Goal: Task Accomplishment & Management: Complete application form

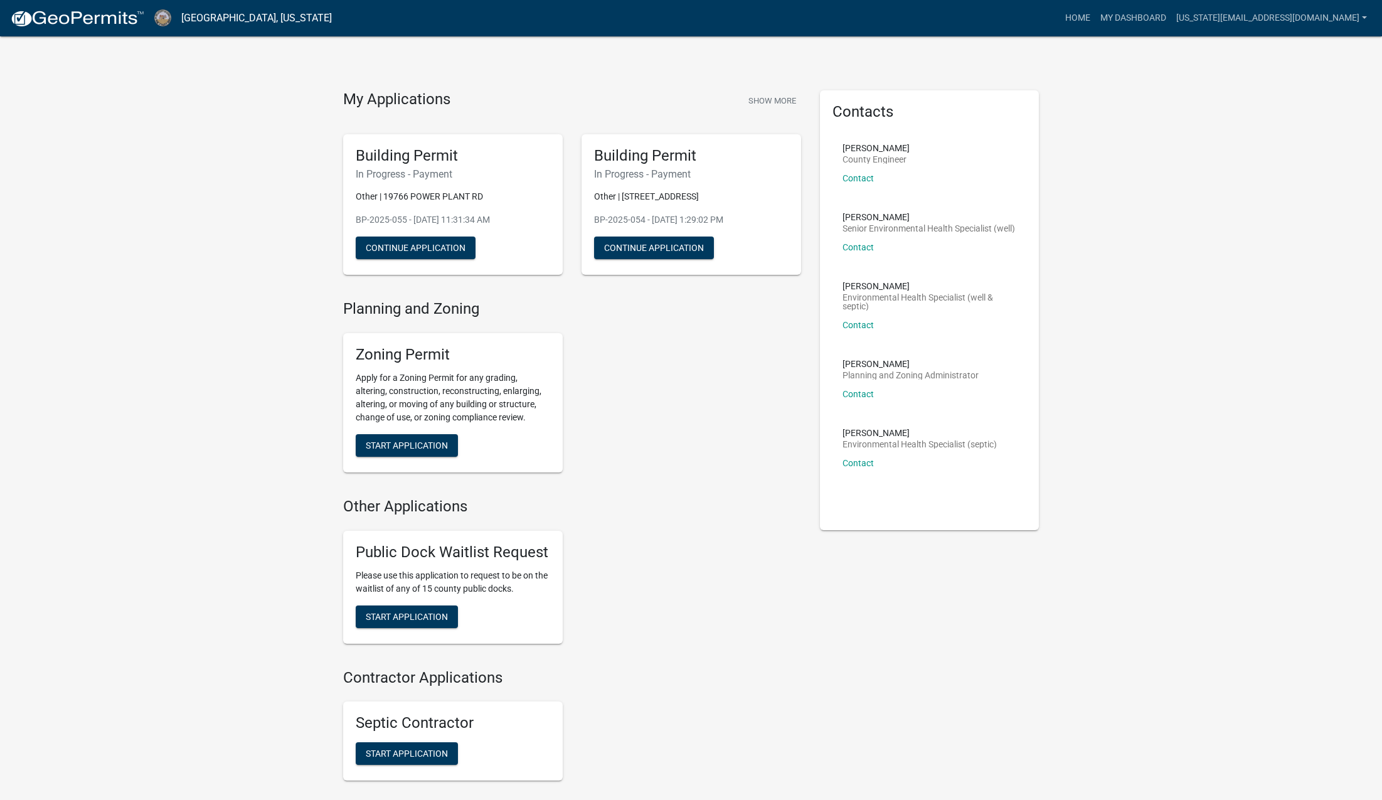
click at [677, 556] on div "Public Dock Waitlist Request Please use this application to request to be on th…" at bounding box center [572, 587] width 477 height 133
click at [639, 545] on div "Public Dock Waitlist Request Please use this application to request to be on th…" at bounding box center [572, 587] width 477 height 133
click at [395, 240] on button "Continue Application" at bounding box center [416, 248] width 120 height 23
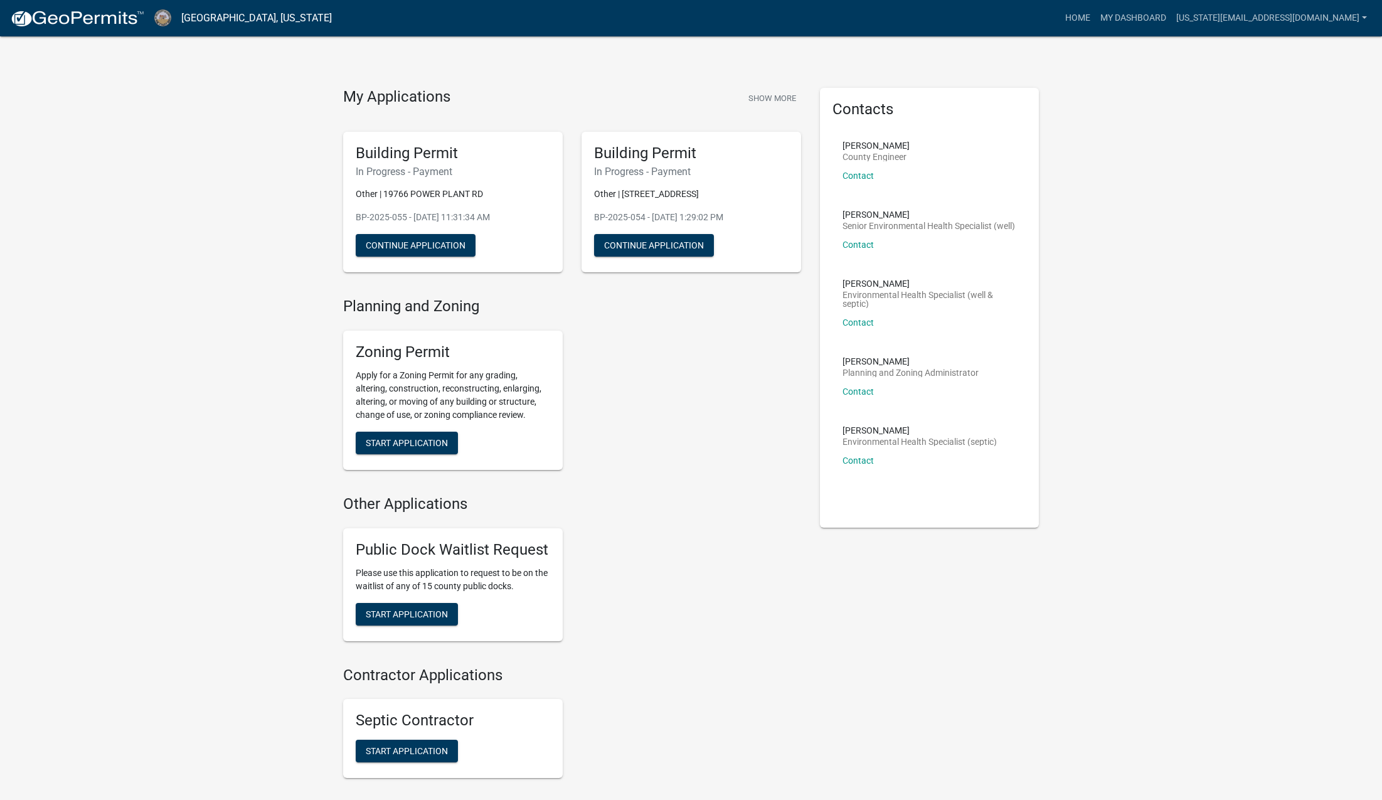
click at [618, 434] on div "Zoning Permit Apply for a Zoning Permit for any grading, altering, construction…" at bounding box center [572, 400] width 477 height 159
click at [625, 434] on div "Zoning Permit Apply for a Zoning Permit for any grading, altering, construction…" at bounding box center [572, 400] width 477 height 159
click at [418, 449] on button "Start Application" at bounding box center [407, 443] width 102 height 23
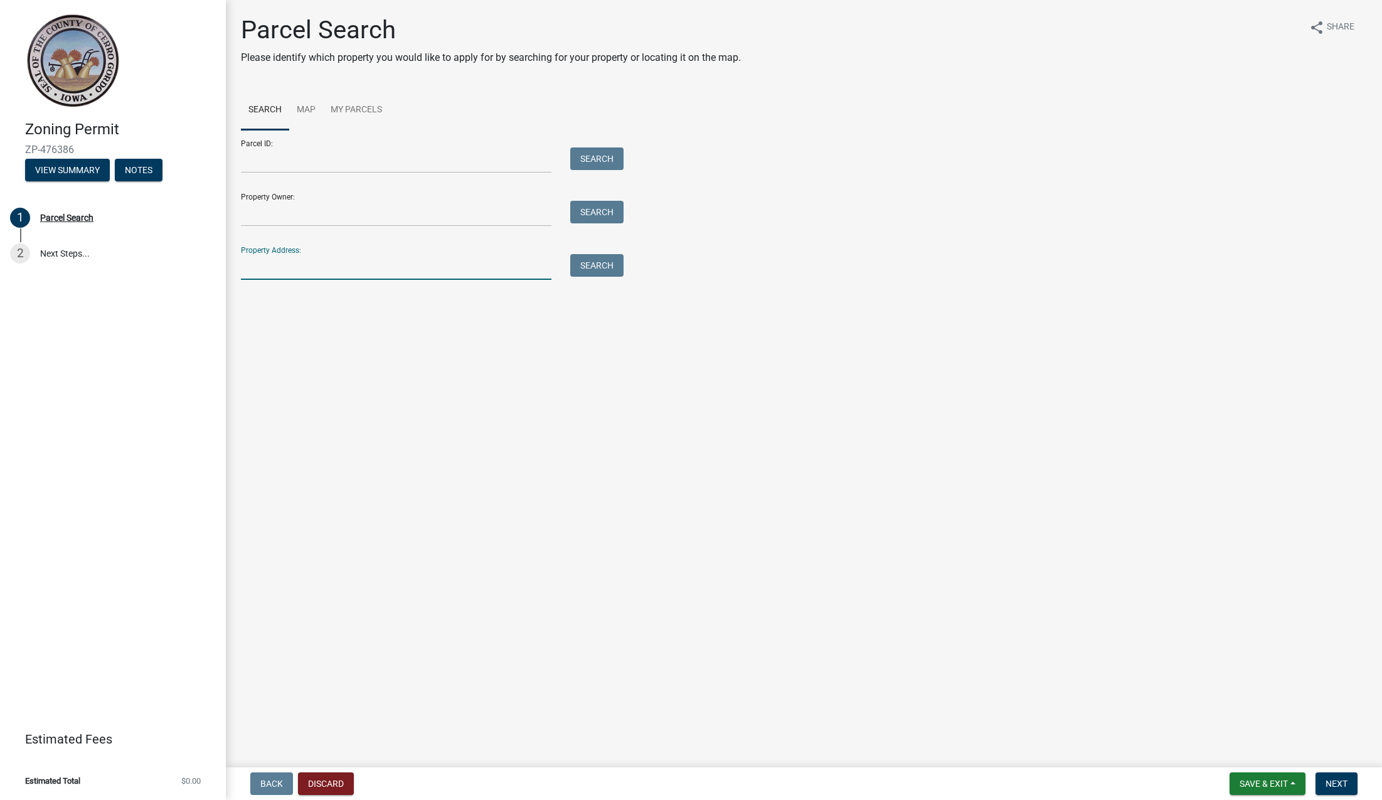
click at [279, 270] on input "Property Address:" at bounding box center [396, 267] width 311 height 26
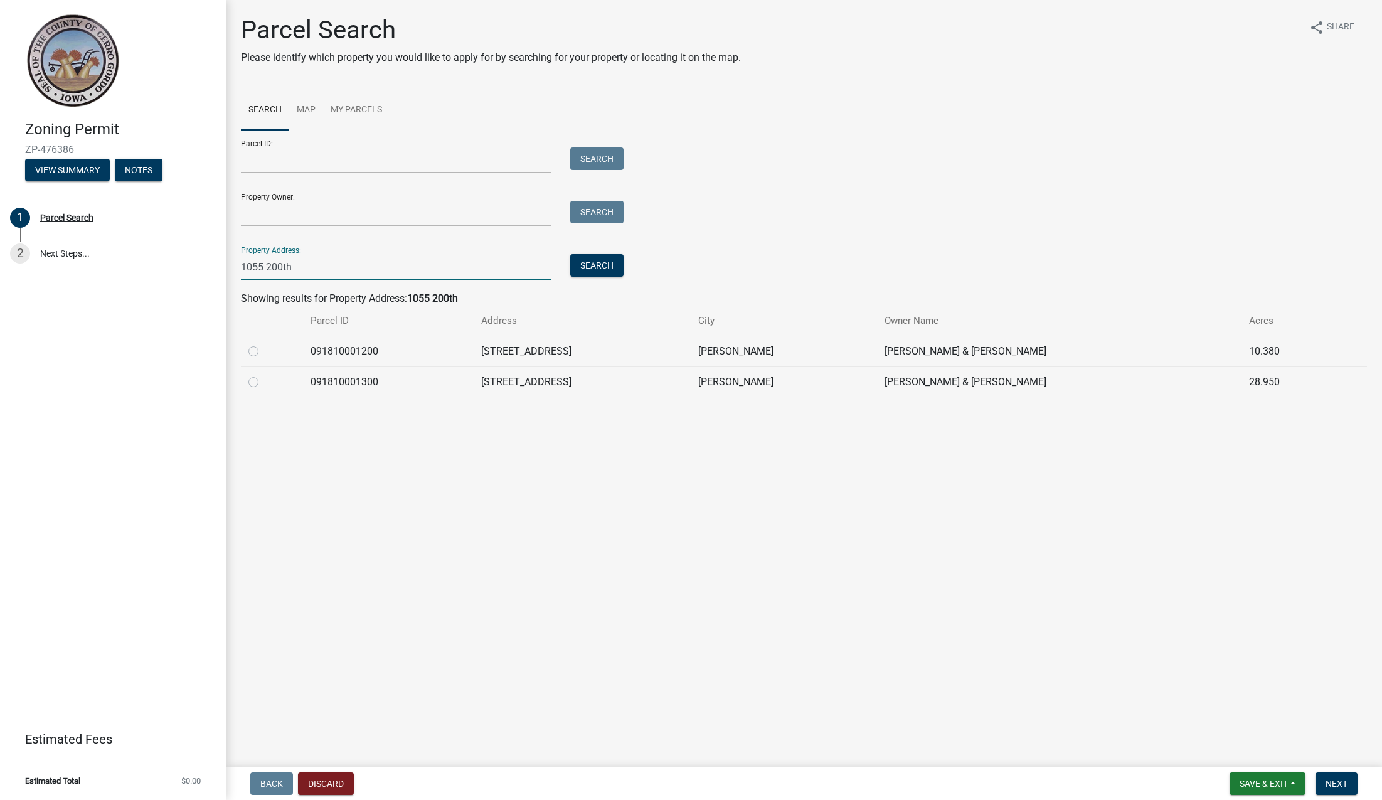
type input "1055 200th"
click at [263, 344] on label at bounding box center [263, 344] width 0 height 0
click at [263, 351] on input "radio" at bounding box center [267, 348] width 8 height 8
radio input "true"
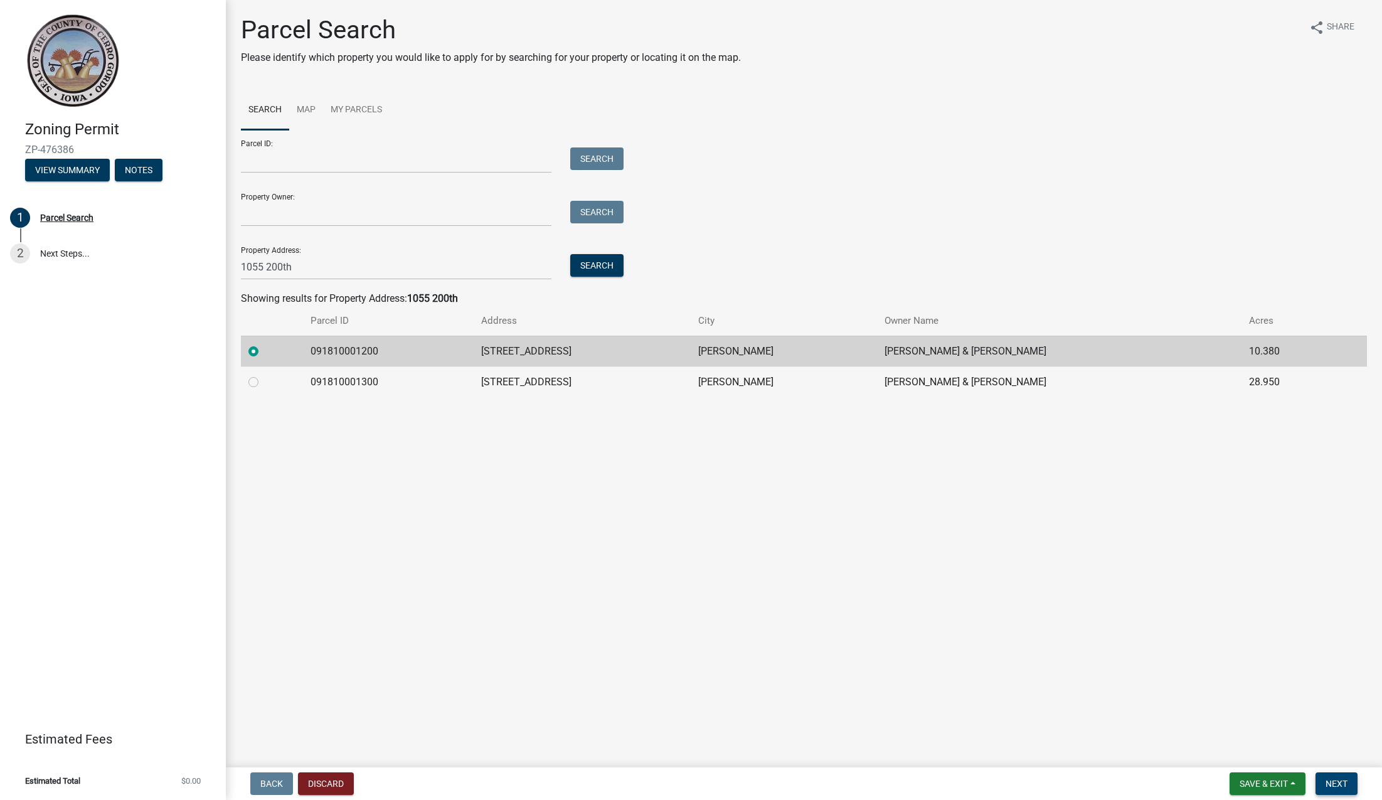
drag, startPoint x: 1331, startPoint y: 785, endPoint x: 1317, endPoint y: 778, distance: 14.9
click at [1330, 784] on span "Next" at bounding box center [1337, 784] width 22 height 10
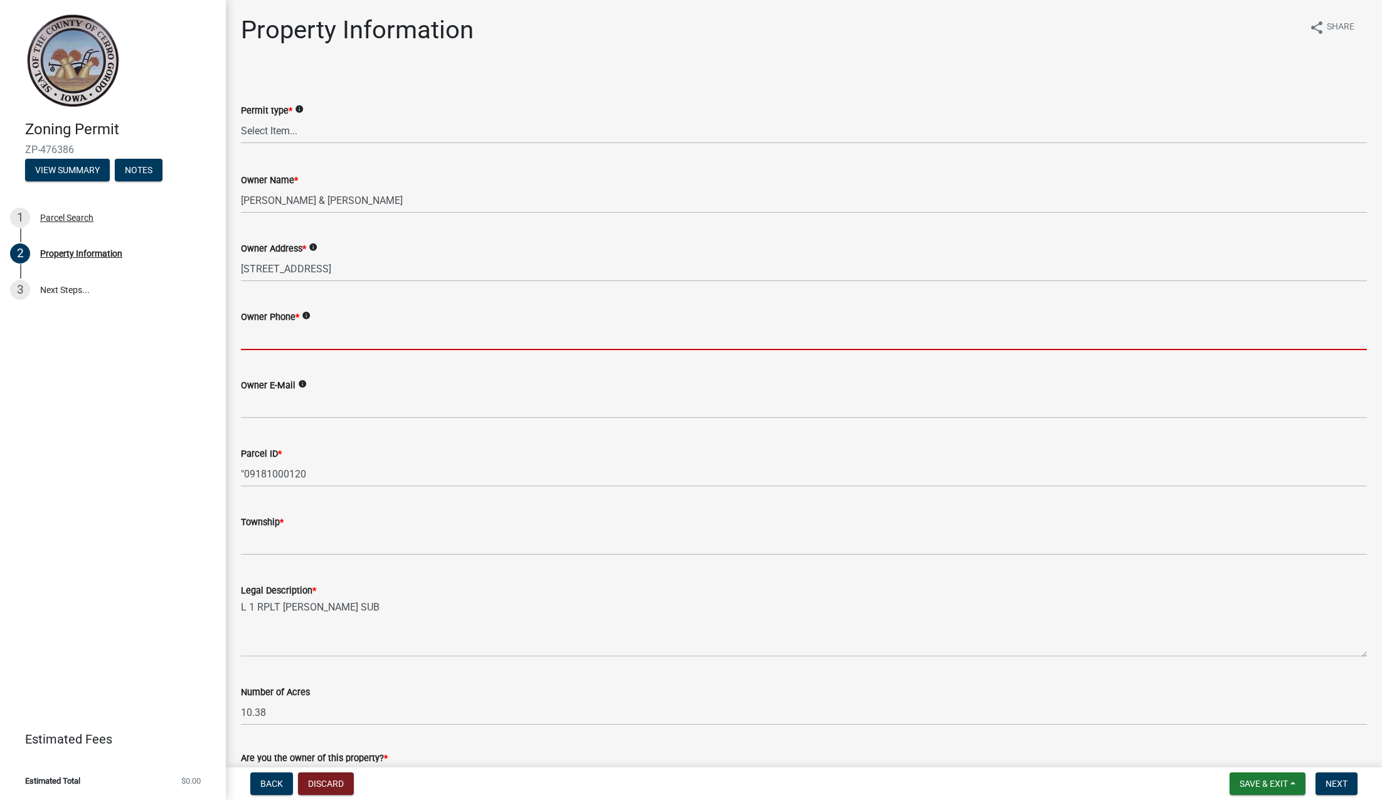
click at [256, 343] on input "Owner Phone *" at bounding box center [804, 337] width 1126 height 26
paste input "[PHONE_NUMBER]"
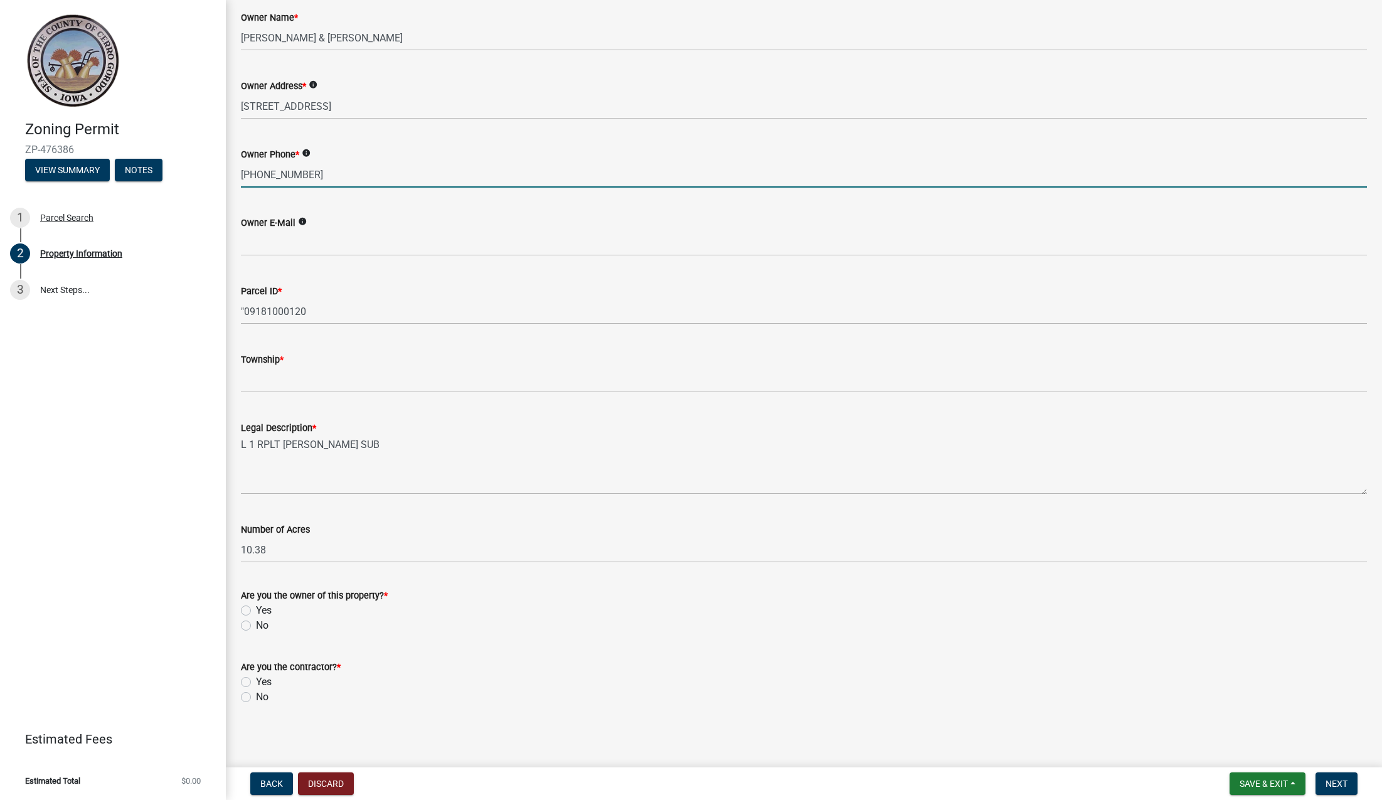
scroll to position [165, 0]
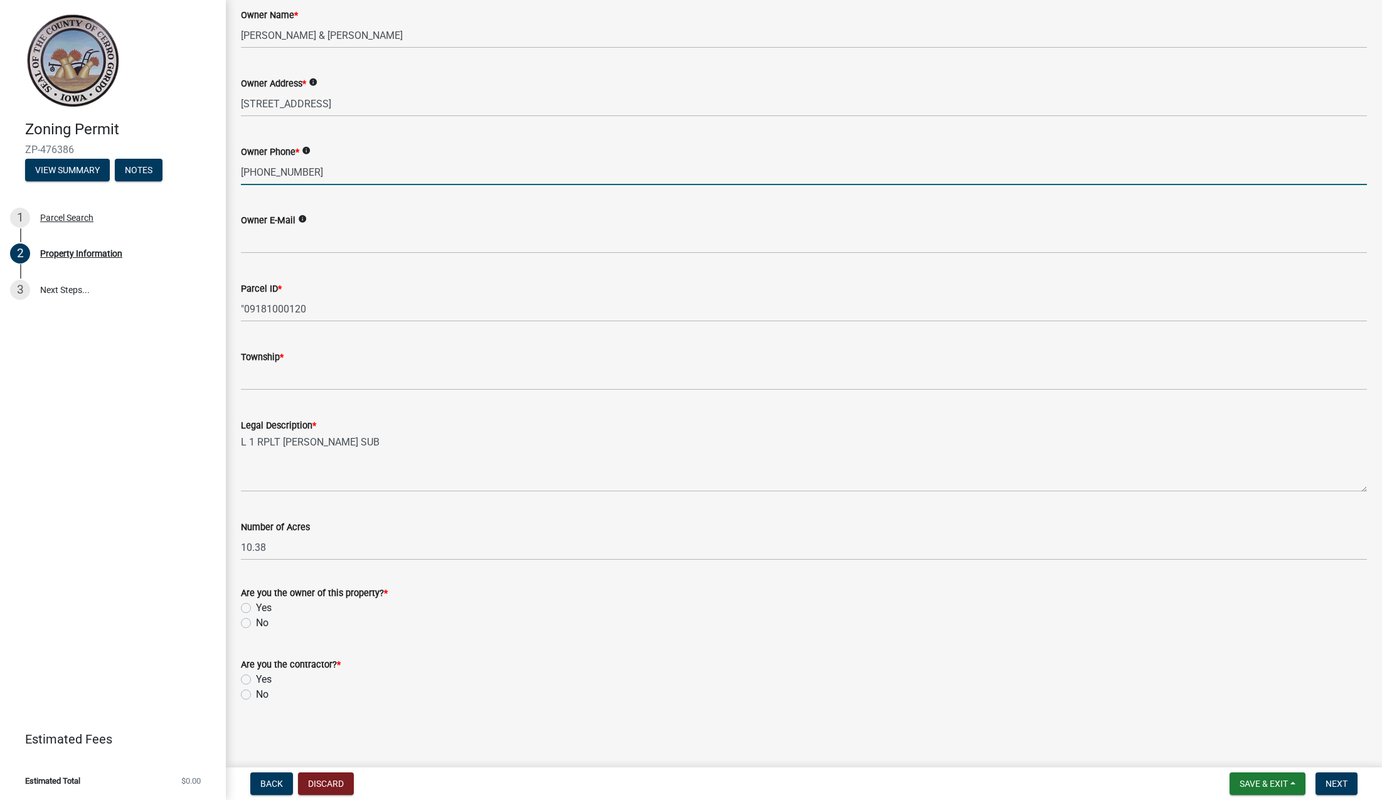
type input "[PHONE_NUMBER]"
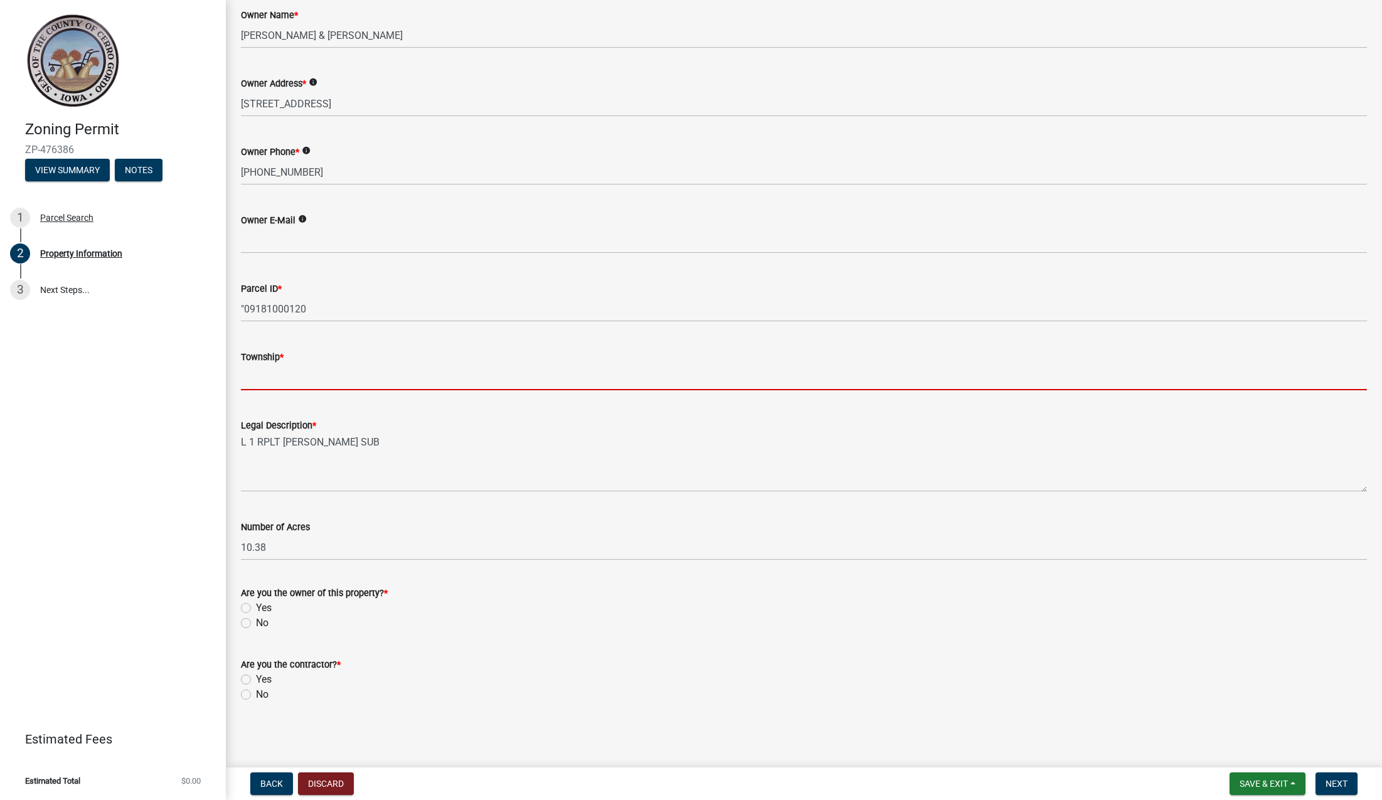
click at [284, 383] on input "Township *" at bounding box center [804, 377] width 1126 height 26
type input "b"
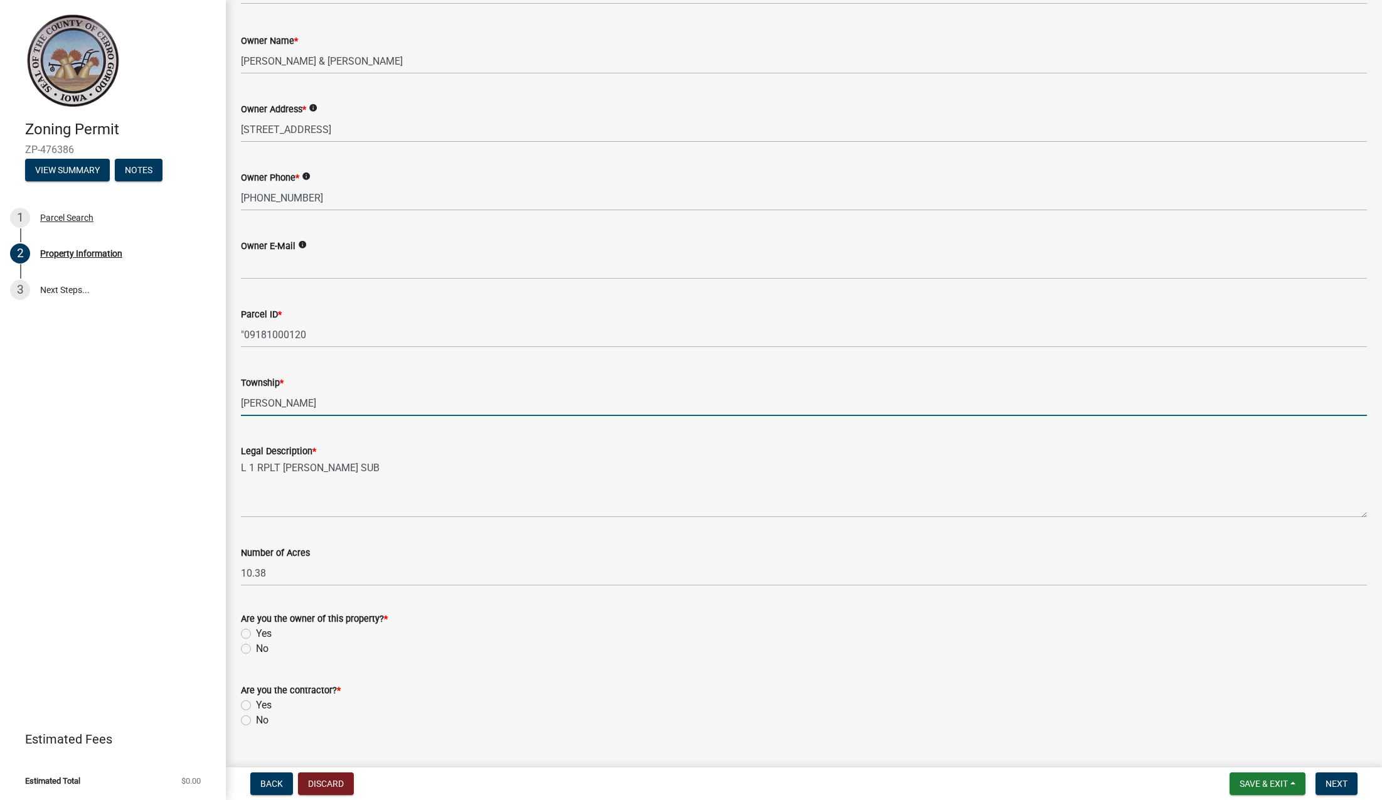
type input "[PERSON_NAME]"
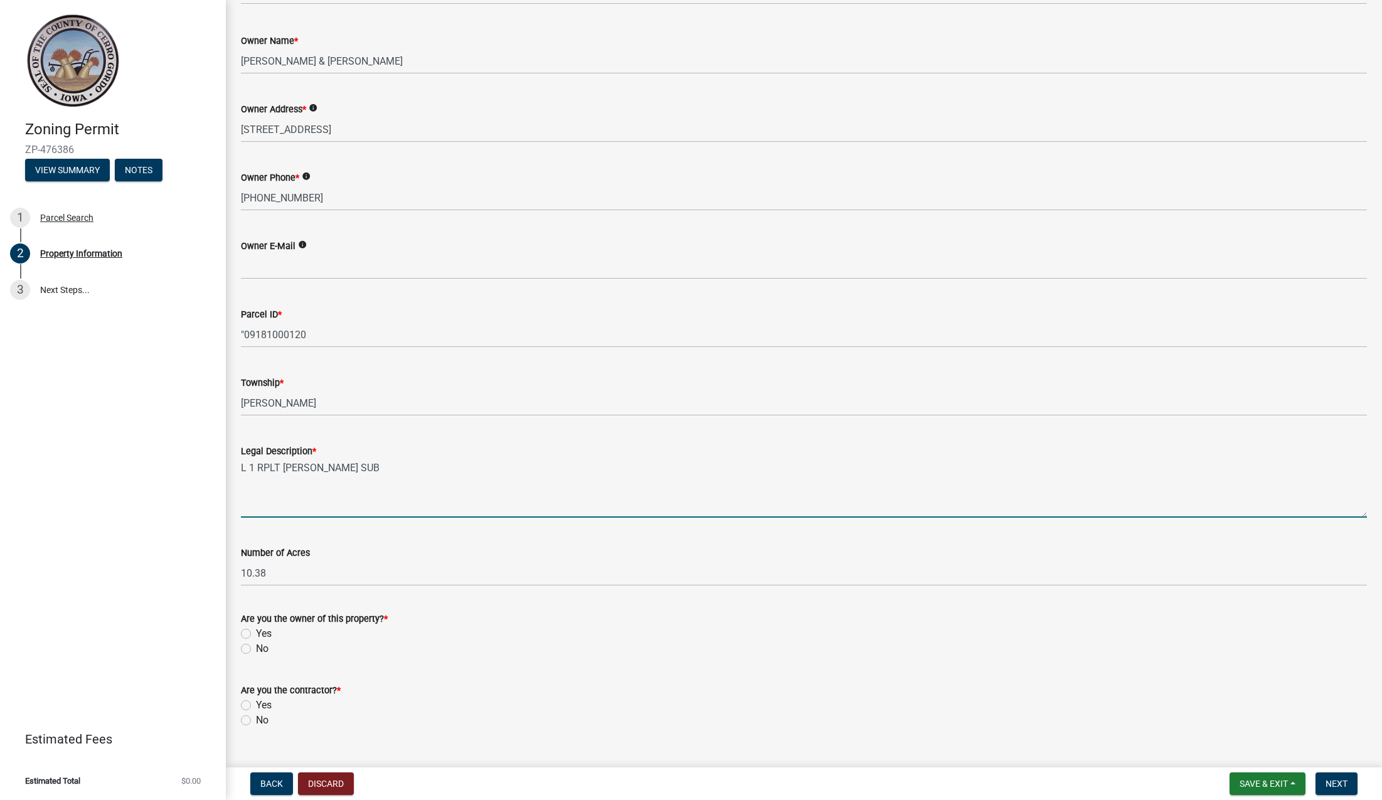
scroll to position [142, 0]
click at [412, 494] on textarea "L 1 RPLT [PERSON_NAME] SUB" at bounding box center [804, 484] width 1126 height 59
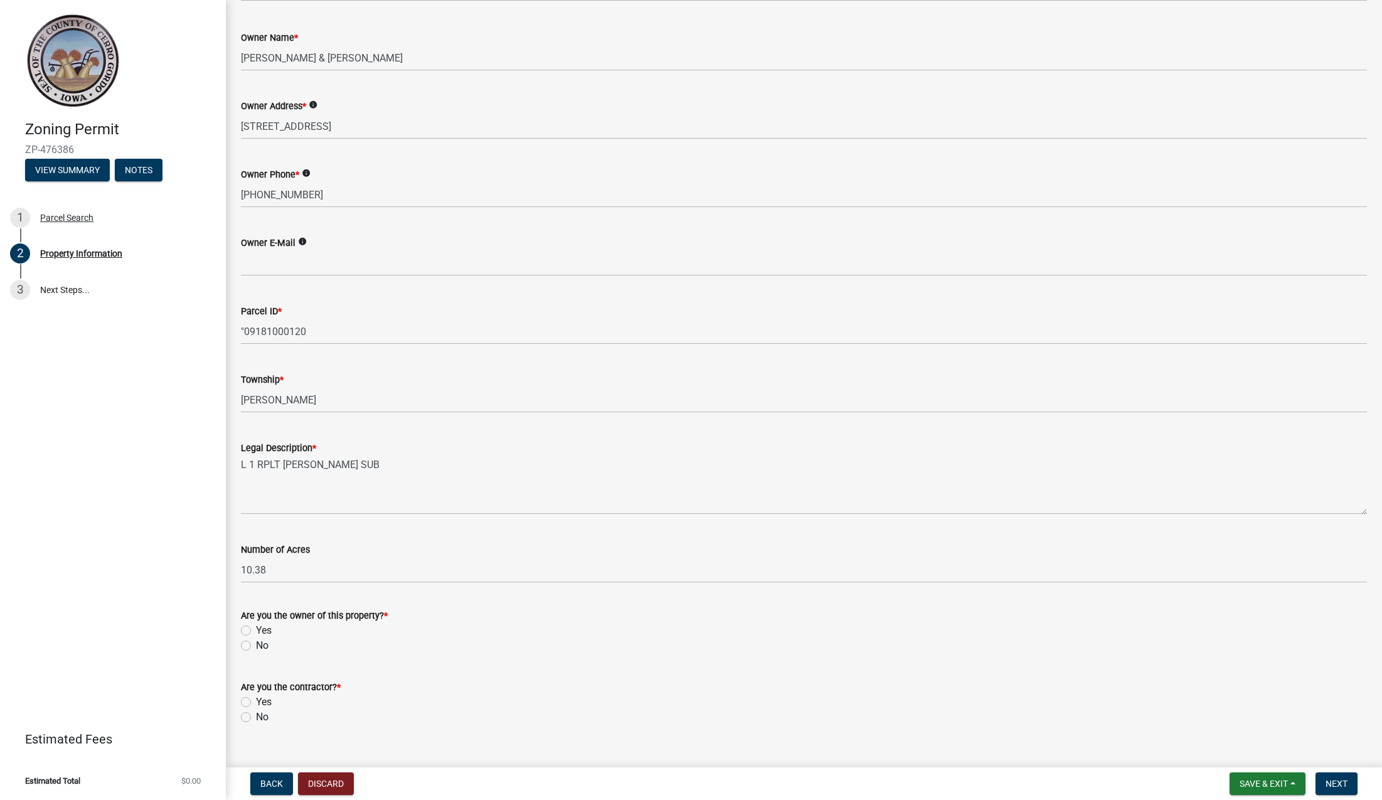
click at [256, 648] on label "No" at bounding box center [262, 645] width 13 height 15
click at [256, 646] on input "No" at bounding box center [260, 642] width 8 height 8
radio input "true"
click at [256, 717] on label "No" at bounding box center [262, 717] width 13 height 15
click at [256, 717] on input "No" at bounding box center [260, 714] width 8 height 8
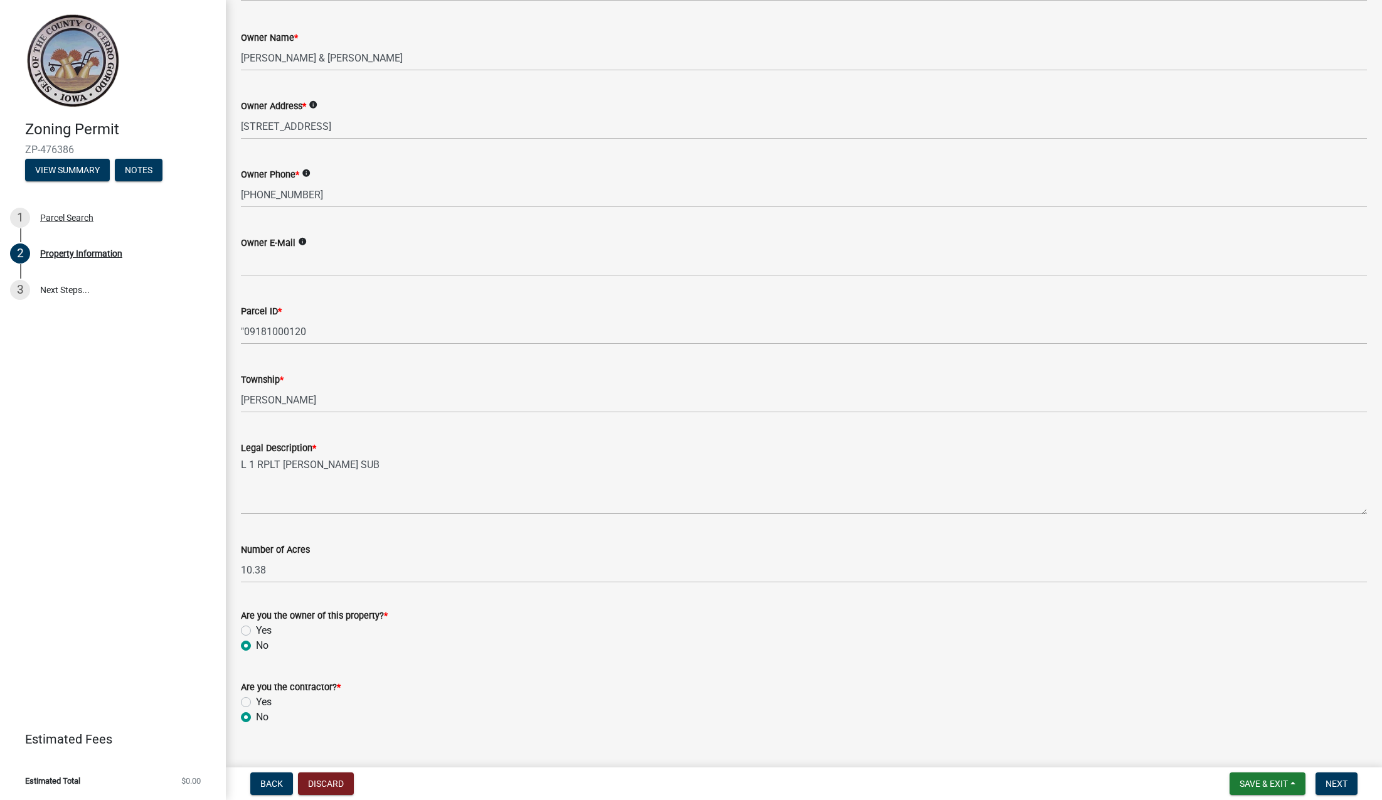
radio input "true"
drag, startPoint x: 364, startPoint y: 701, endPoint x: 400, endPoint y: 693, distance: 37.4
click at [368, 700] on div "Yes" at bounding box center [804, 701] width 1126 height 15
click at [1332, 788] on span "Next" at bounding box center [1337, 784] width 22 height 10
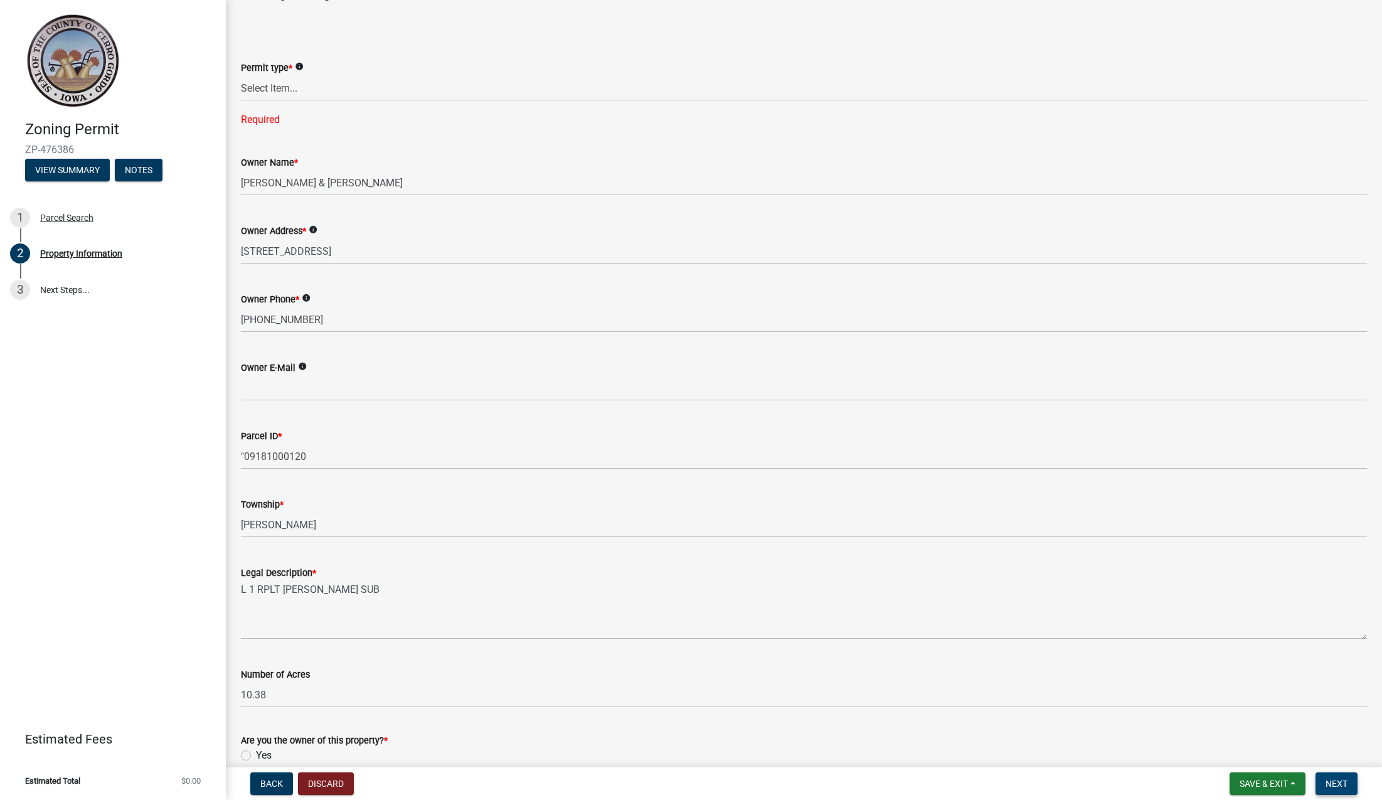
scroll to position [0, 0]
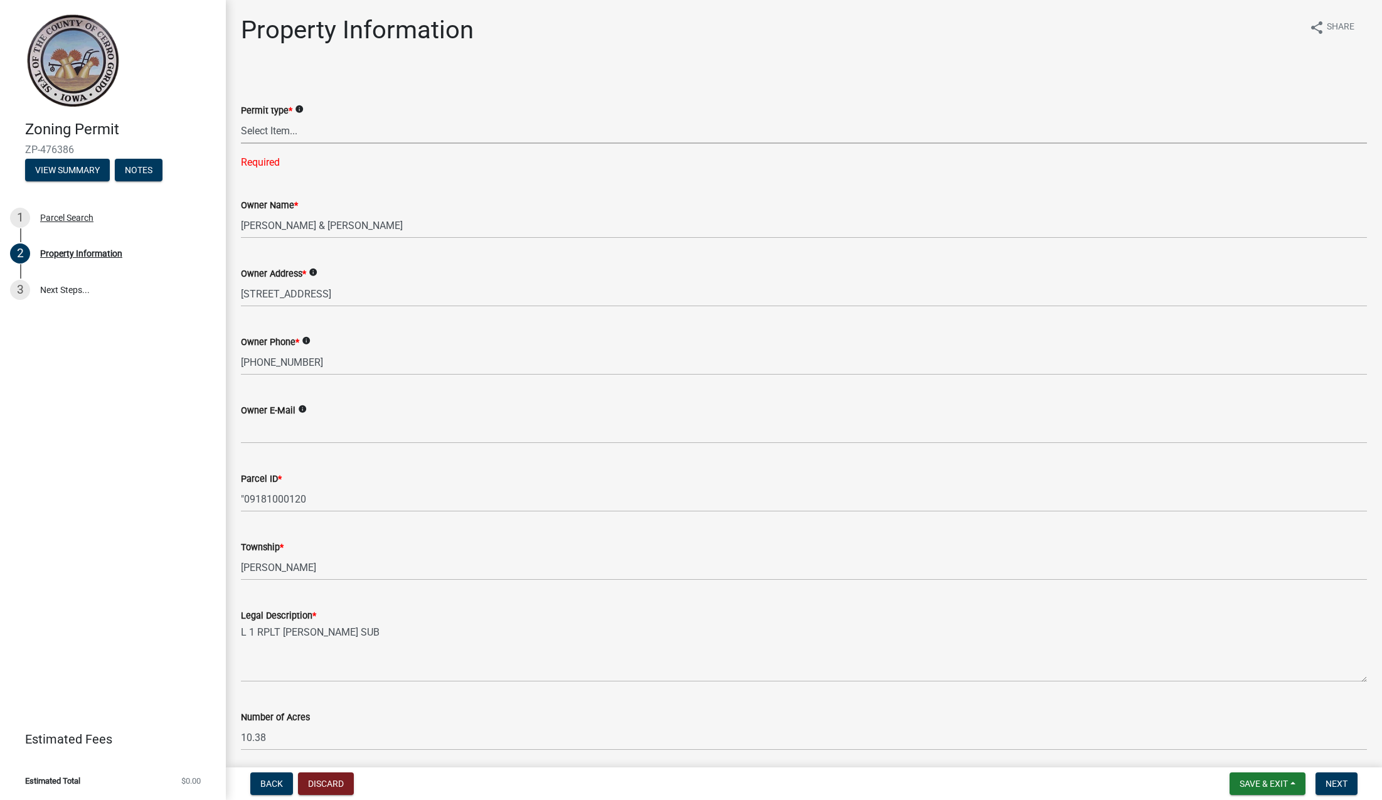
click at [297, 125] on select "Select Item... New Request Permit Renewal" at bounding box center [804, 131] width 1126 height 26
click at [241, 118] on select "Select Item... New Request Permit Renewal" at bounding box center [804, 131] width 1126 height 26
select select "7a5a2478-5b3b-459e-a372-388ca56f6284"
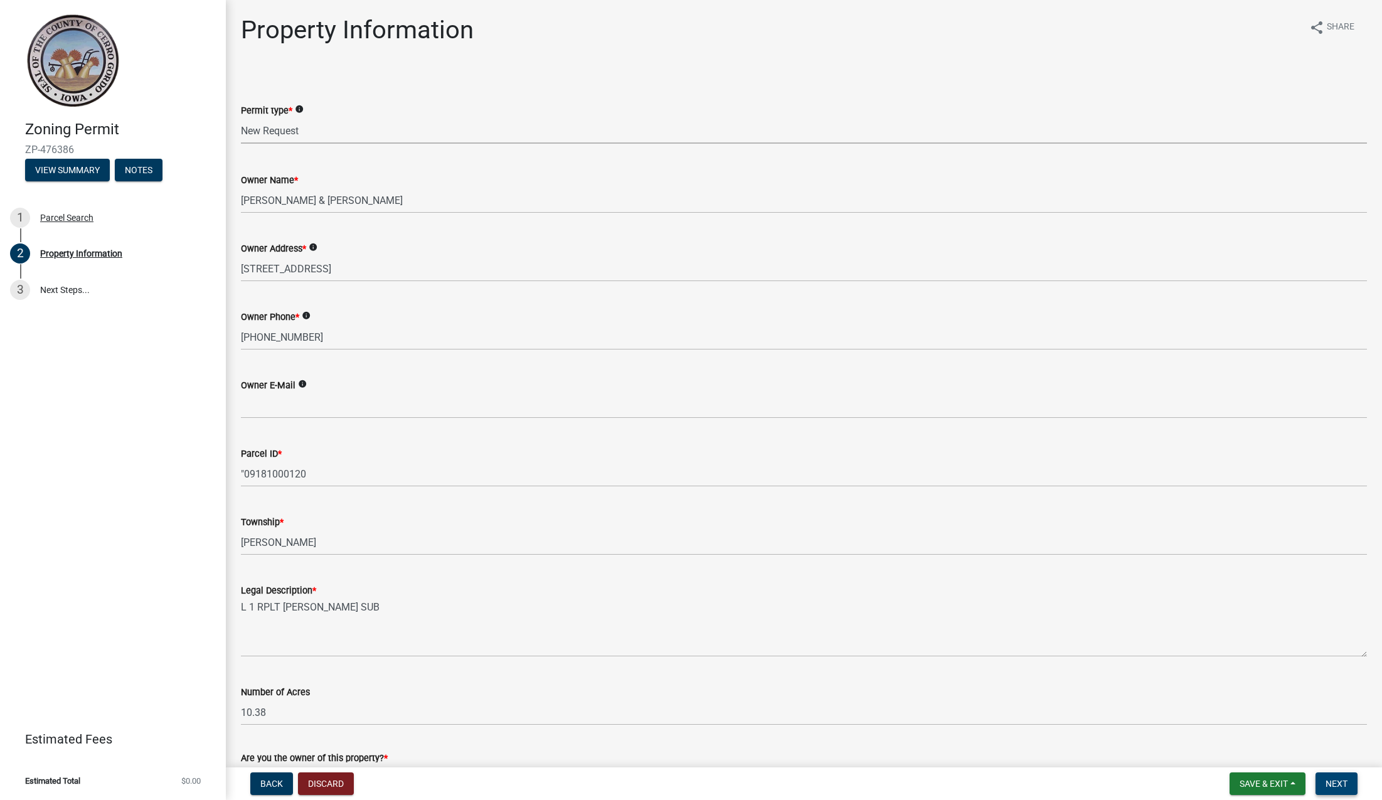
click at [1347, 792] on button "Next" at bounding box center [1337, 783] width 42 height 23
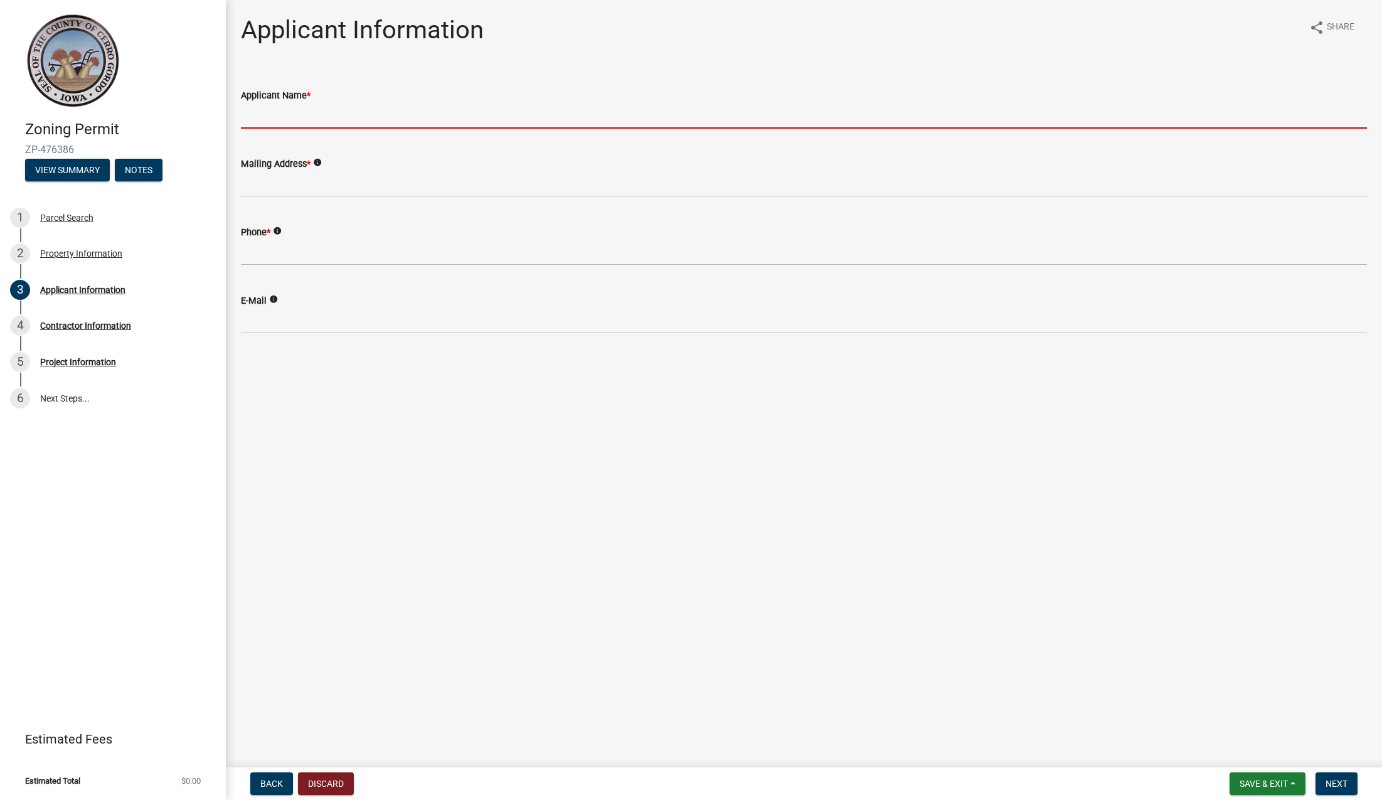
click at [346, 112] on input "Applicant Name *" at bounding box center [804, 116] width 1126 height 26
type input "PURELIGHT POWER"
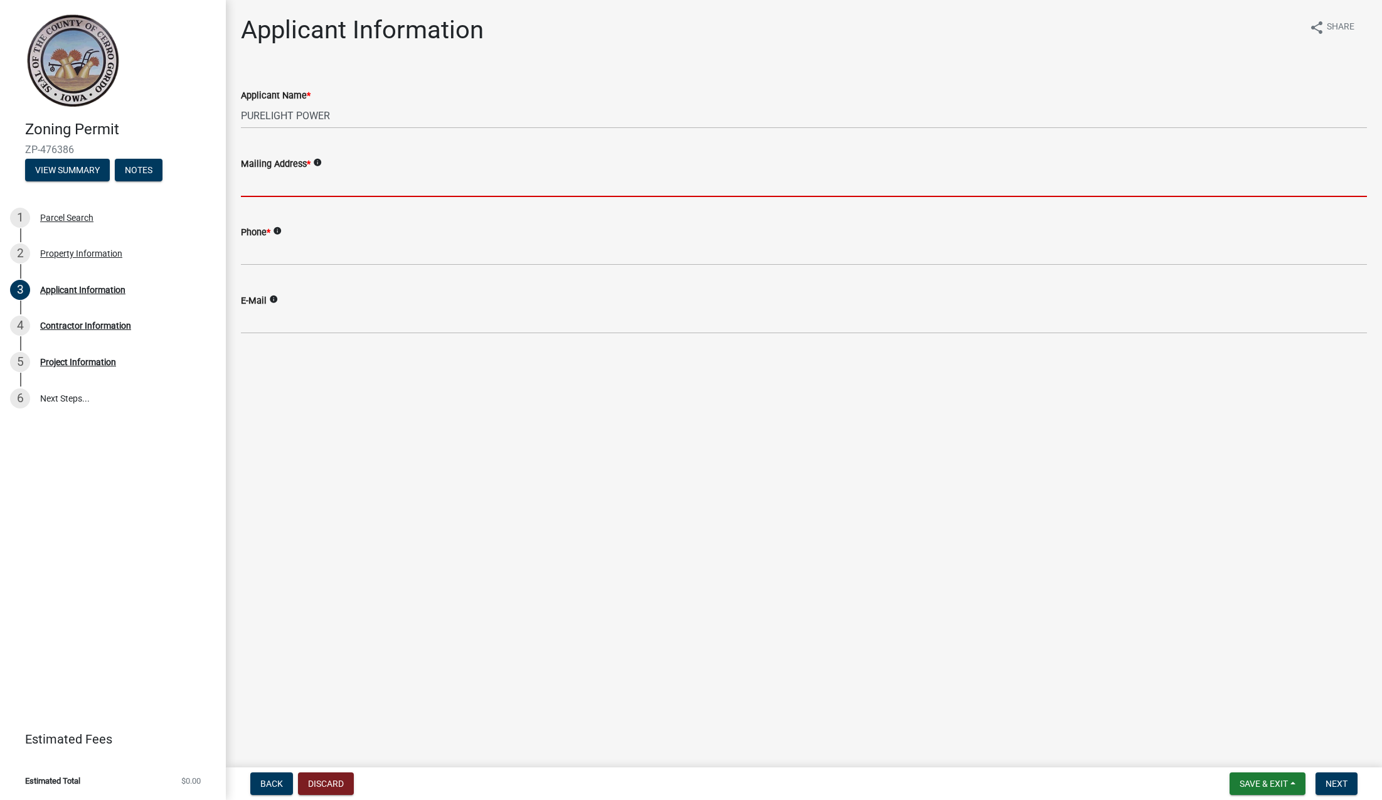
click at [296, 189] on input "Mailing Address *" at bounding box center [804, 184] width 1126 height 26
type input "[STREET_ADDRESS]"
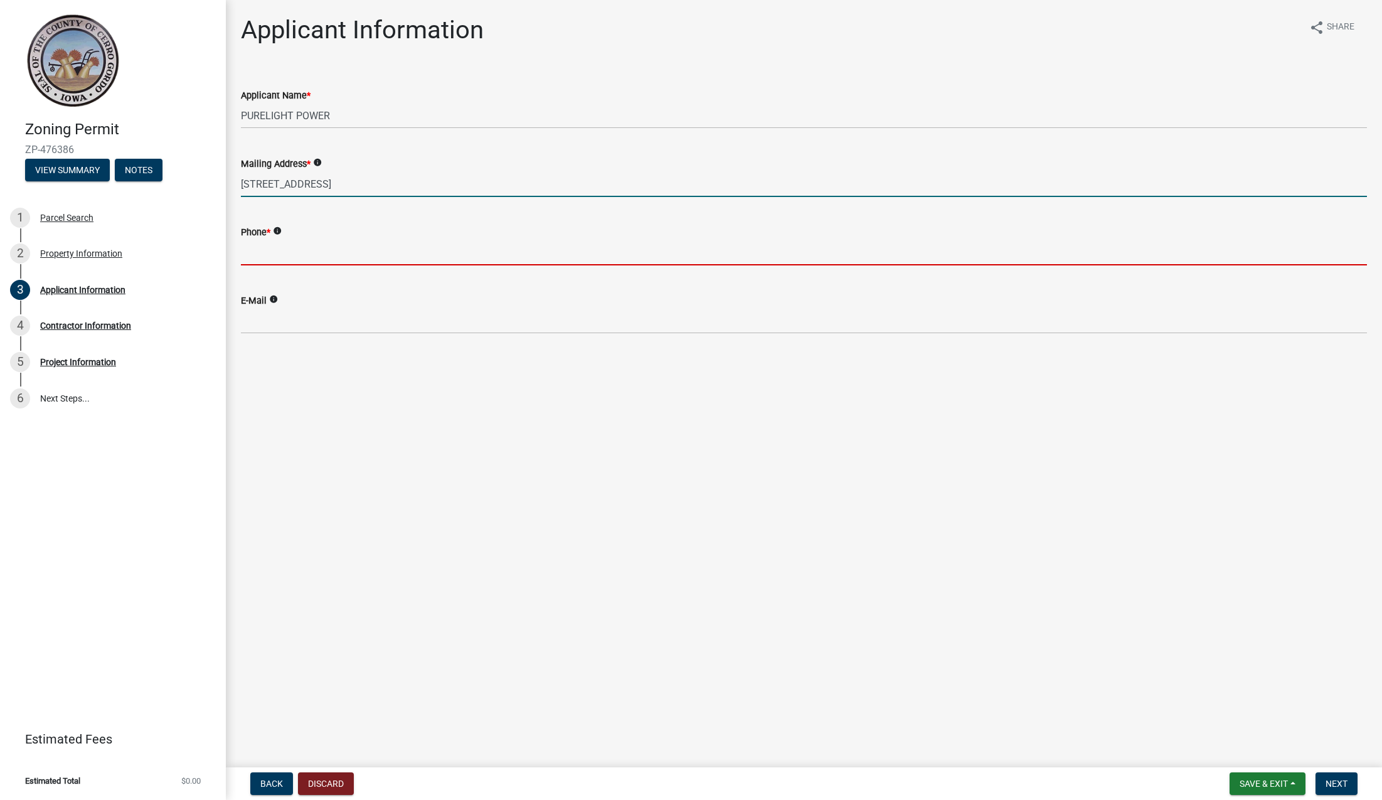
type input "5152766543"
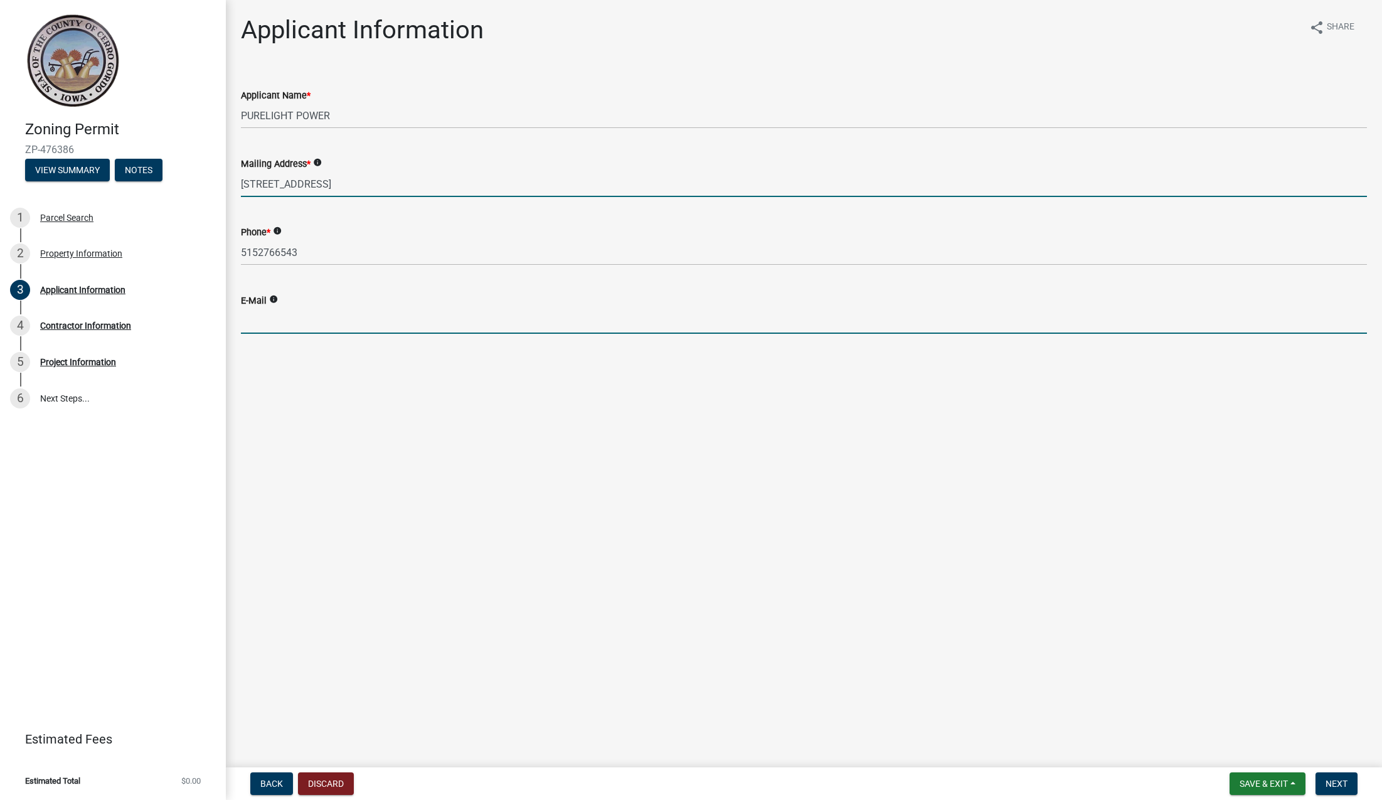
type input "[EMAIL_ADDRESS][DOMAIN_NAME]"
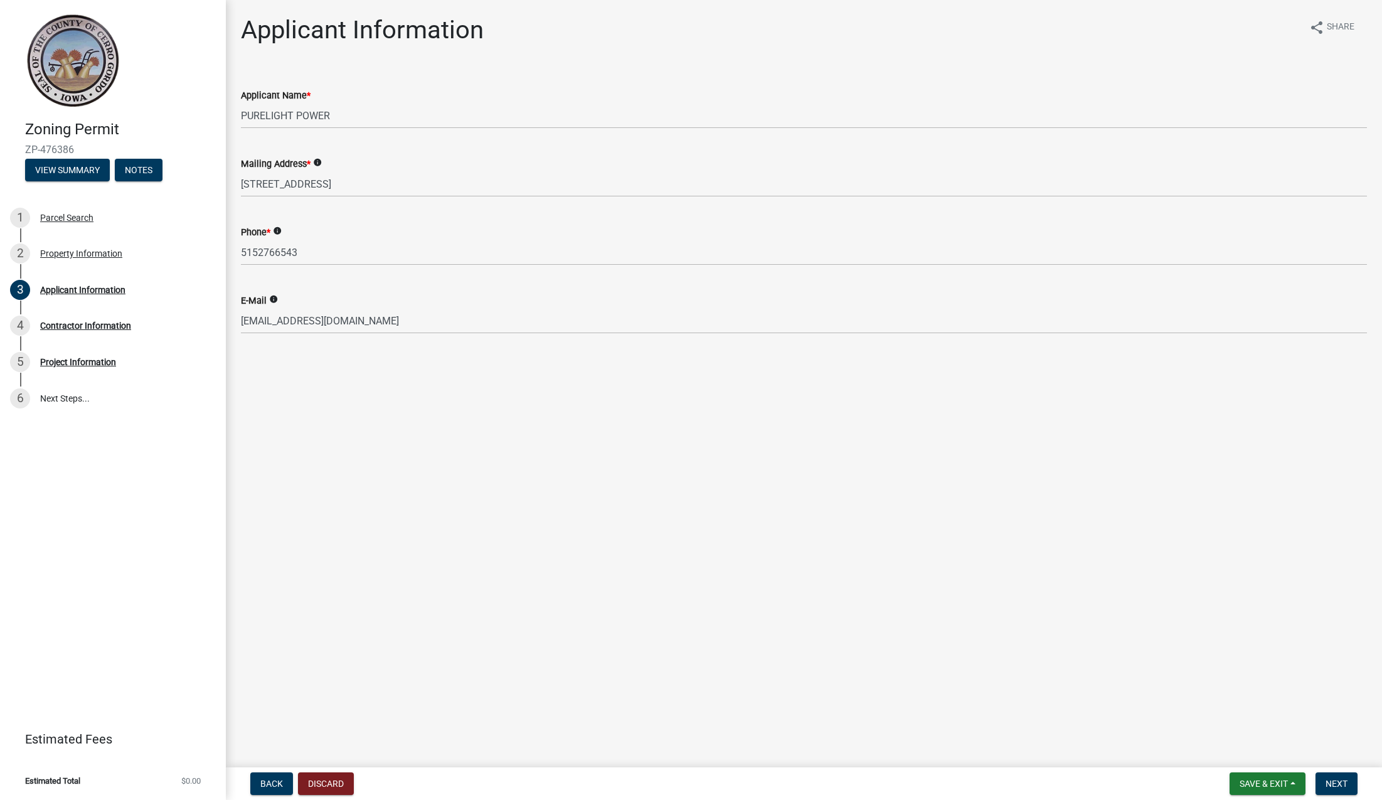
click at [489, 568] on main "Applicant Information share Share Applicant Name * PURELIGHT POWER Mailing Addr…" at bounding box center [804, 381] width 1156 height 762
click at [1329, 788] on span "Next" at bounding box center [1337, 784] width 22 height 10
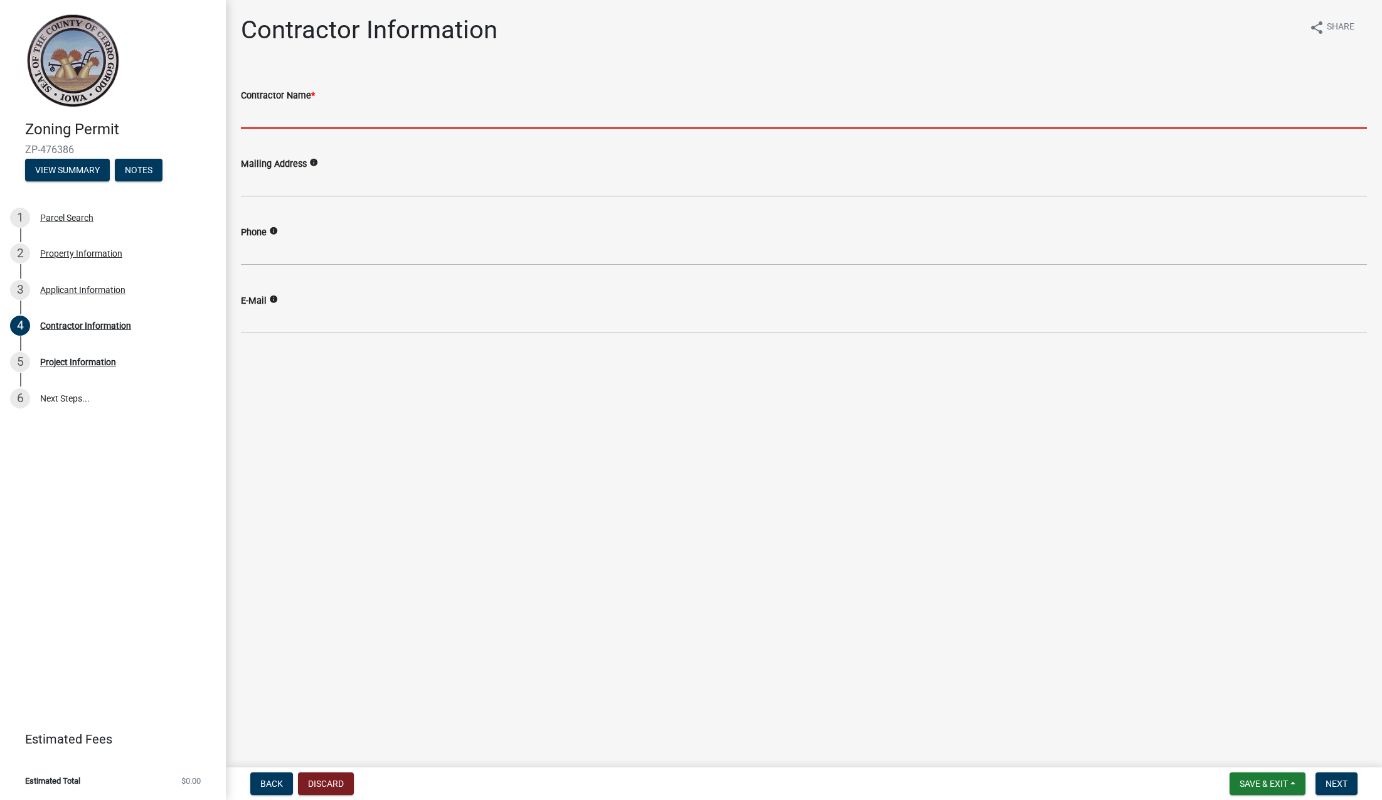
click at [345, 122] on input "Contractor Name *" at bounding box center [804, 116] width 1126 height 26
click at [338, 112] on input "Contractor Name *" at bounding box center [804, 116] width 1126 height 26
click at [337, 108] on input "Contractor Name *" at bounding box center [804, 116] width 1126 height 26
type input "p"
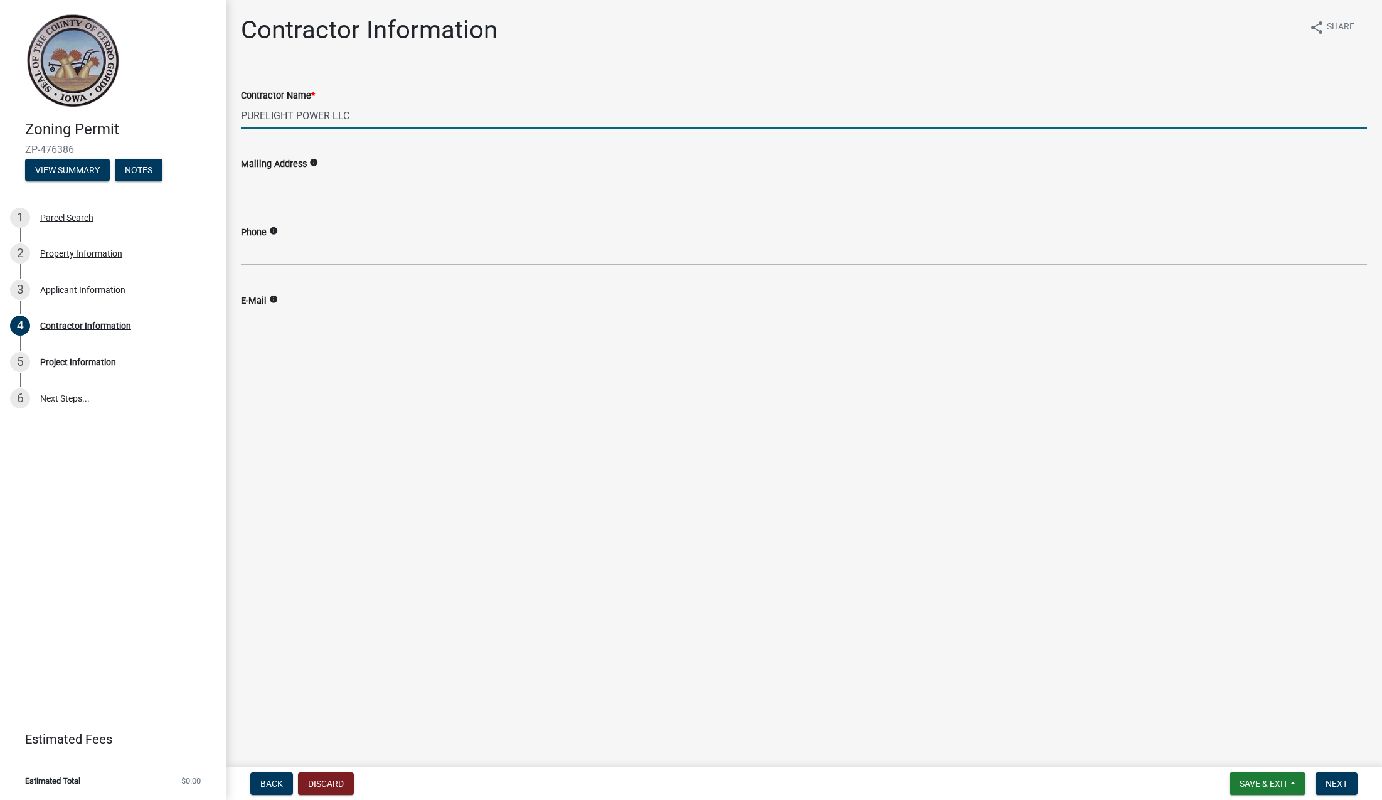
type input "PURELIGHT POWER LLC"
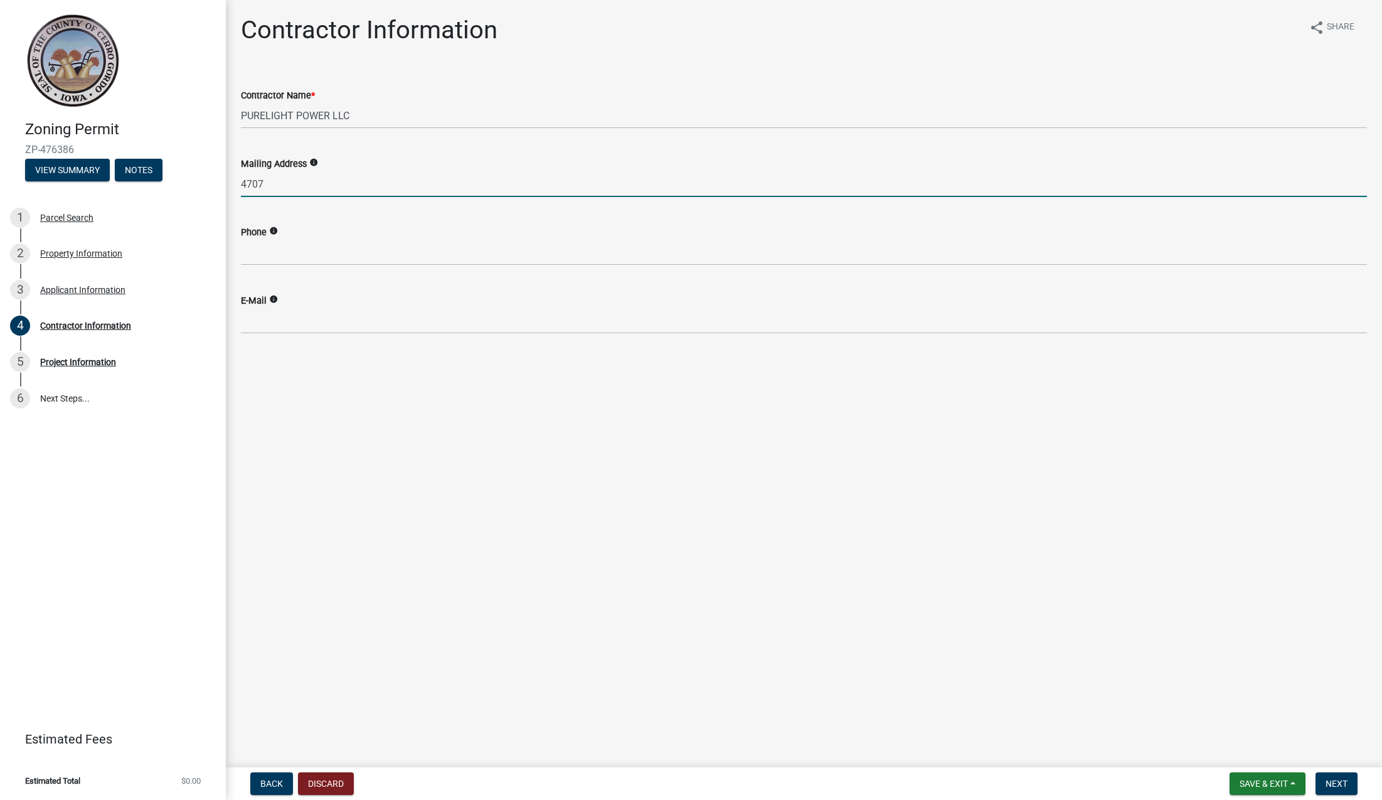
type input "[STREET_ADDRESS]"
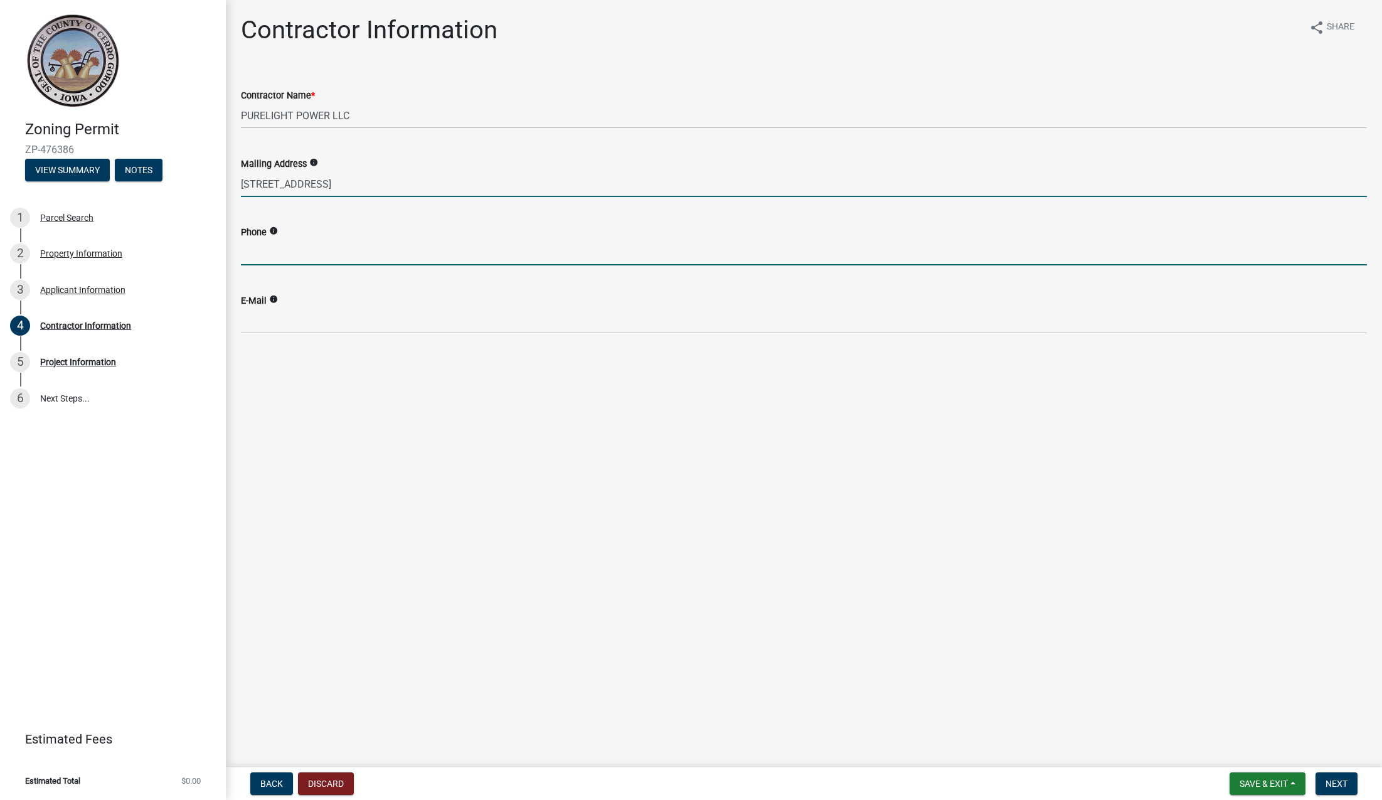
type input "5152766543"
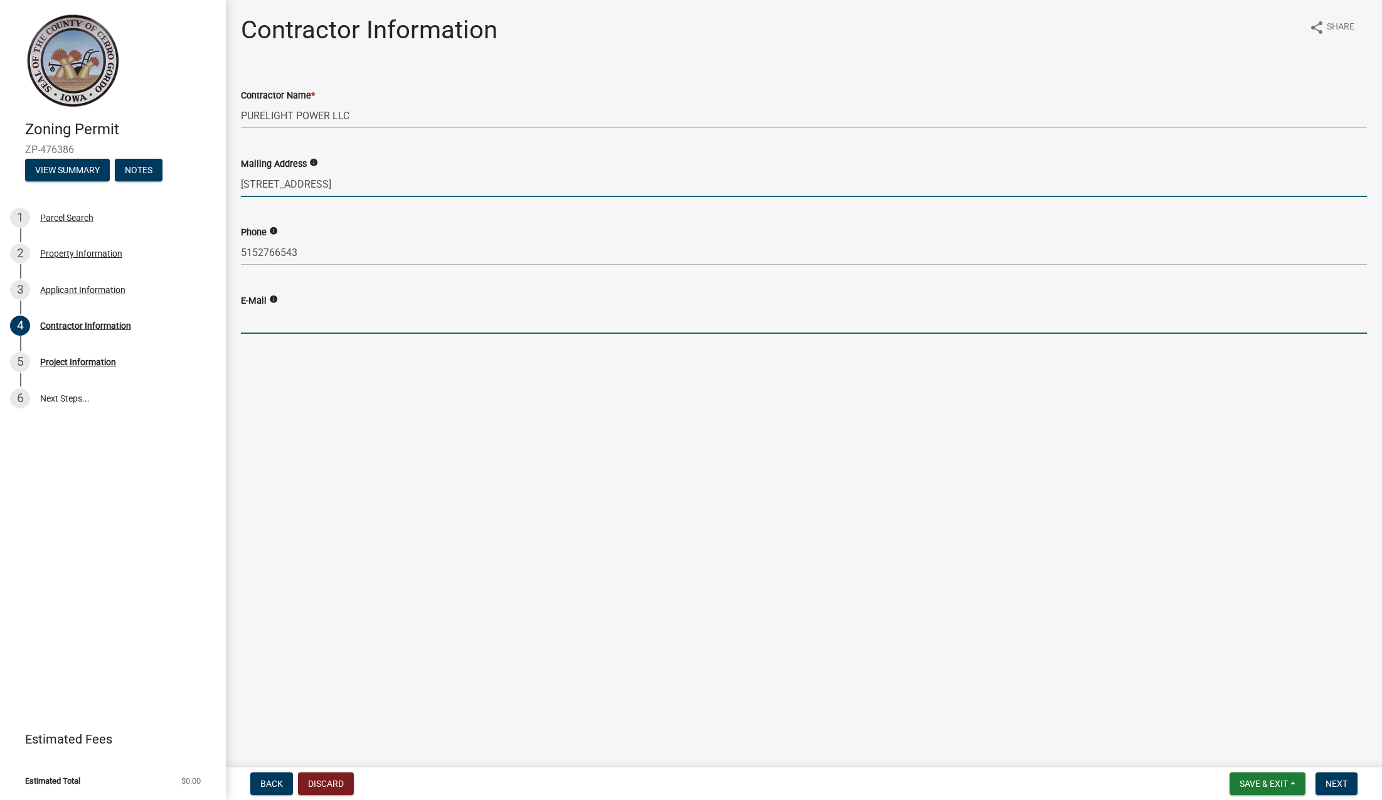
type input "[EMAIL_ADDRESS][DOMAIN_NAME]"
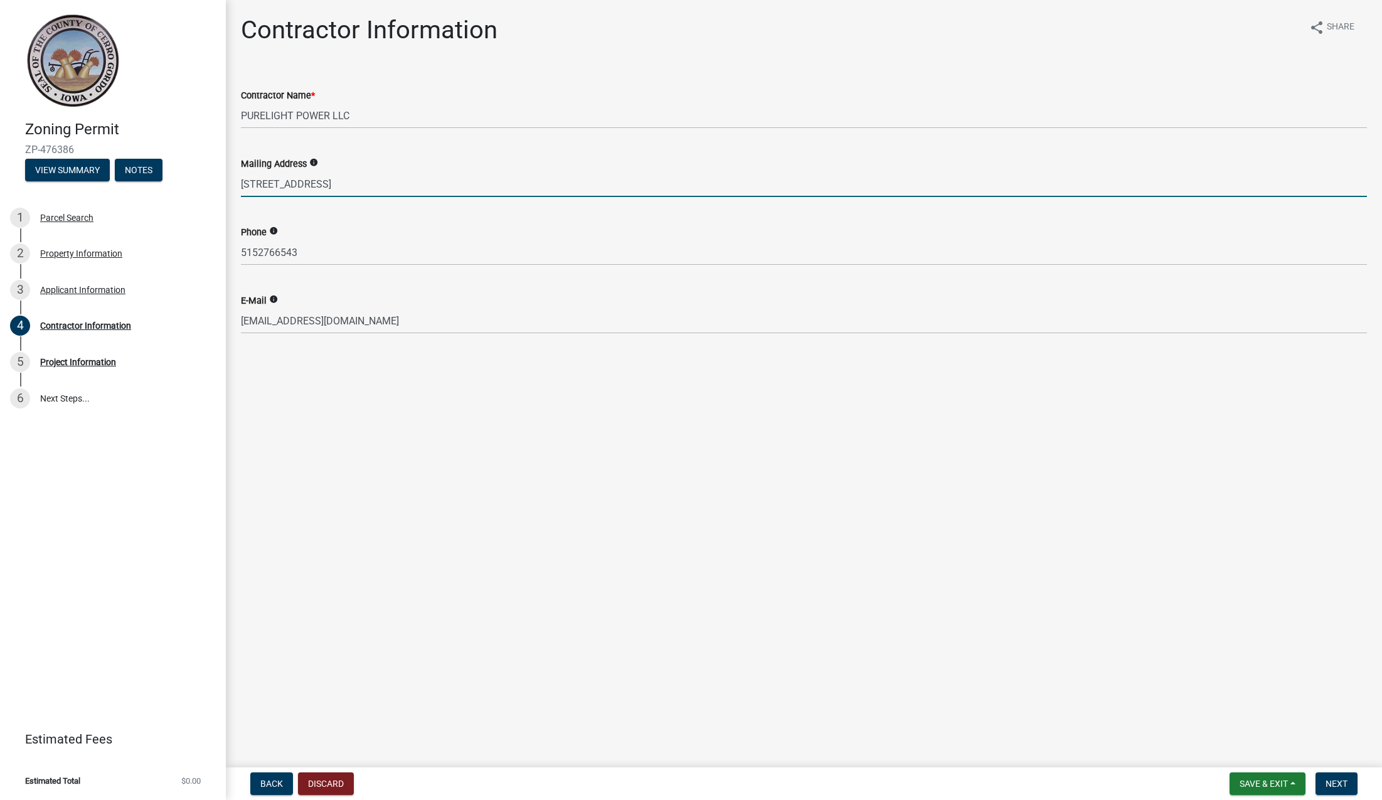
click at [509, 457] on main "Contractor Information share Share Contractor Name * PURELIGHT POWER LLC Mailin…" at bounding box center [804, 381] width 1156 height 762
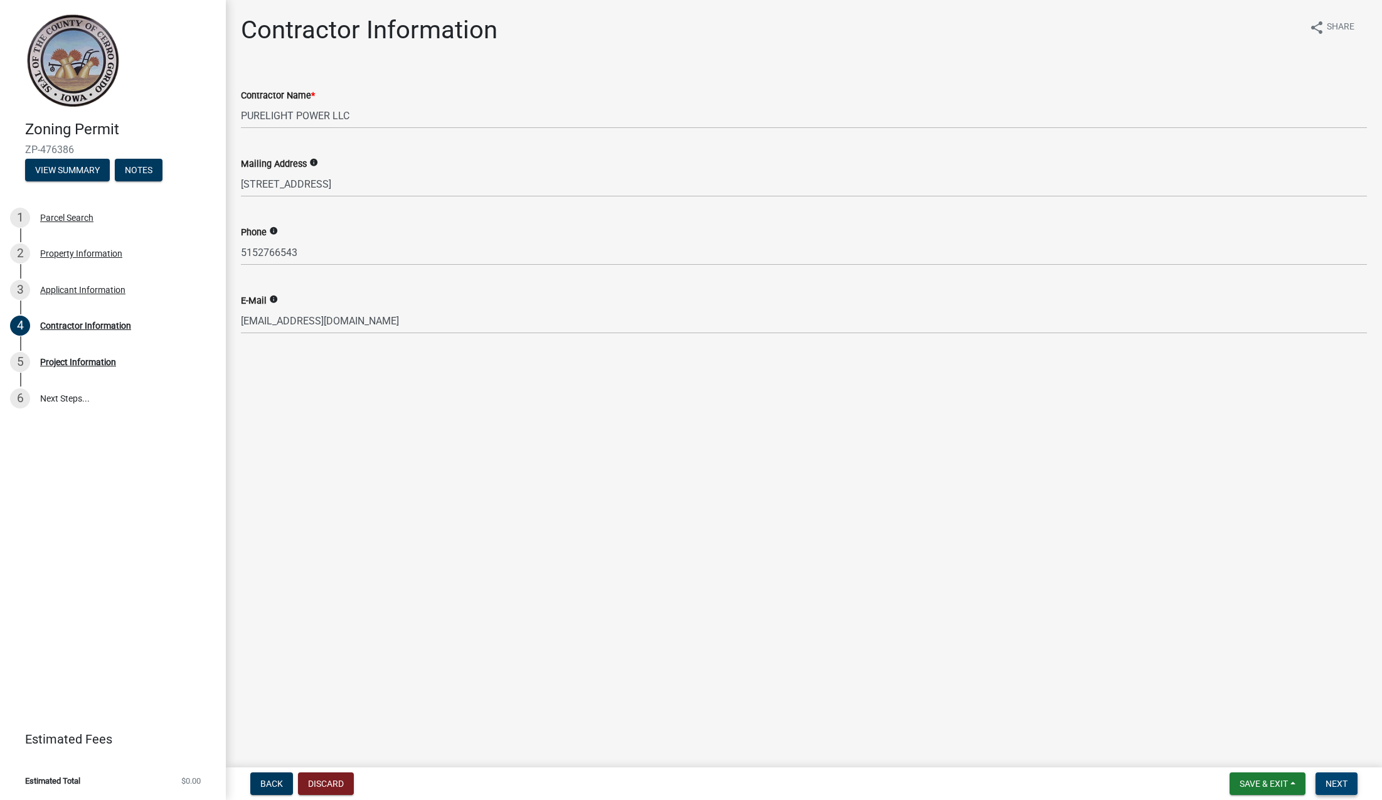
click at [1333, 785] on span "Next" at bounding box center [1337, 784] width 22 height 10
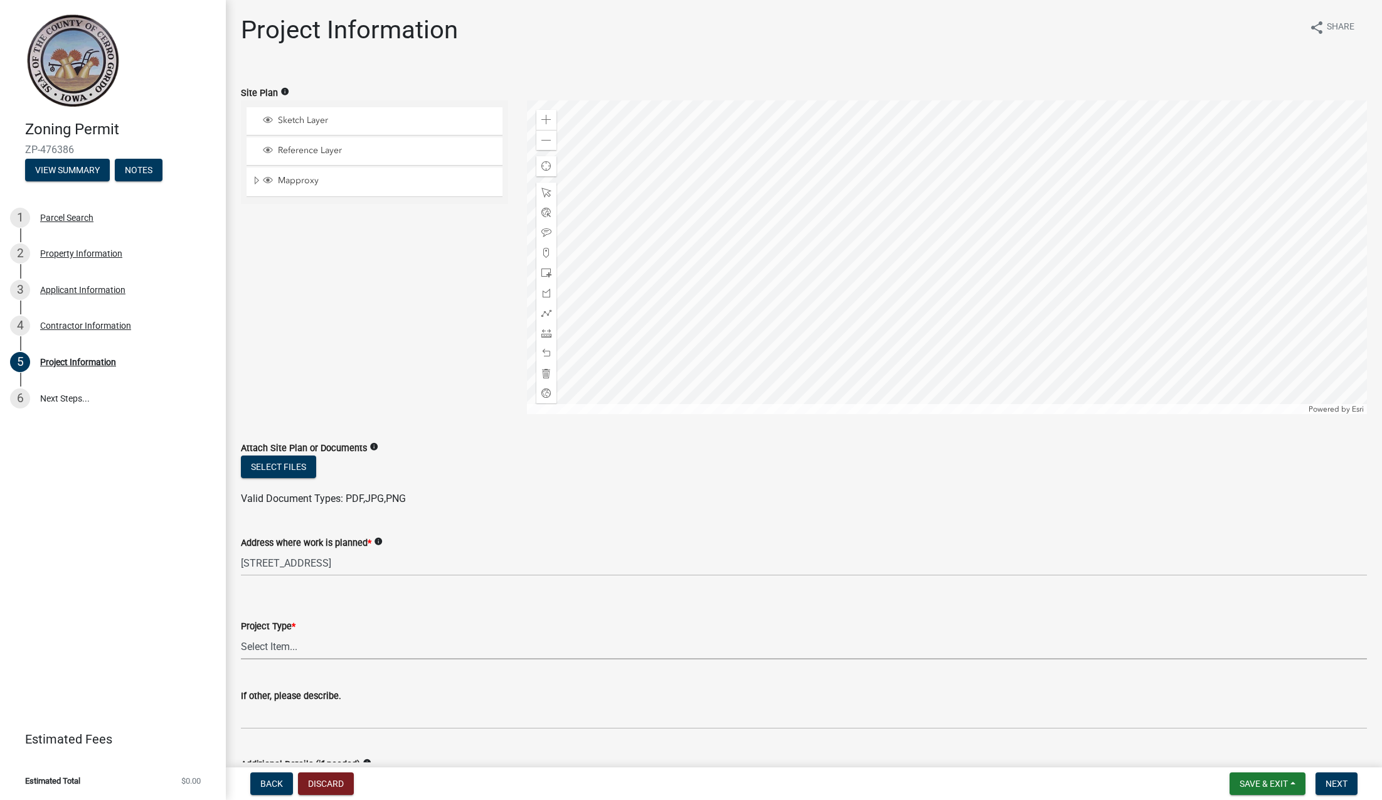
click at [267, 645] on select "Select Item... Dwelling Dwelling addition Accessory building Accessory building…" at bounding box center [804, 647] width 1126 height 26
click at [241, 634] on select "Select Item... Dwelling Dwelling addition Accessory building Accessory building…" at bounding box center [804, 647] width 1126 height 26
select select "c33da19a-5b3e-4f51-a669-d4d436de7689"
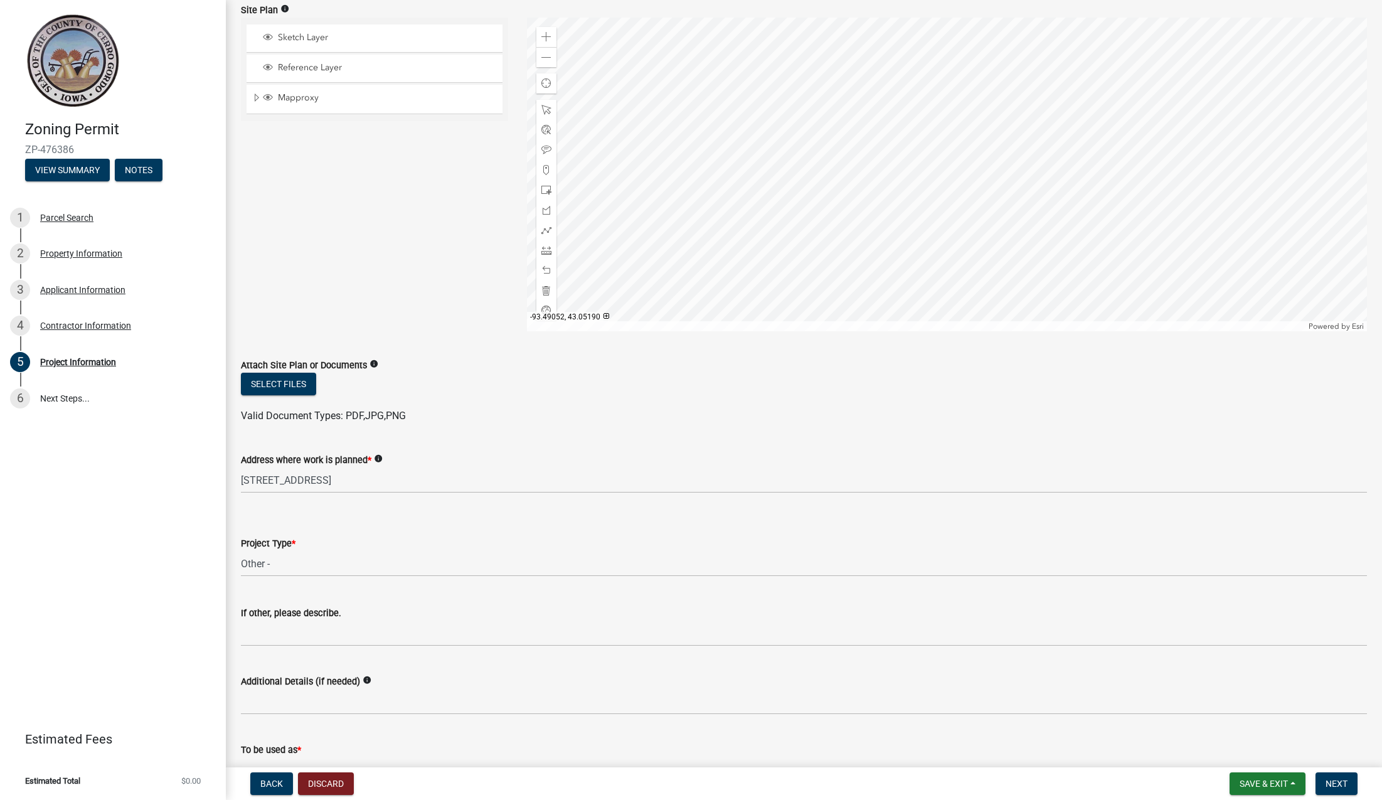
scroll to position [86, 0]
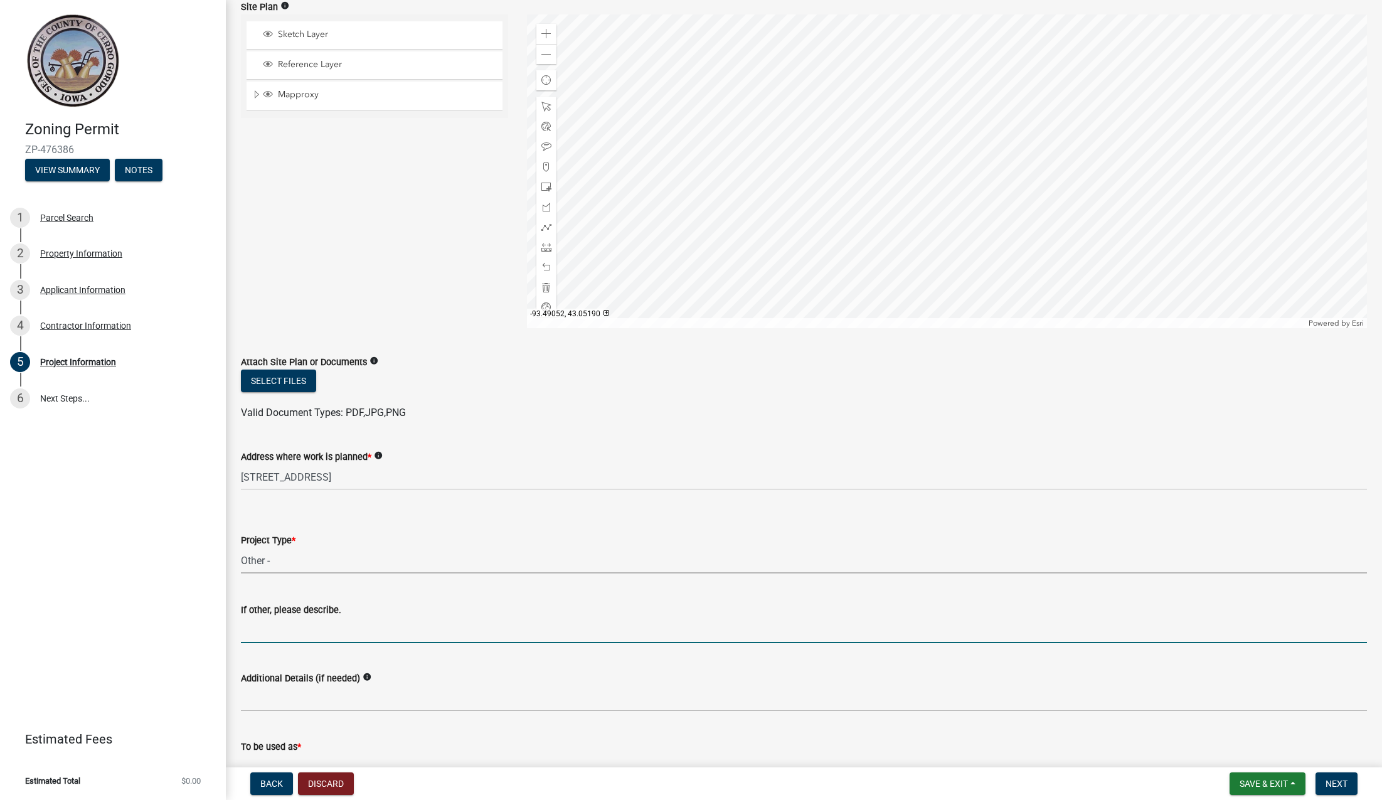
click at [254, 637] on input "If other, please describe." at bounding box center [804, 630] width 1126 height 26
paste input "19.920 KW AC"
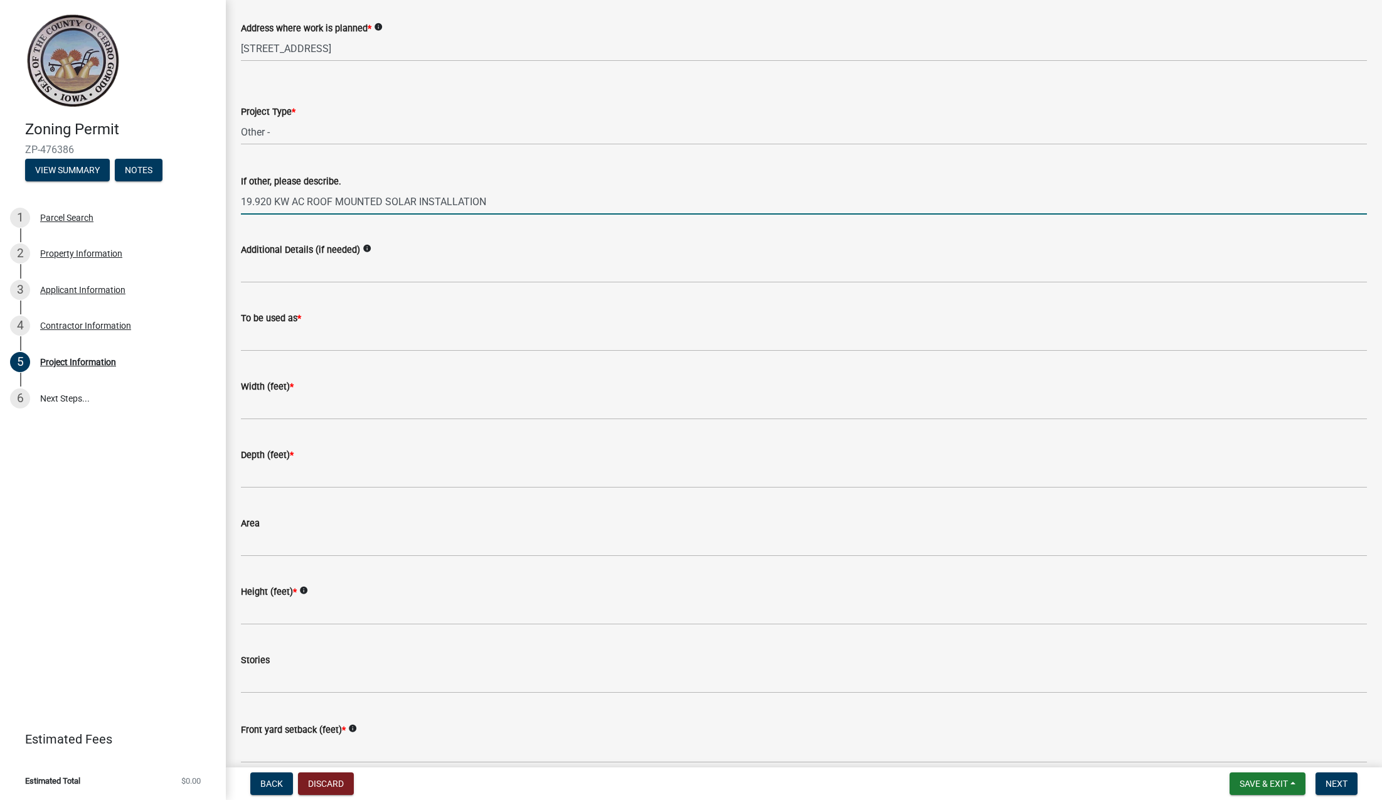
scroll to position [525, 0]
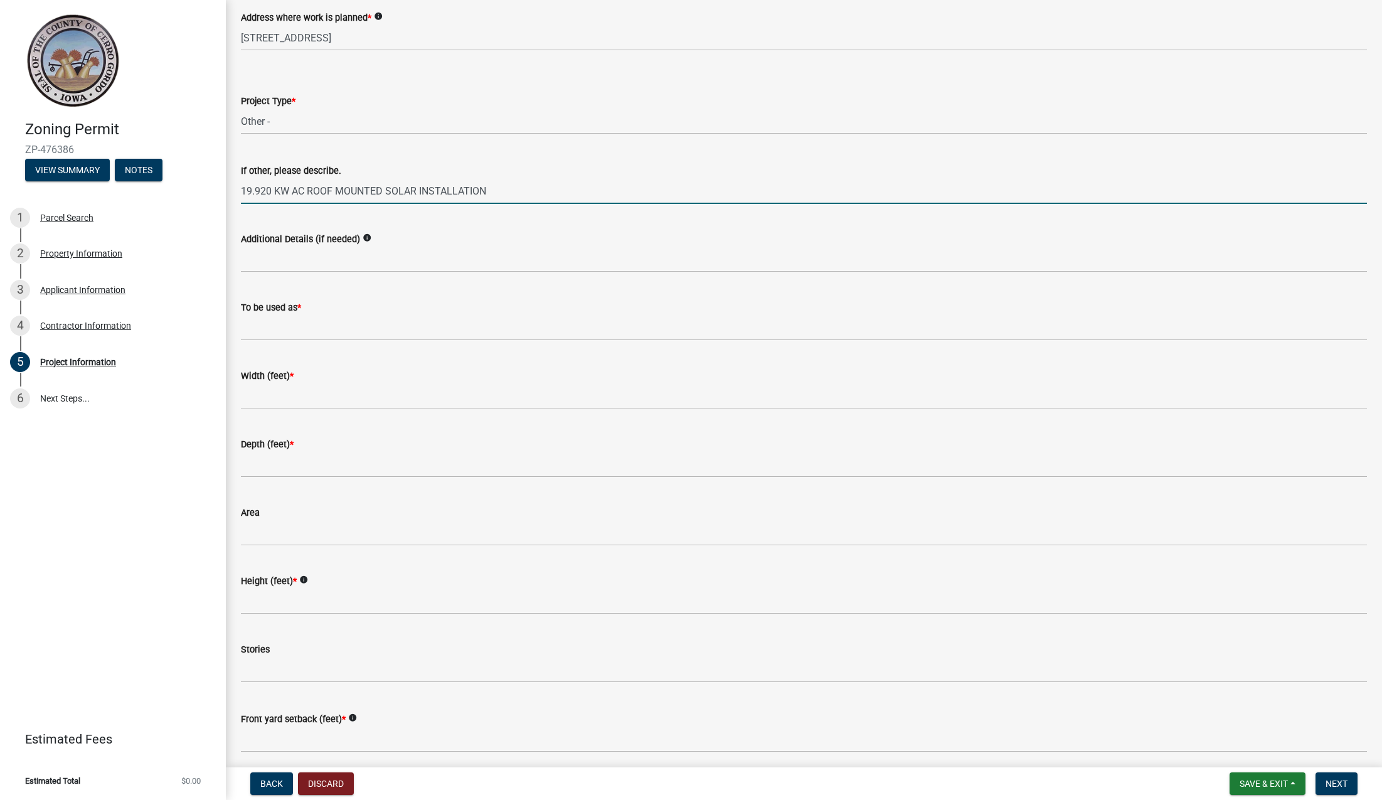
type input "19.920 KW AC ROOF MOUNTED SOLAR INSTALLATION"
click at [299, 335] on input "To be used as *" at bounding box center [804, 328] width 1126 height 26
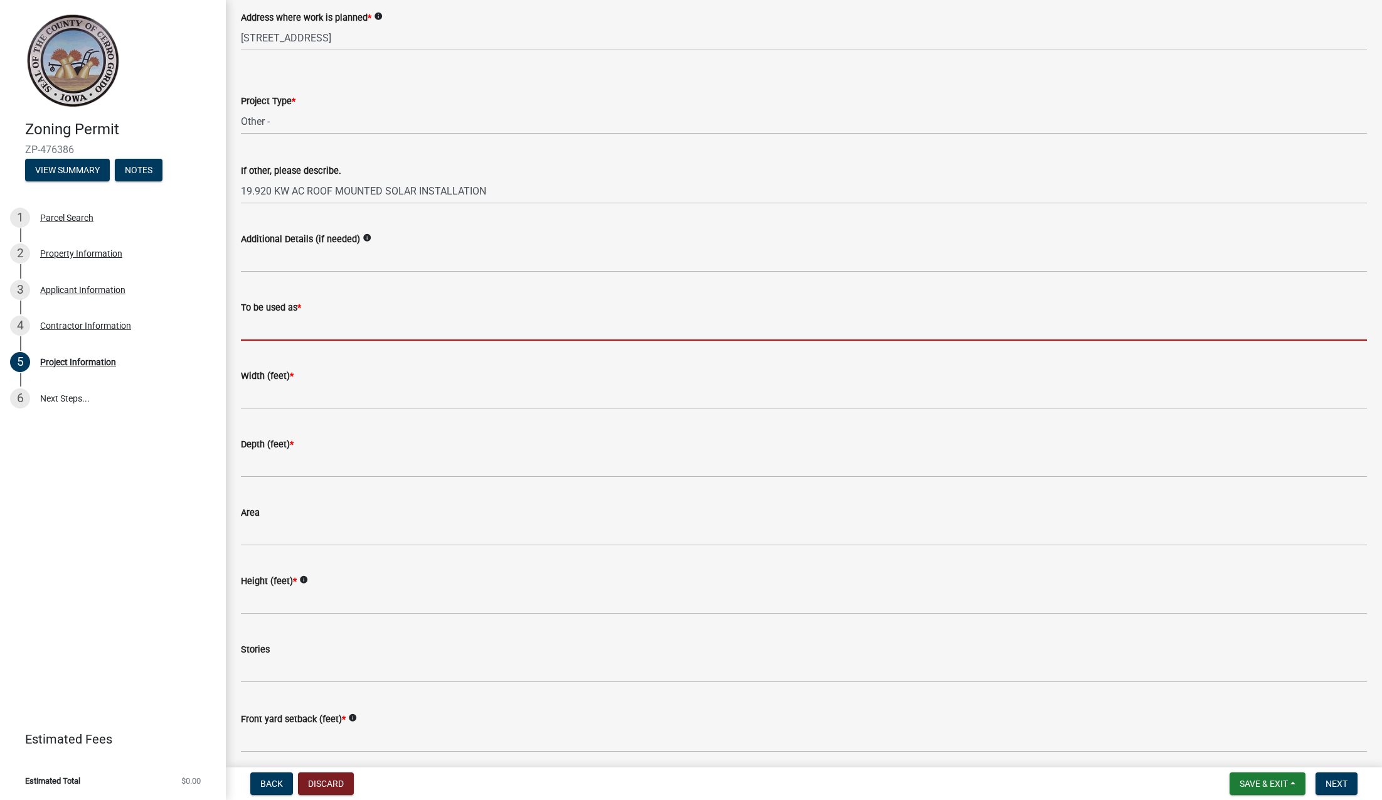
type input "RESIDENTIAL"
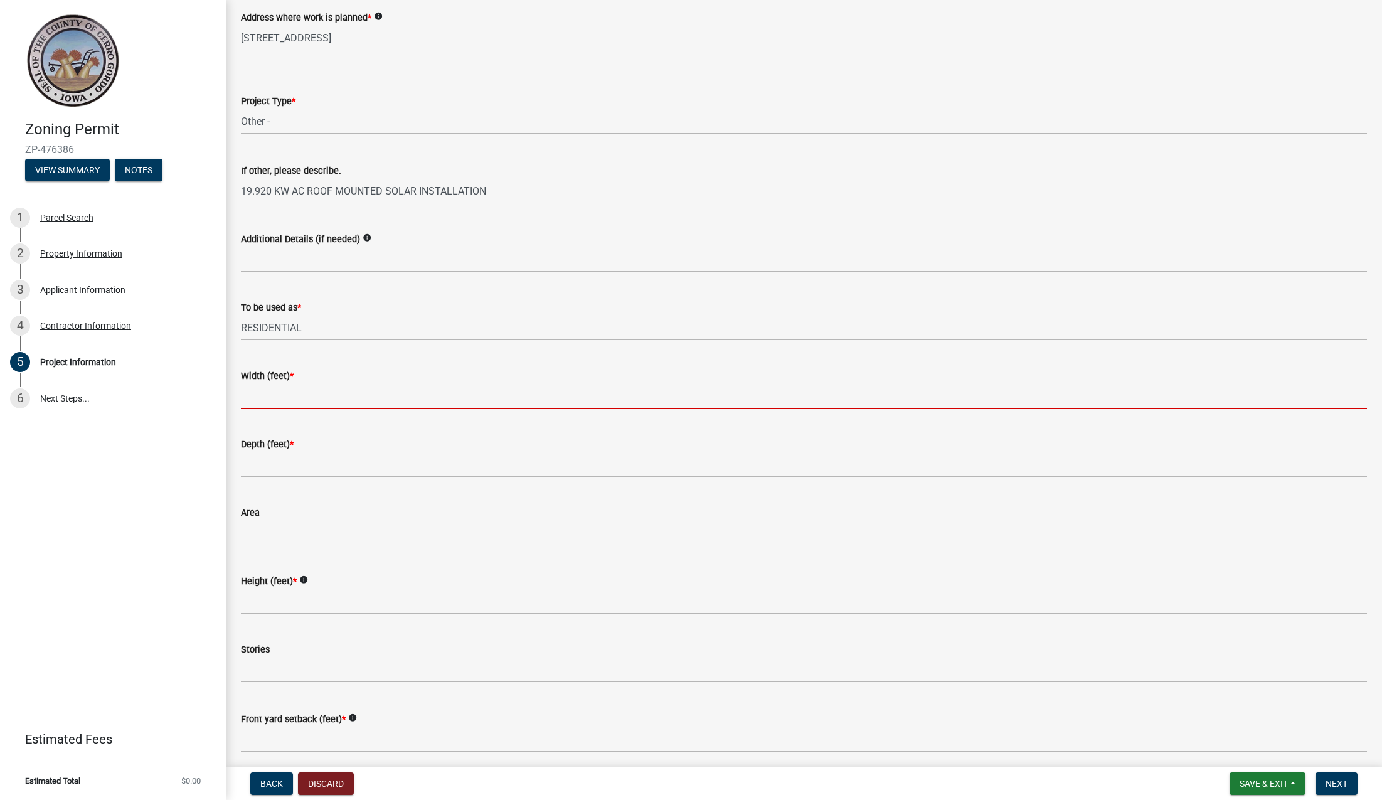
click at [297, 396] on input "Width (feet) *" at bounding box center [804, 396] width 1126 height 26
type input "0"
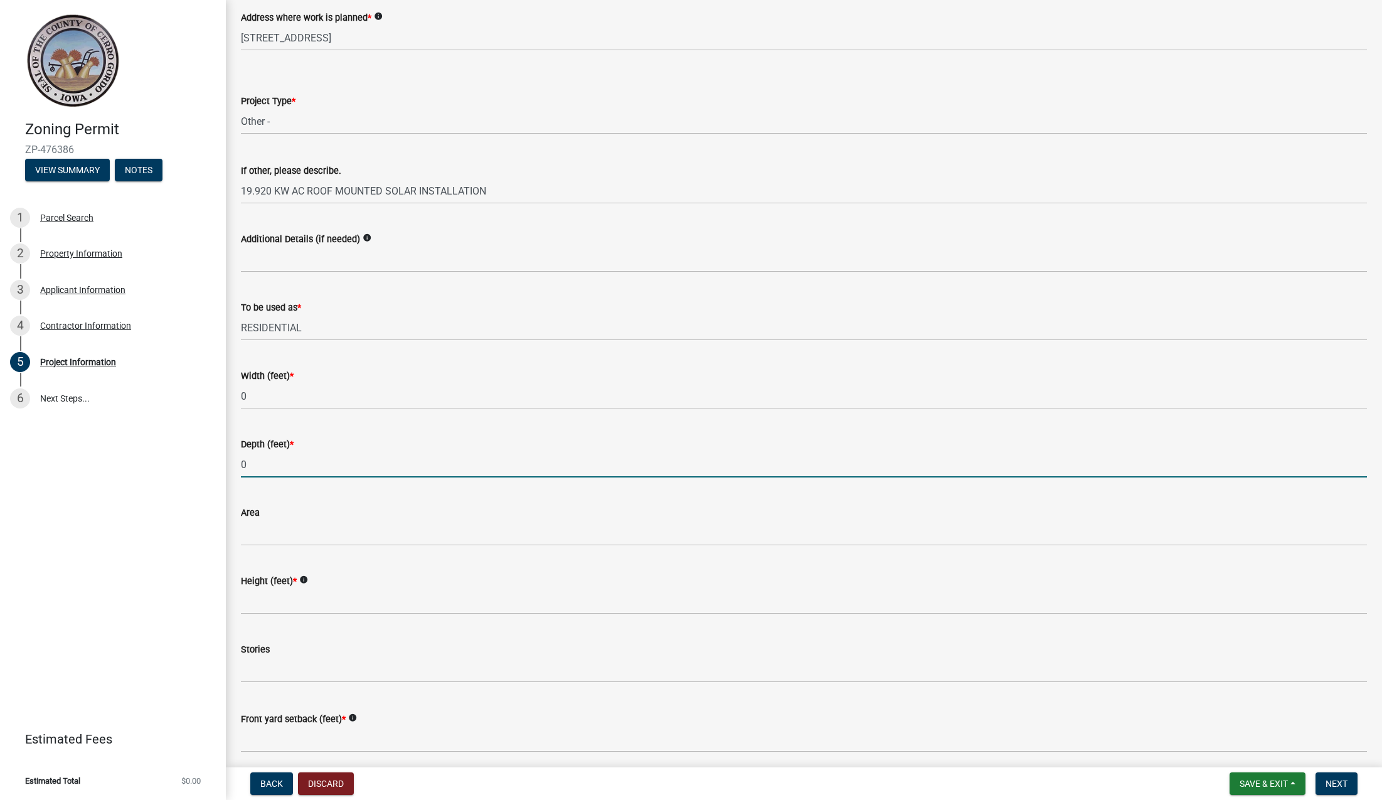
type input "0"
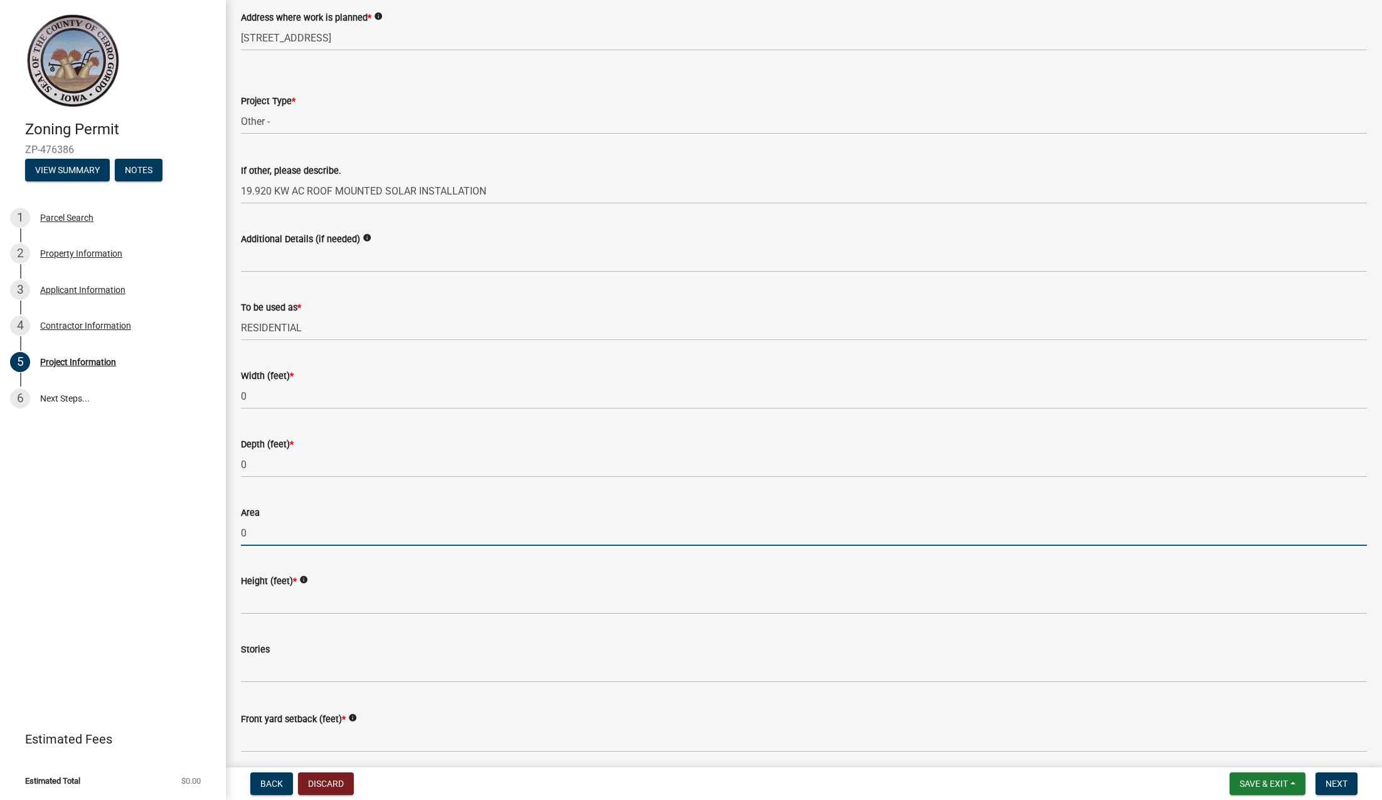
type input "0"
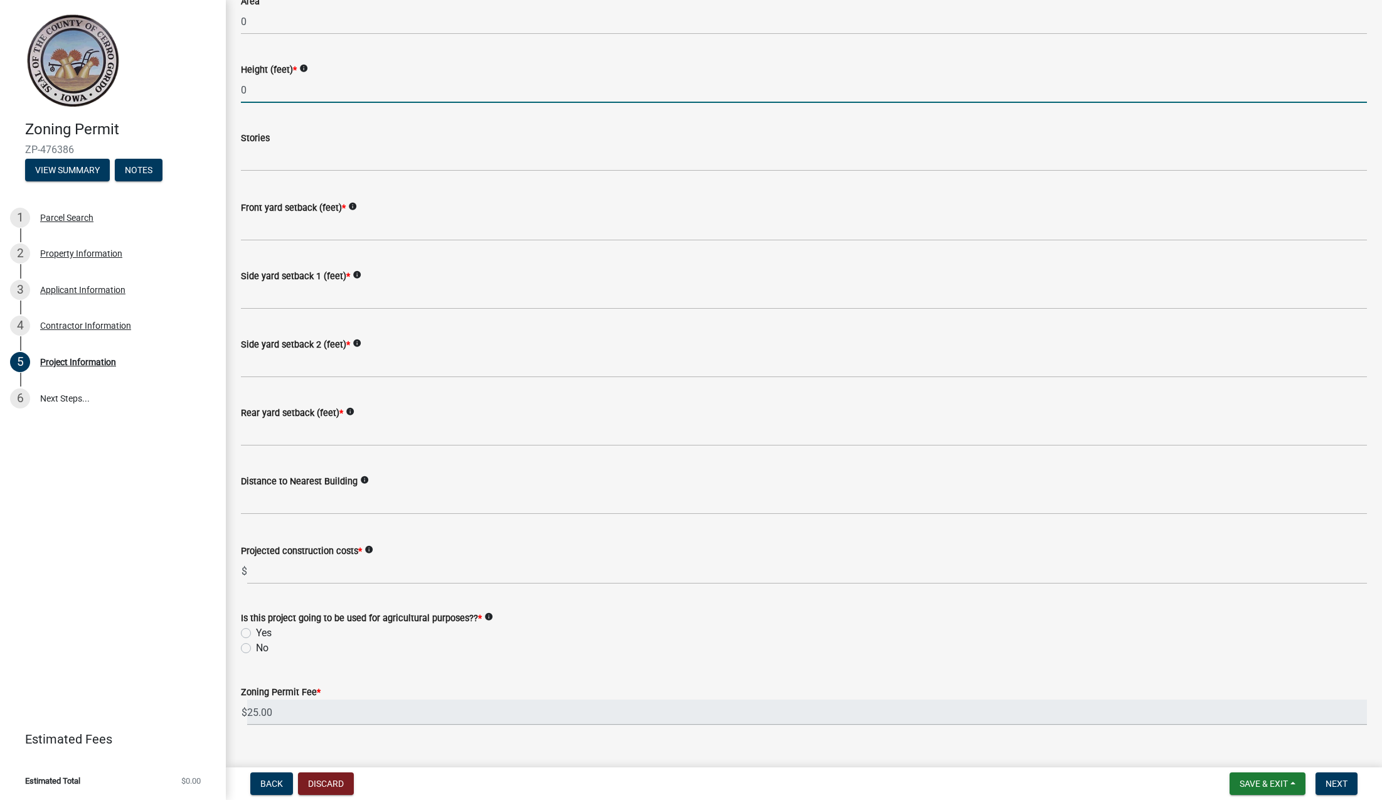
scroll to position [1049, 0]
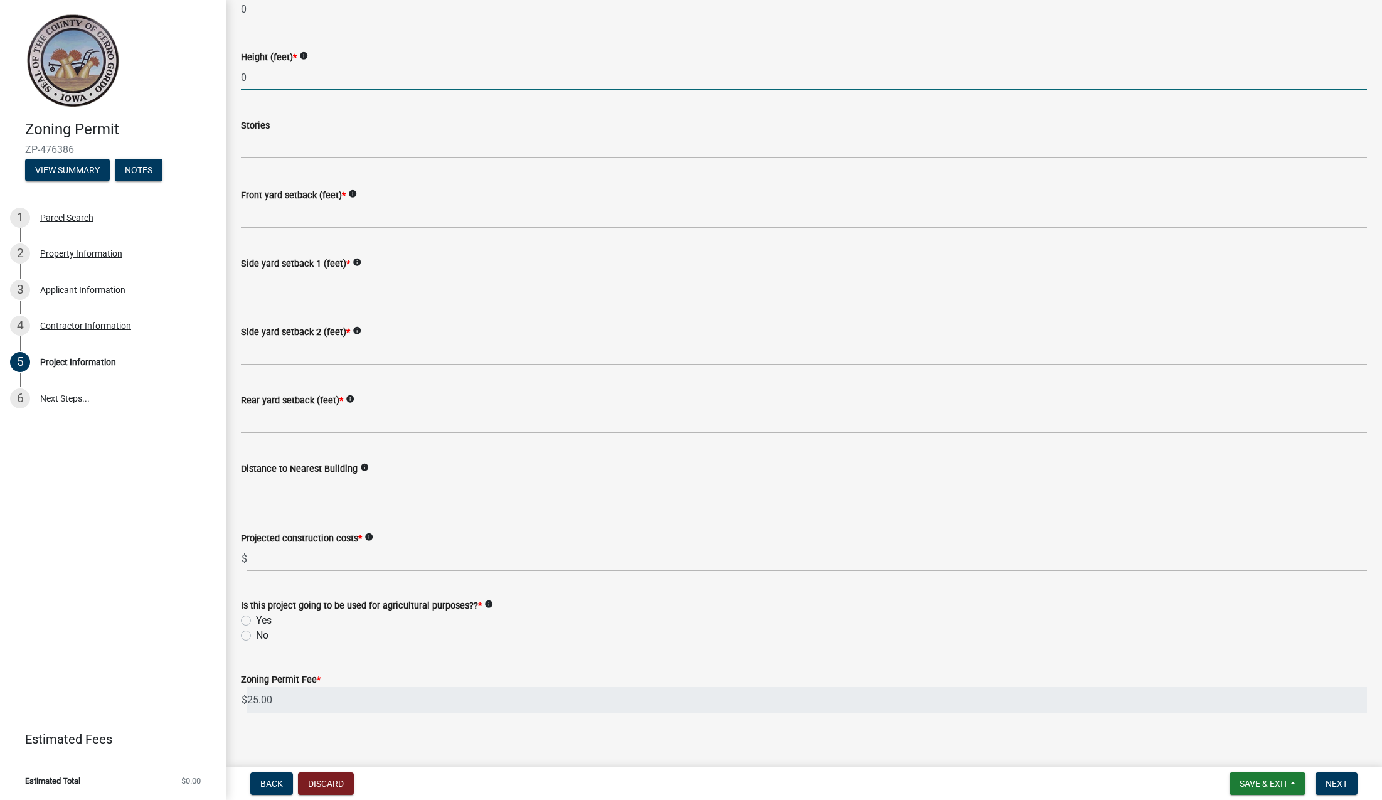
type input "0"
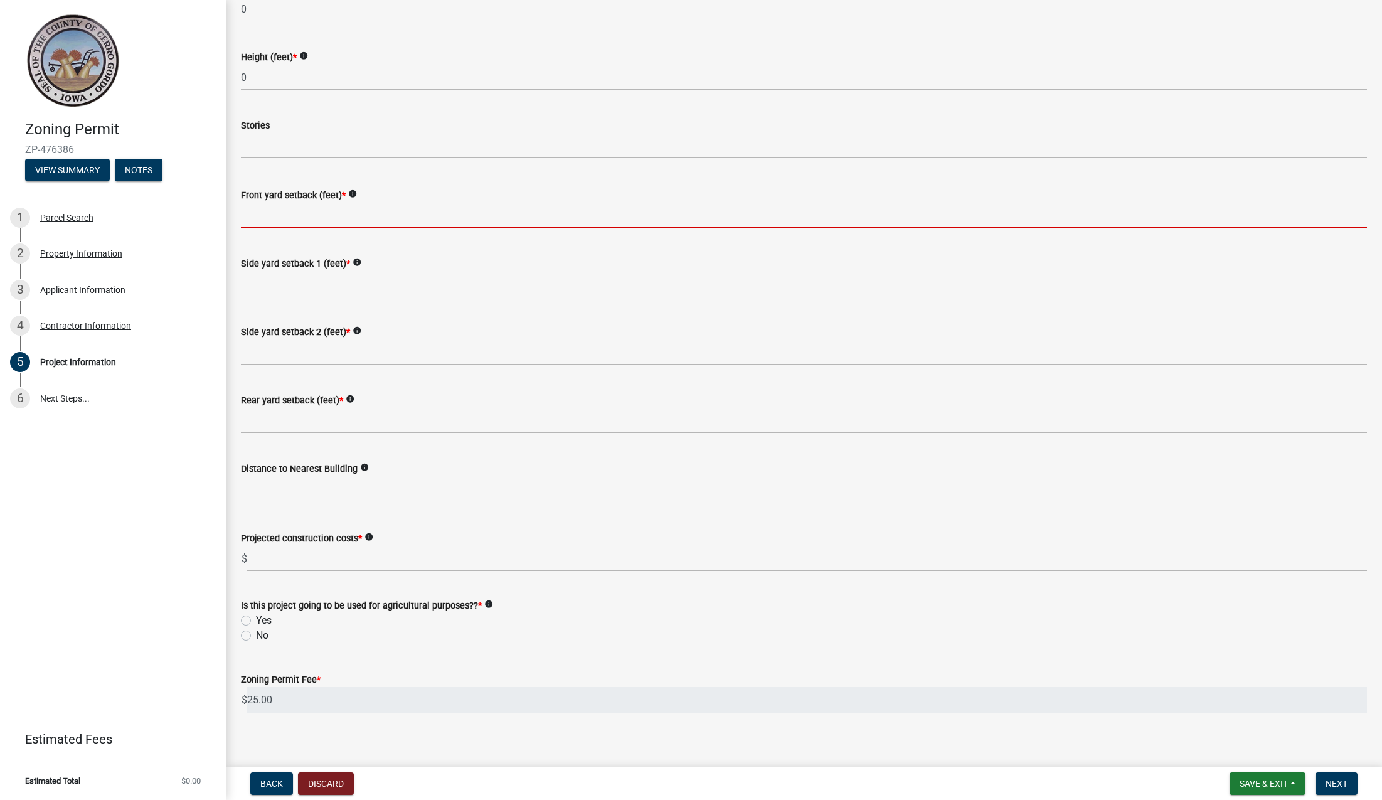
click at [274, 220] on input "Front yard setback (feet) *" at bounding box center [804, 216] width 1126 height 26
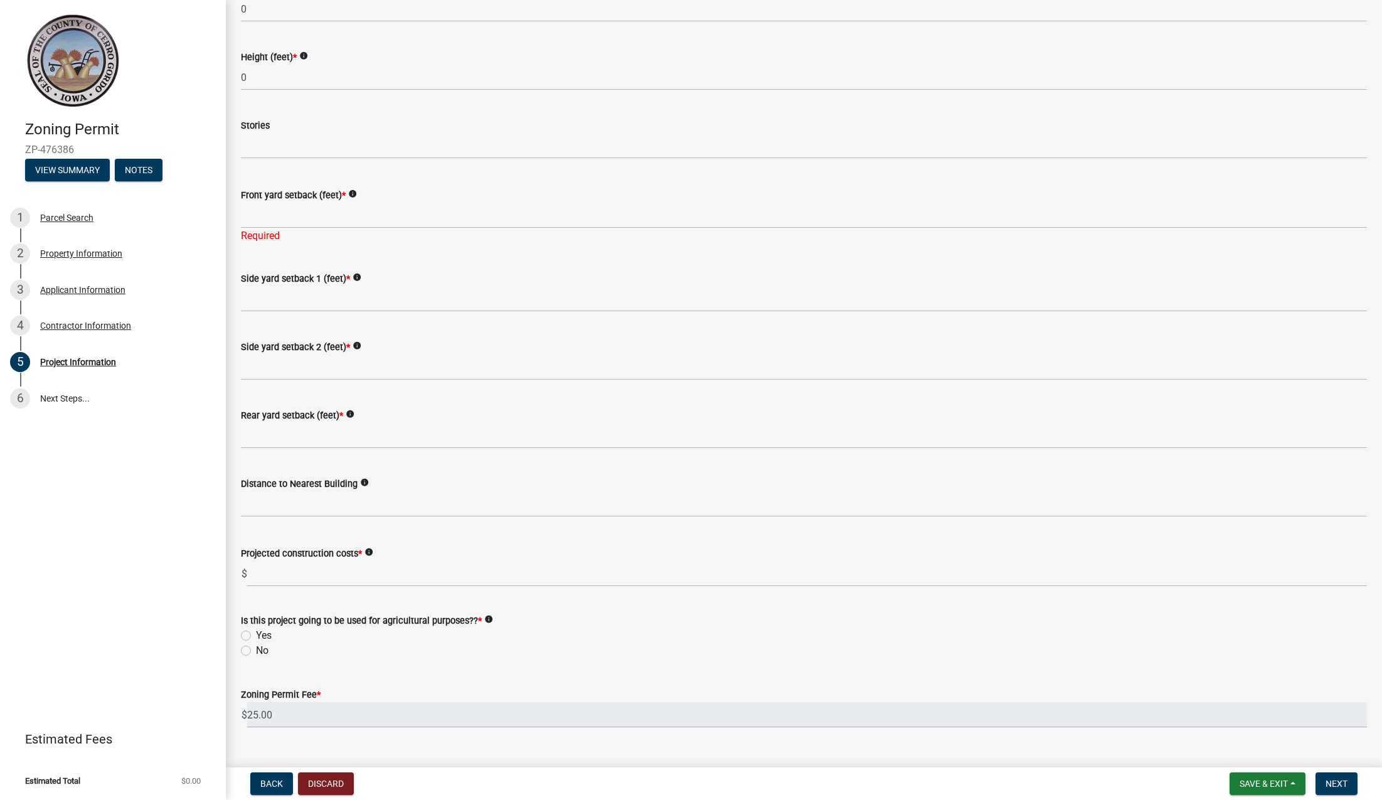
scroll to position [1051, 0]
type input "0"
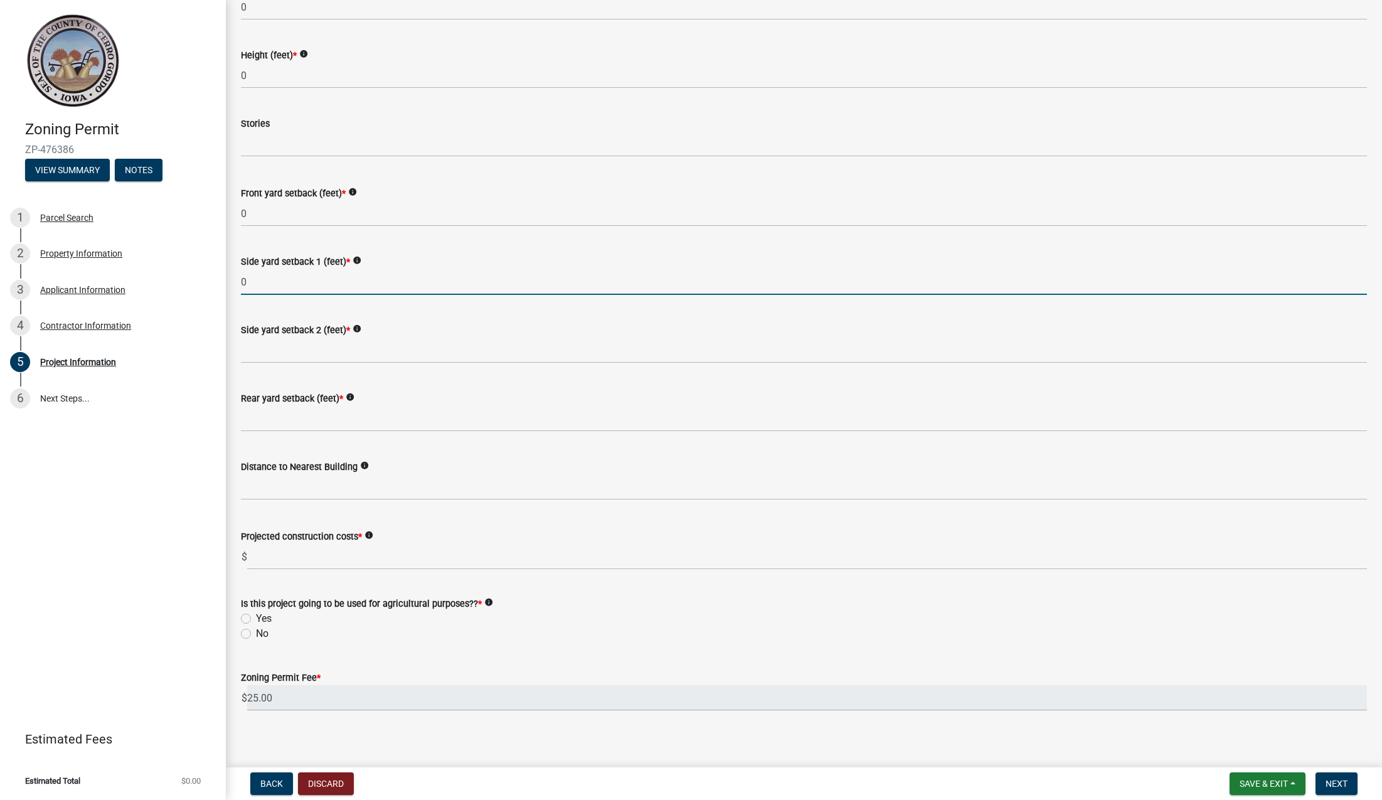
type input "0"
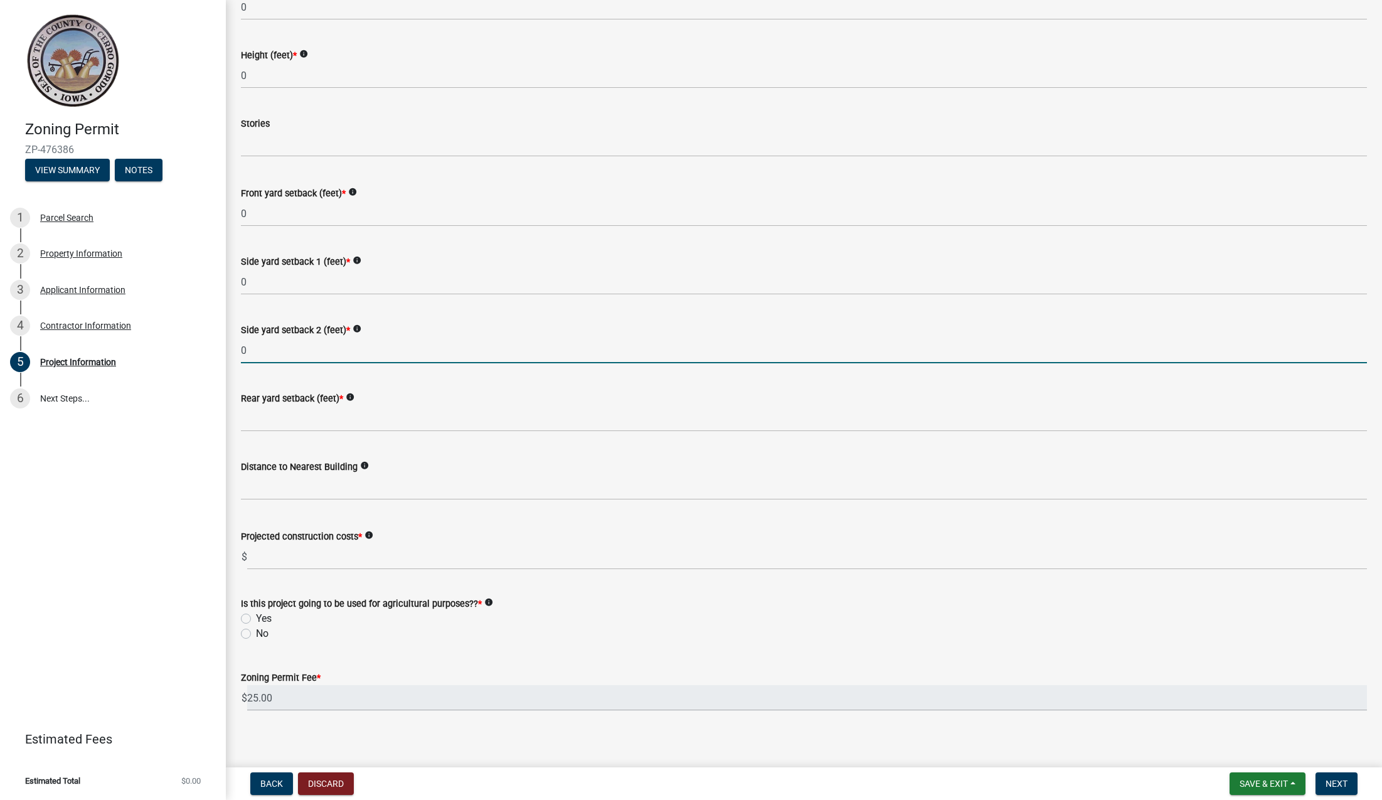
type input "0"
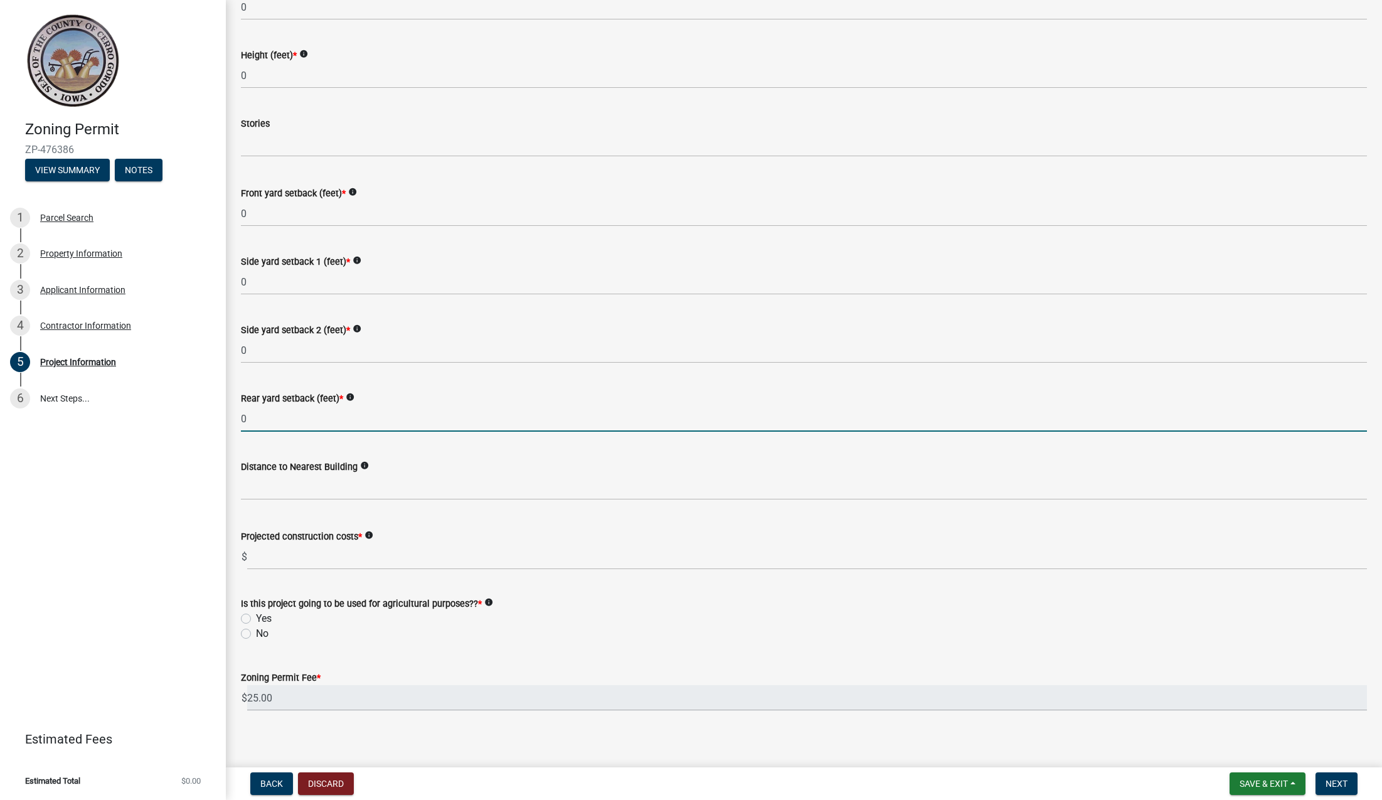
type input "0"
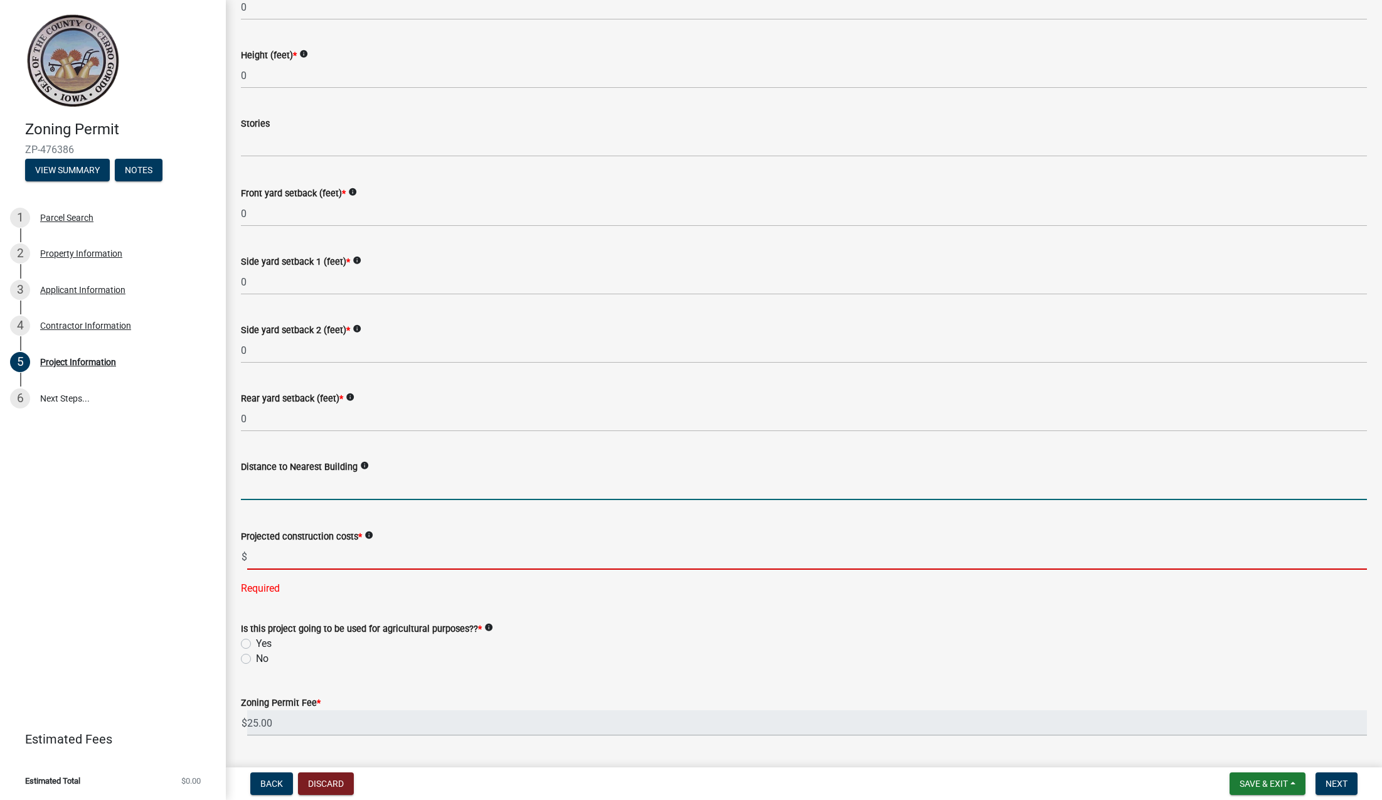
click at [314, 496] on input "text" at bounding box center [804, 487] width 1126 height 26
click at [294, 559] on input "text" at bounding box center [807, 557] width 1120 height 26
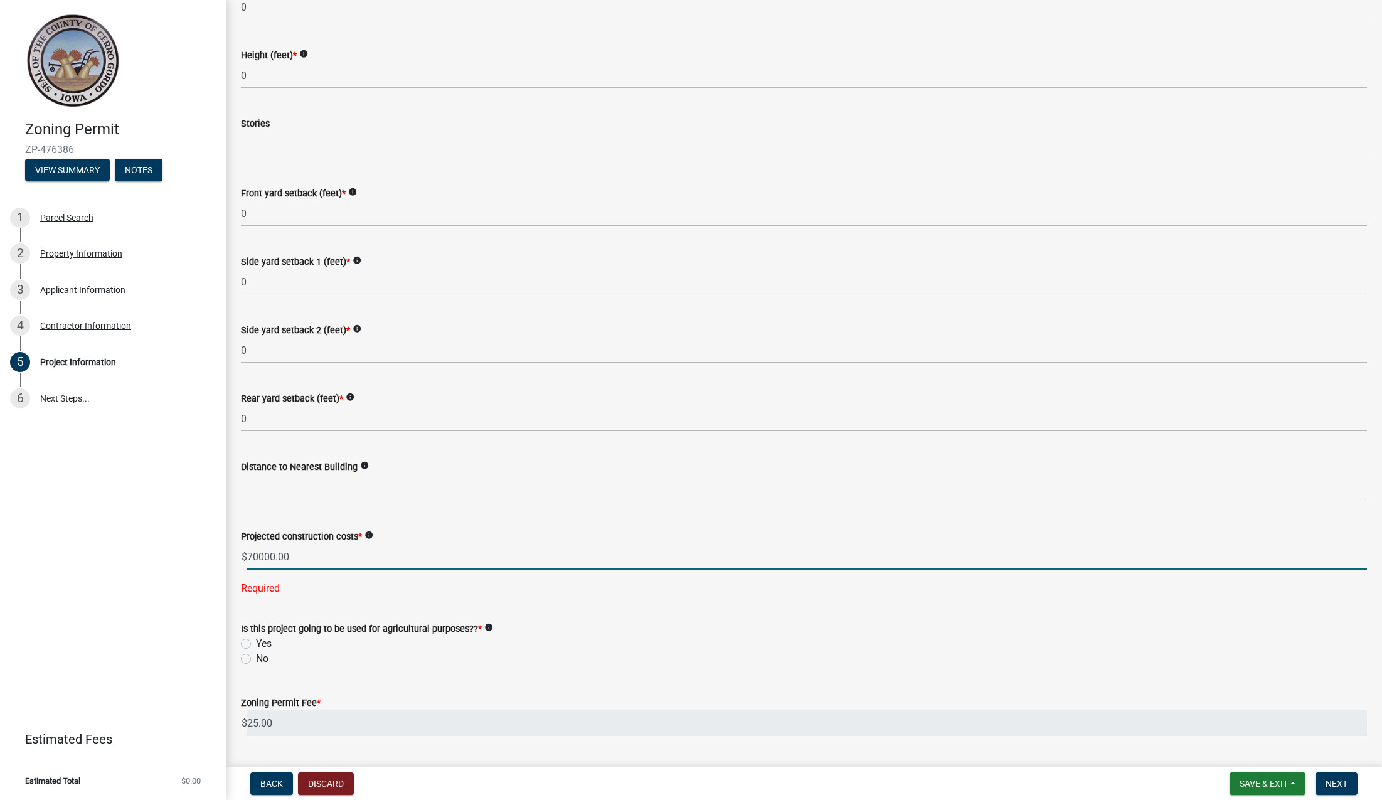
type input "70000"
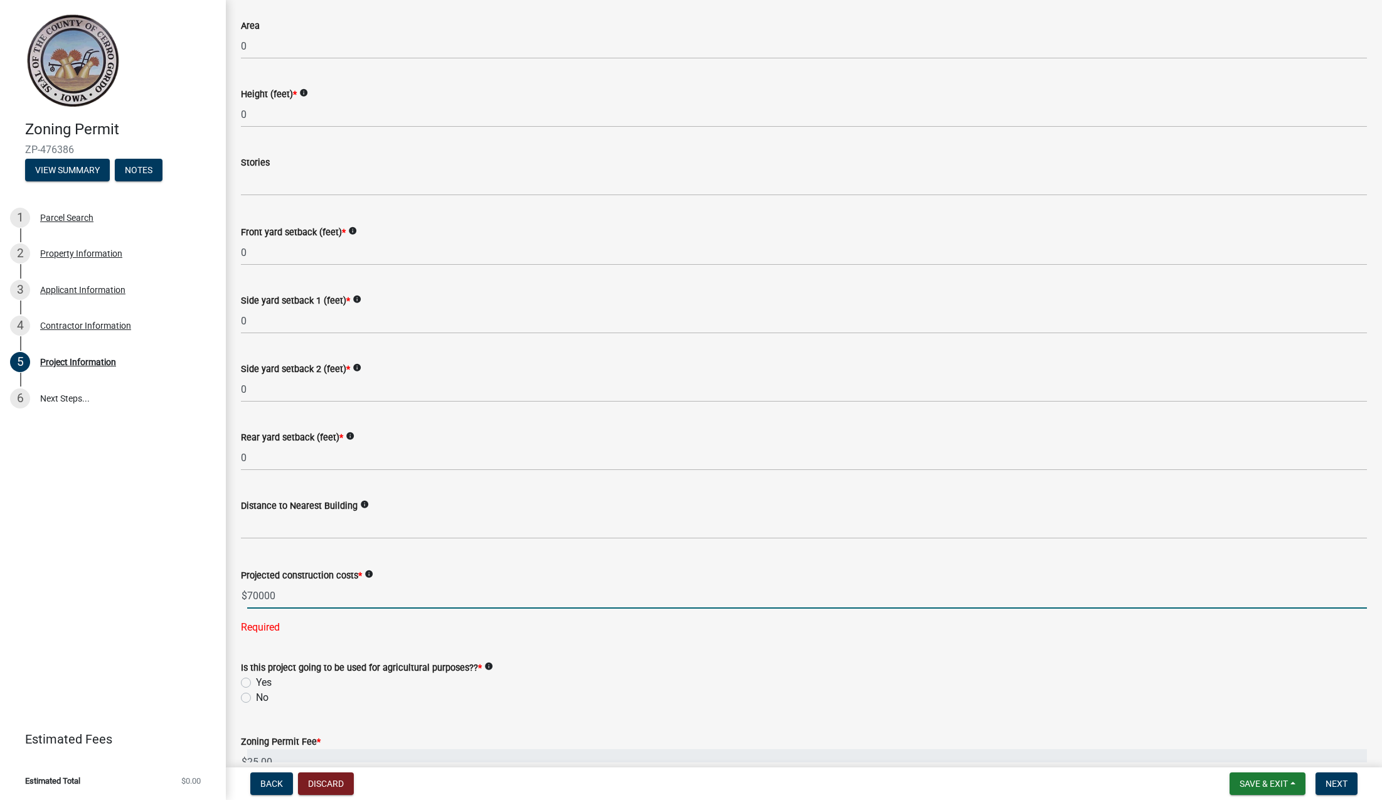
click at [250, 660] on div "Is this project going to be used for agricultural purposes?? * info Yes No" at bounding box center [804, 682] width 1126 height 45
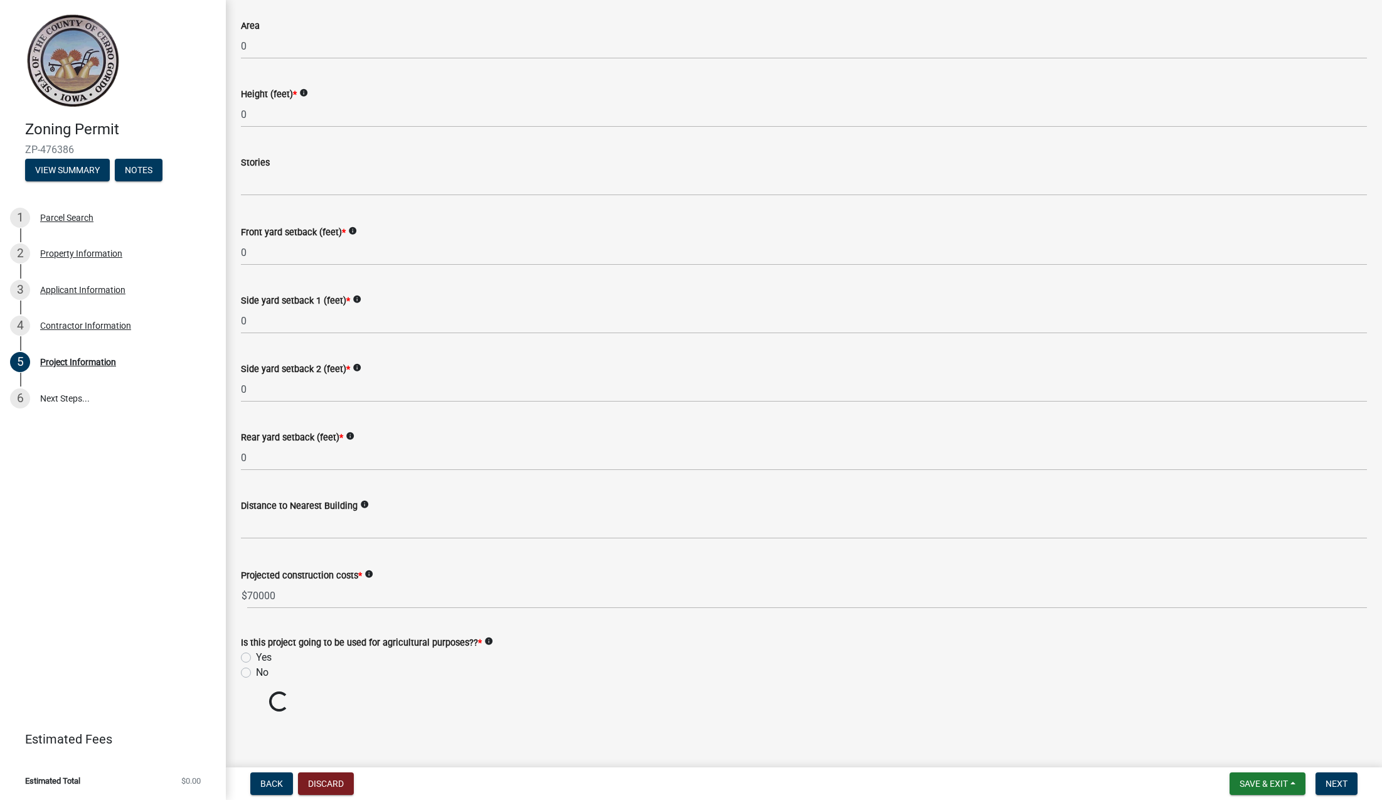
click at [256, 673] on label "No" at bounding box center [262, 672] width 13 height 15
click at [256, 673] on input "No" at bounding box center [260, 669] width 8 height 8
radio input "true"
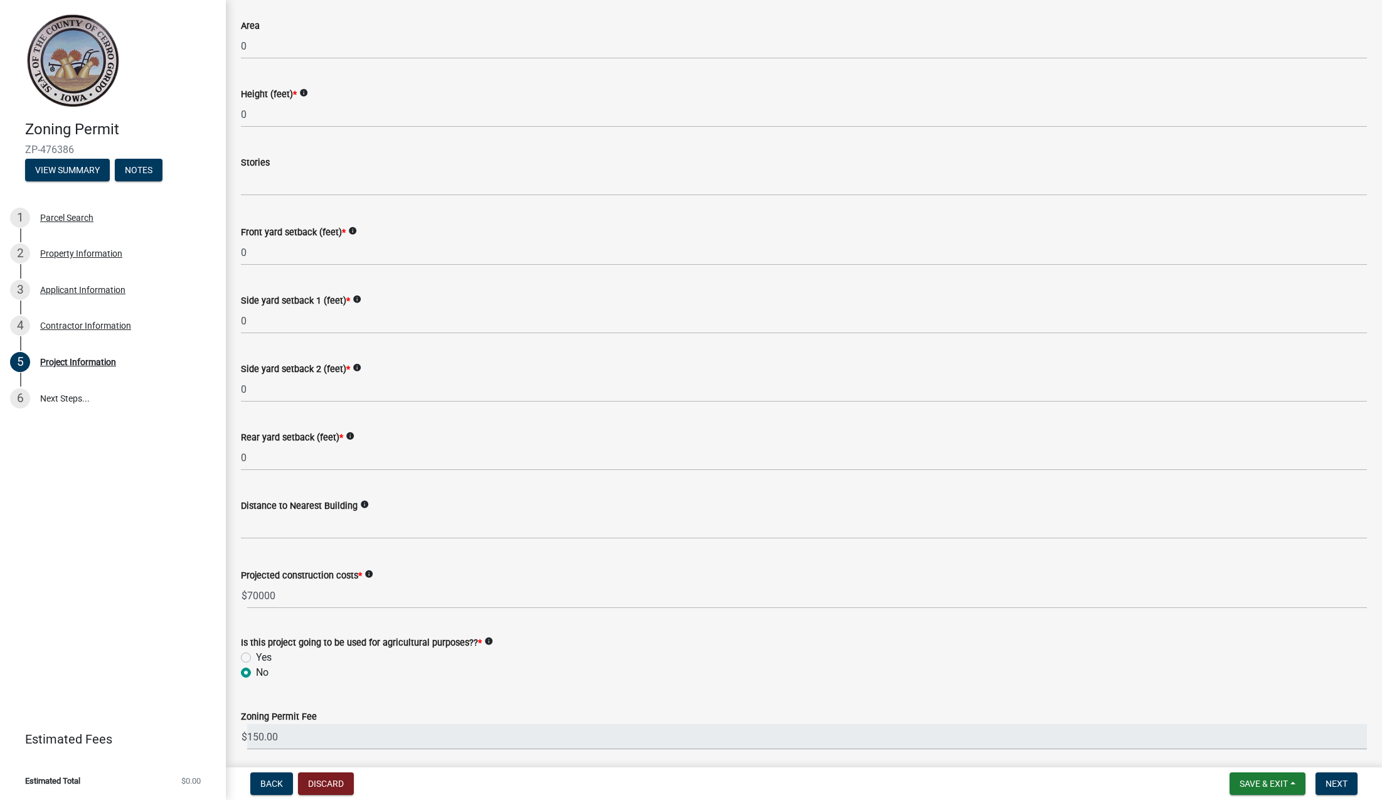
scroll to position [1060, 0]
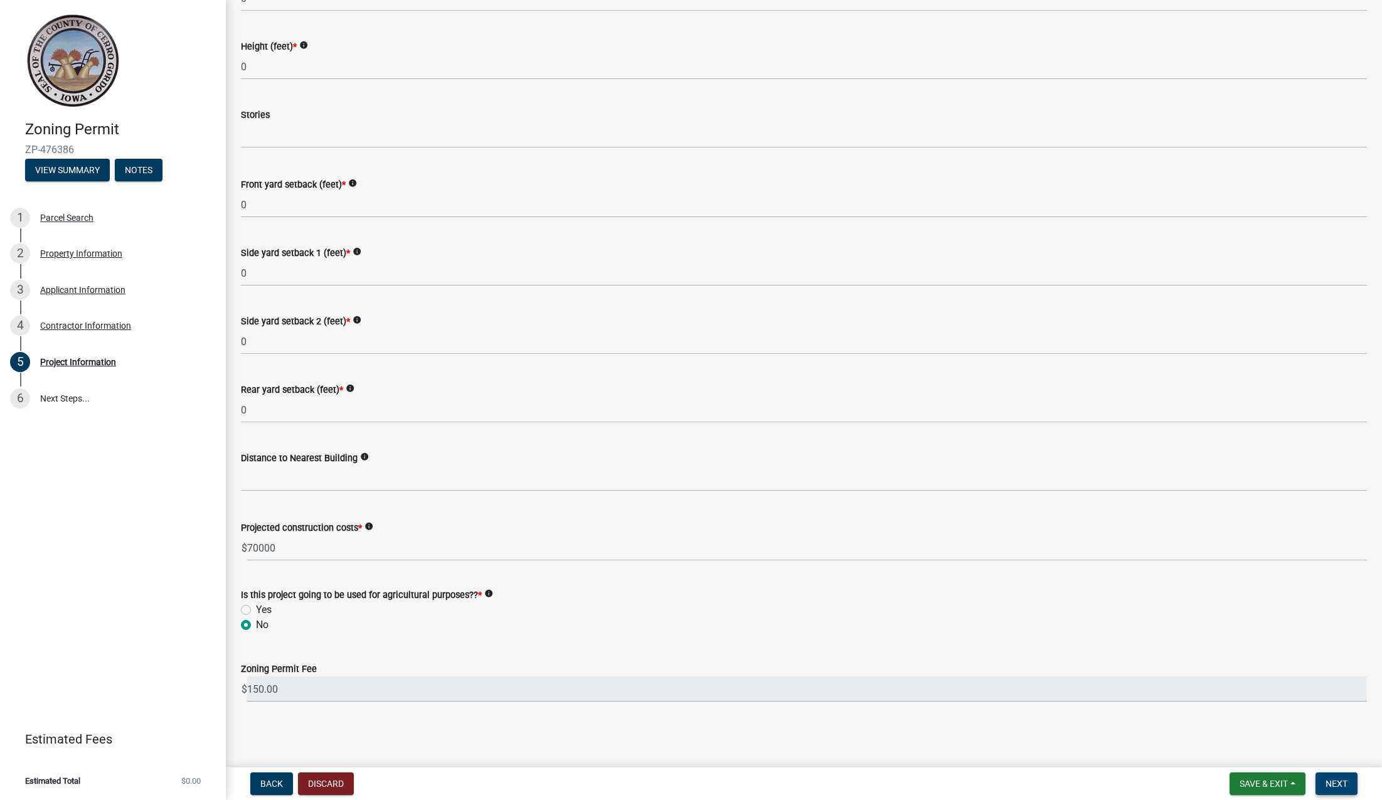
click at [1329, 785] on span "Next" at bounding box center [1337, 784] width 22 height 10
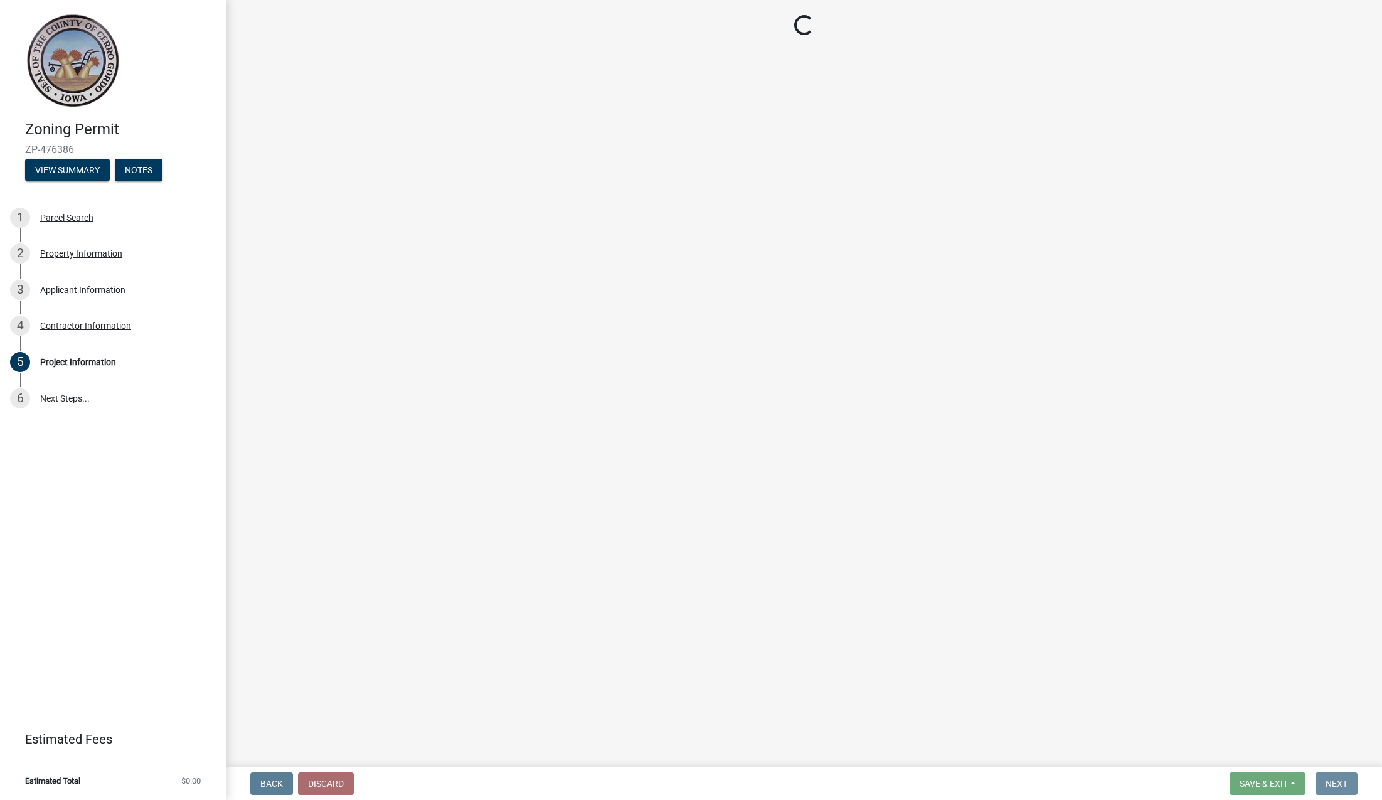
scroll to position [0, 0]
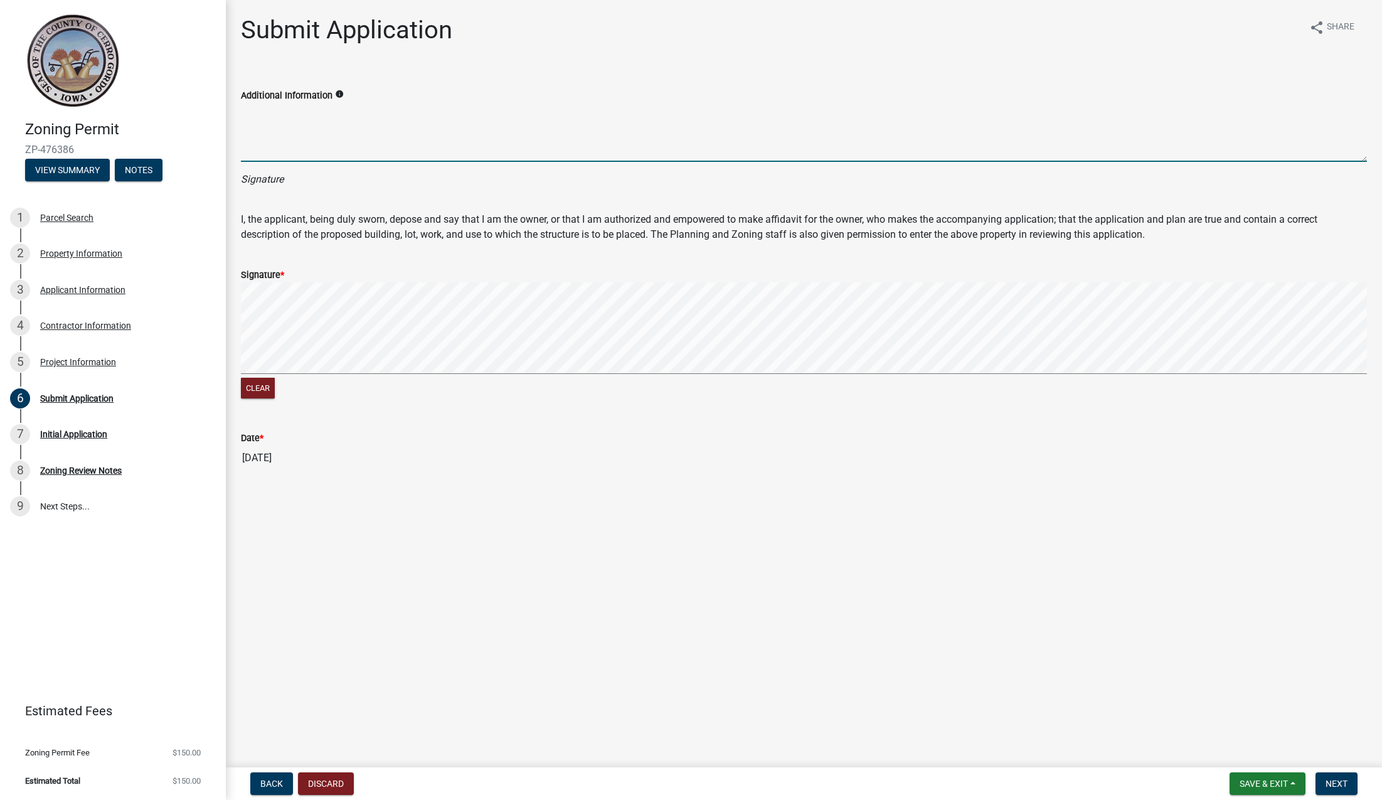
click at [295, 145] on textarea "Additional Information" at bounding box center [804, 132] width 1126 height 59
click at [441, 107] on textarea "[PERSON_NAME] for Purelight Power LLC" at bounding box center [804, 132] width 1126 height 59
click at [450, 119] on textarea "[PERSON_NAME] for Purelight Power LLC" at bounding box center [804, 132] width 1126 height 59
drag, startPoint x: 440, startPoint y: 110, endPoint x: 323, endPoint y: 114, distance: 116.8
click at [323, 114] on textarea "[PERSON_NAME] for Purelight Power LLC" at bounding box center [804, 132] width 1126 height 59
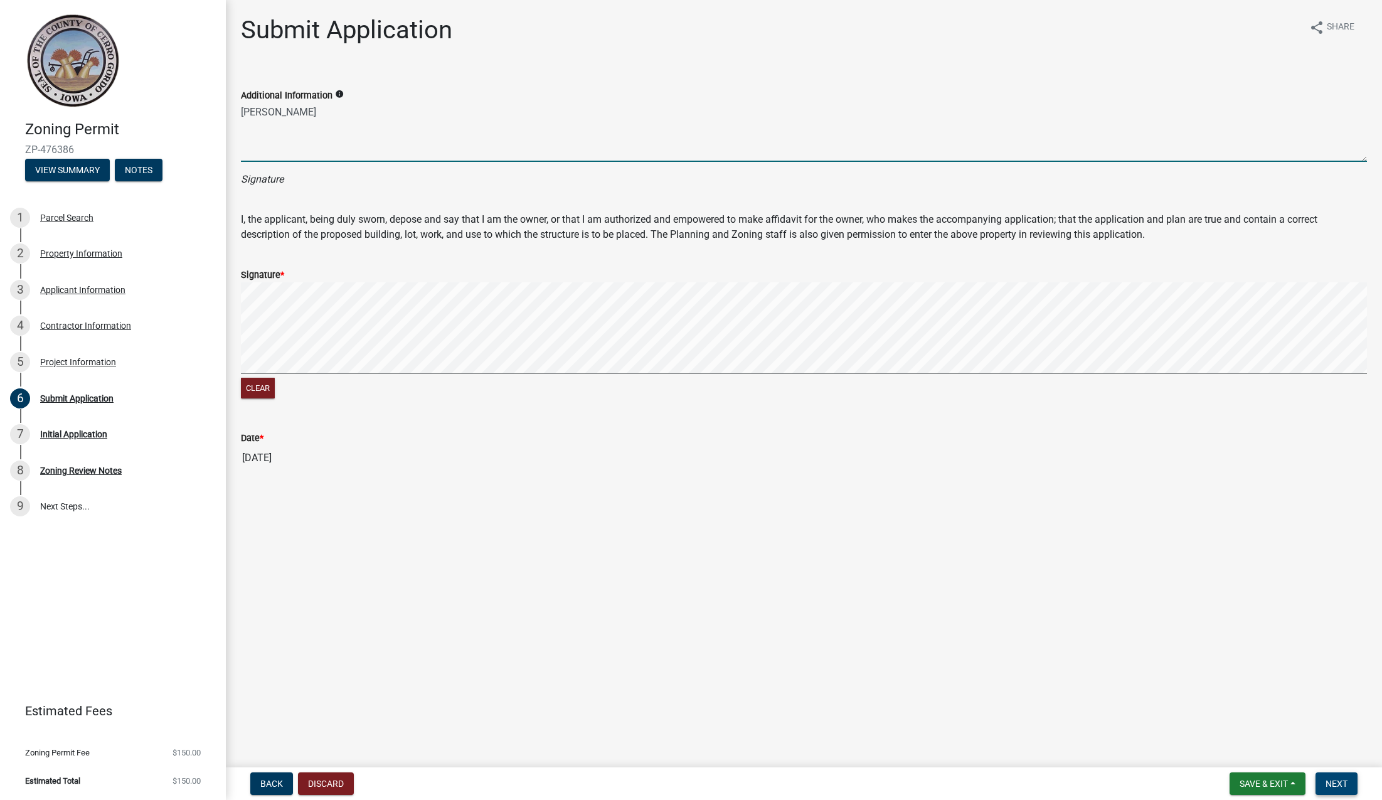
type textarea "[PERSON_NAME]"
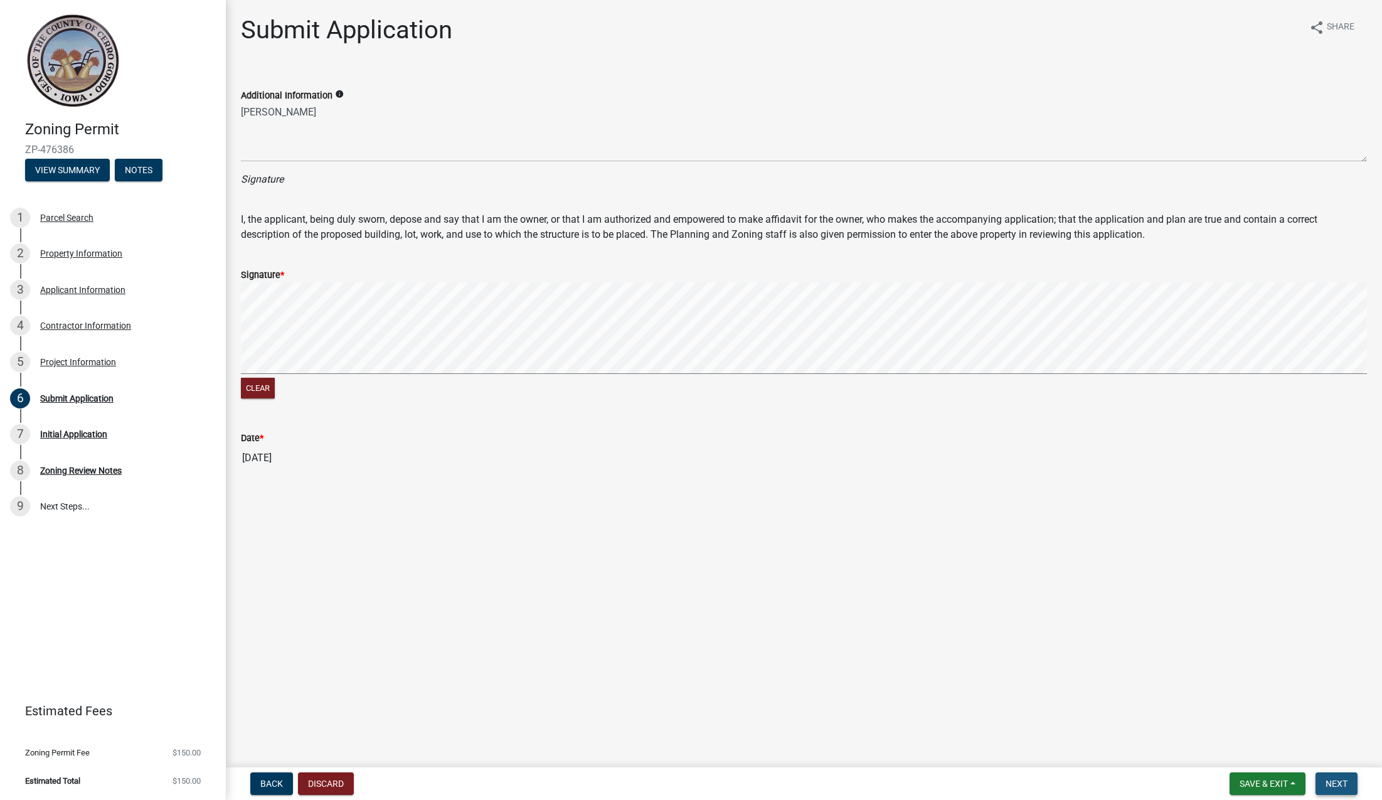
click at [1339, 782] on span "Next" at bounding box center [1337, 784] width 22 height 10
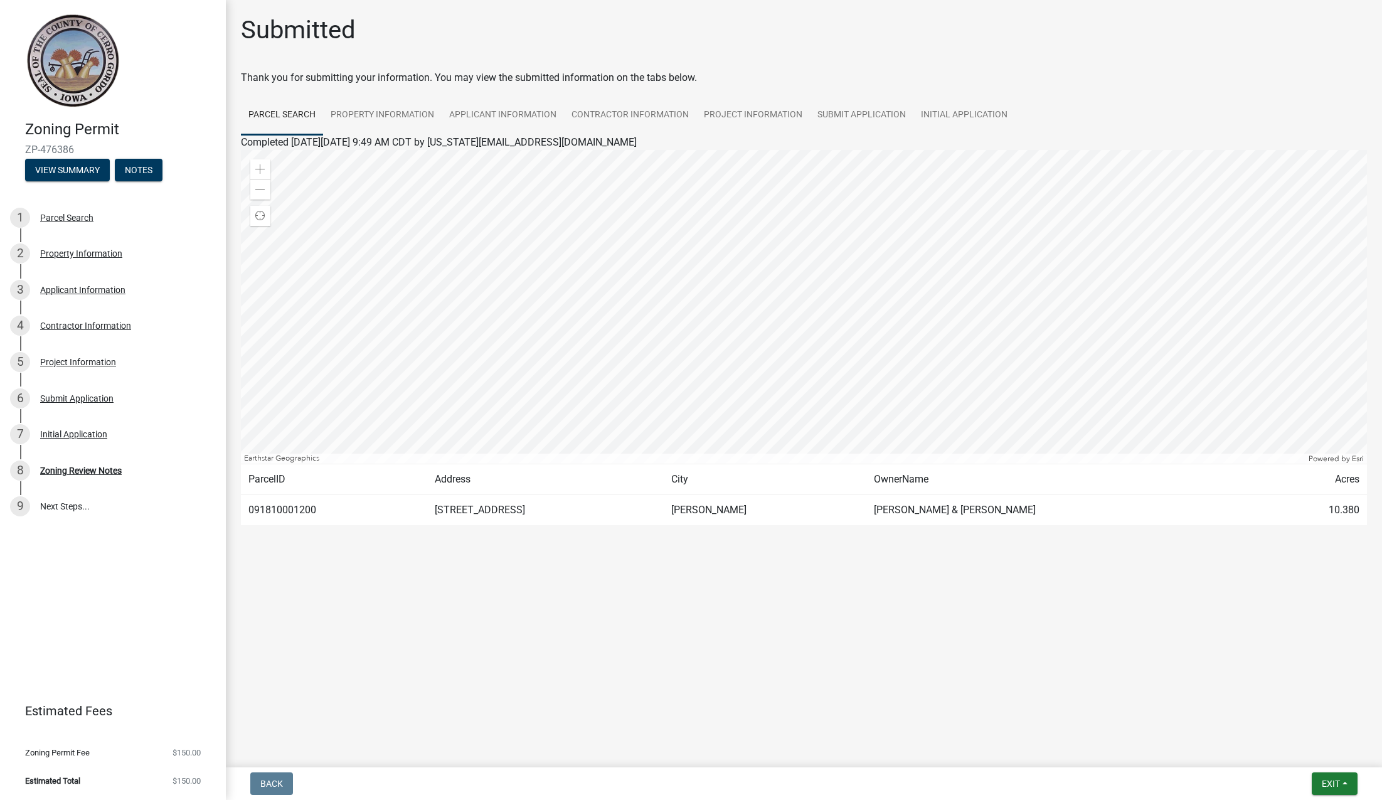
drag, startPoint x: 1100, startPoint y: 681, endPoint x: 1087, endPoint y: 694, distance: 18.6
click at [1099, 683] on main "Submitted Thank you for submitting your information. You may view the submitted…" at bounding box center [804, 381] width 1156 height 762
click at [83, 171] on button "View Summary" at bounding box center [67, 170] width 85 height 23
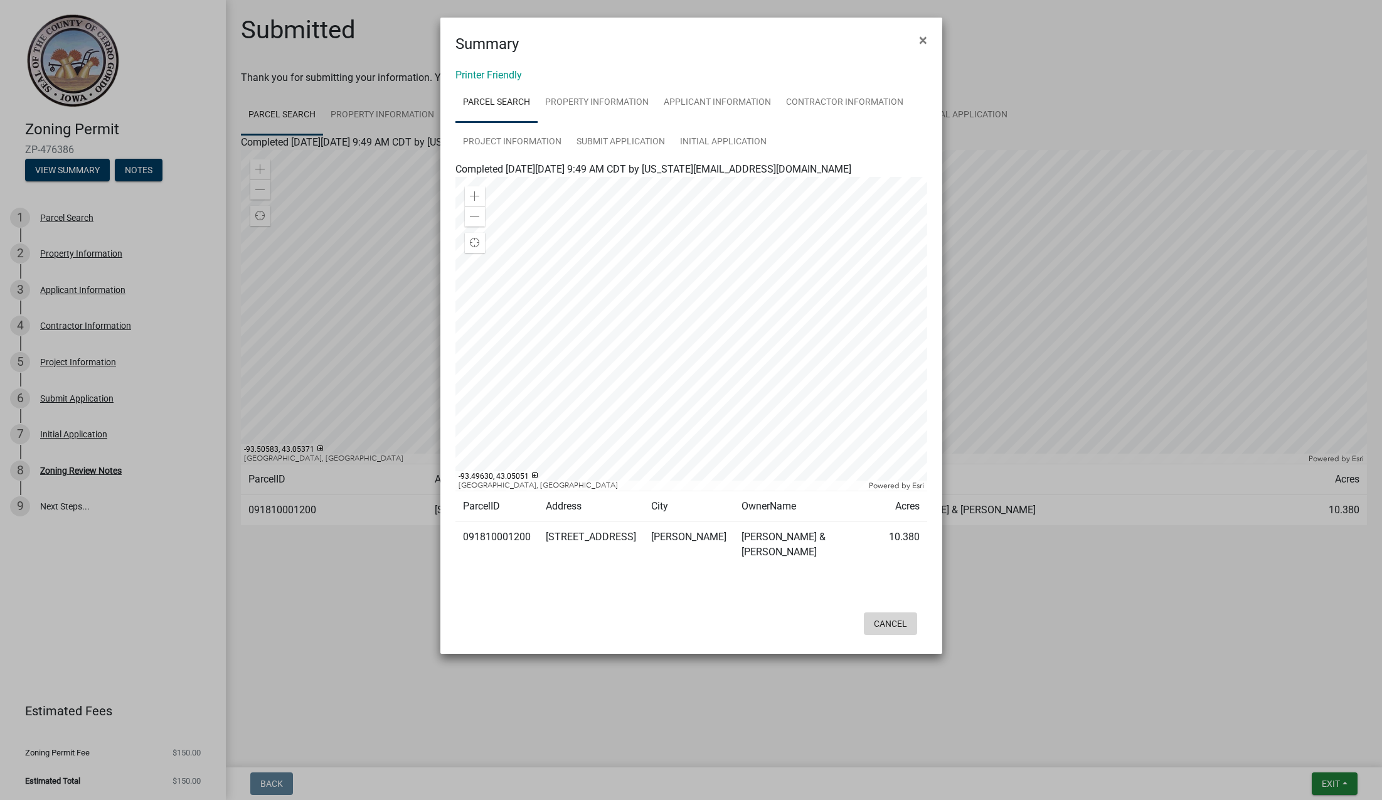
click at [881, 612] on button "Cancel" at bounding box center [890, 623] width 53 height 23
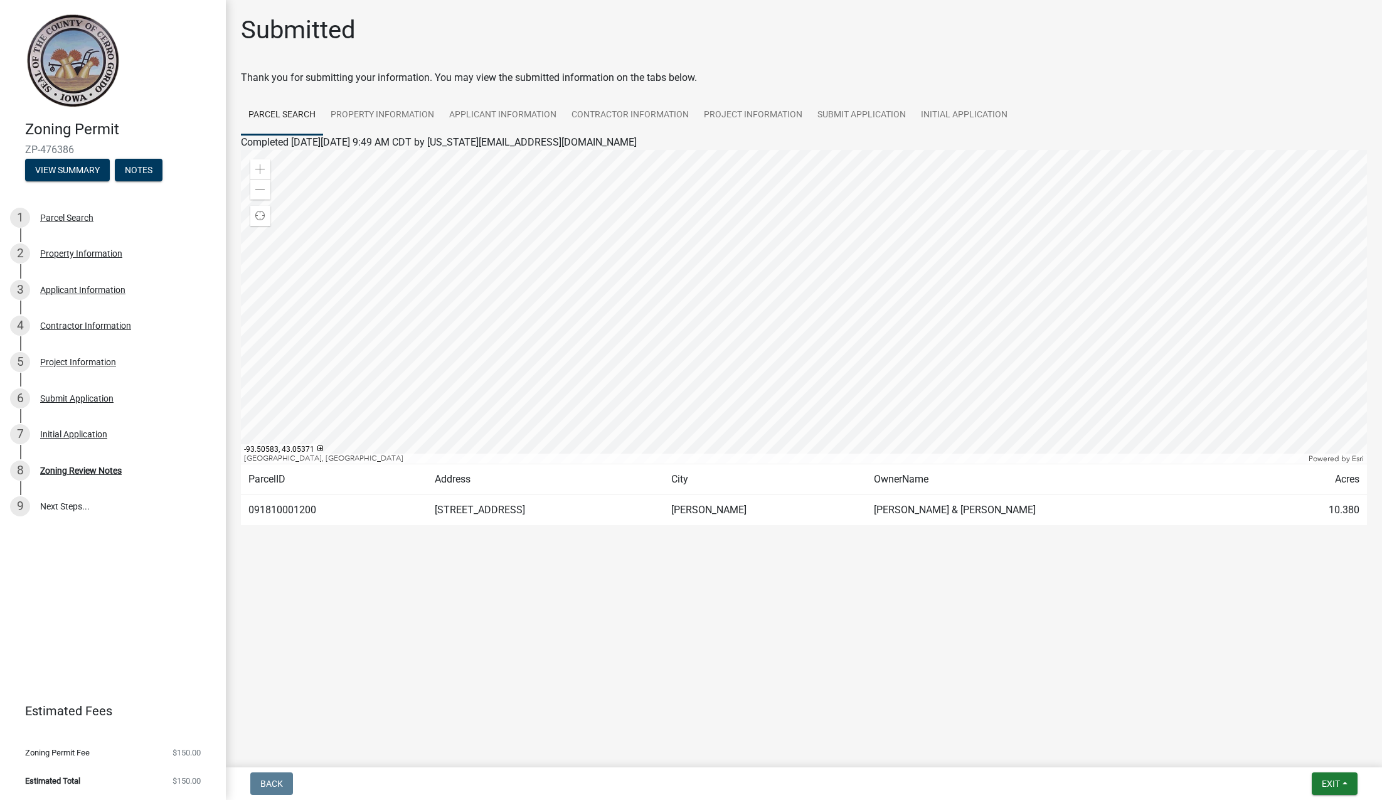
drag, startPoint x: 787, startPoint y: 598, endPoint x: 737, endPoint y: 597, distance: 50.8
click at [784, 597] on main "Submitted Thank you for submitting your information. You may view the submitted…" at bounding box center [804, 381] width 1156 height 762
click at [762, 116] on link "Project Information" at bounding box center [753, 115] width 114 height 40
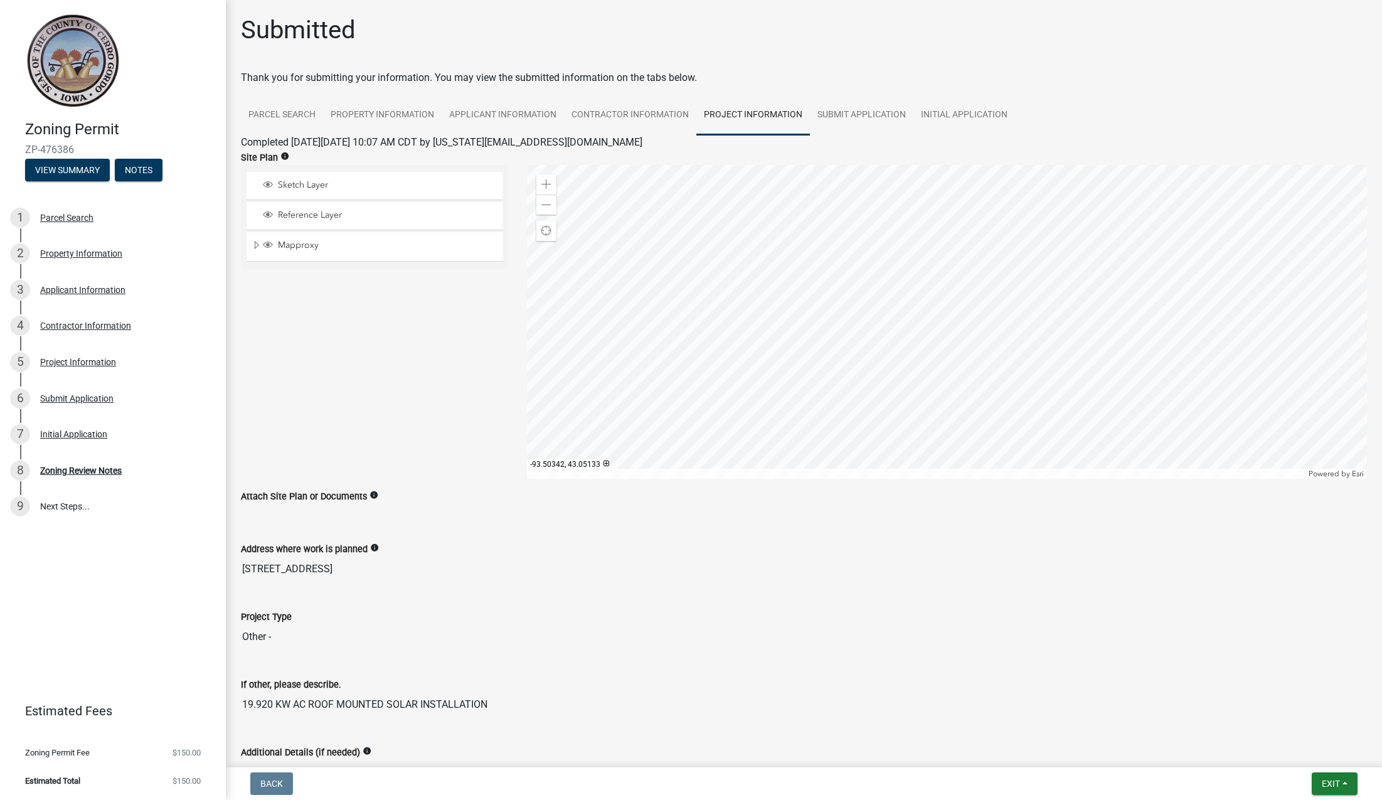
click at [439, 331] on div "Sketch Layer Reference Layer Mapproxy Annotation Lot Dim 100 Lot Dim 400 Lot Nu…" at bounding box center [374, 322] width 286 height 314
click at [408, 326] on div "Sketch Layer Reference Layer Mapproxy Annotation Lot Dim 100 Lot Dim 400 Lot Nu…" at bounding box center [374, 322] width 286 height 314
click at [880, 109] on link "Submit Application" at bounding box center [862, 115] width 104 height 40
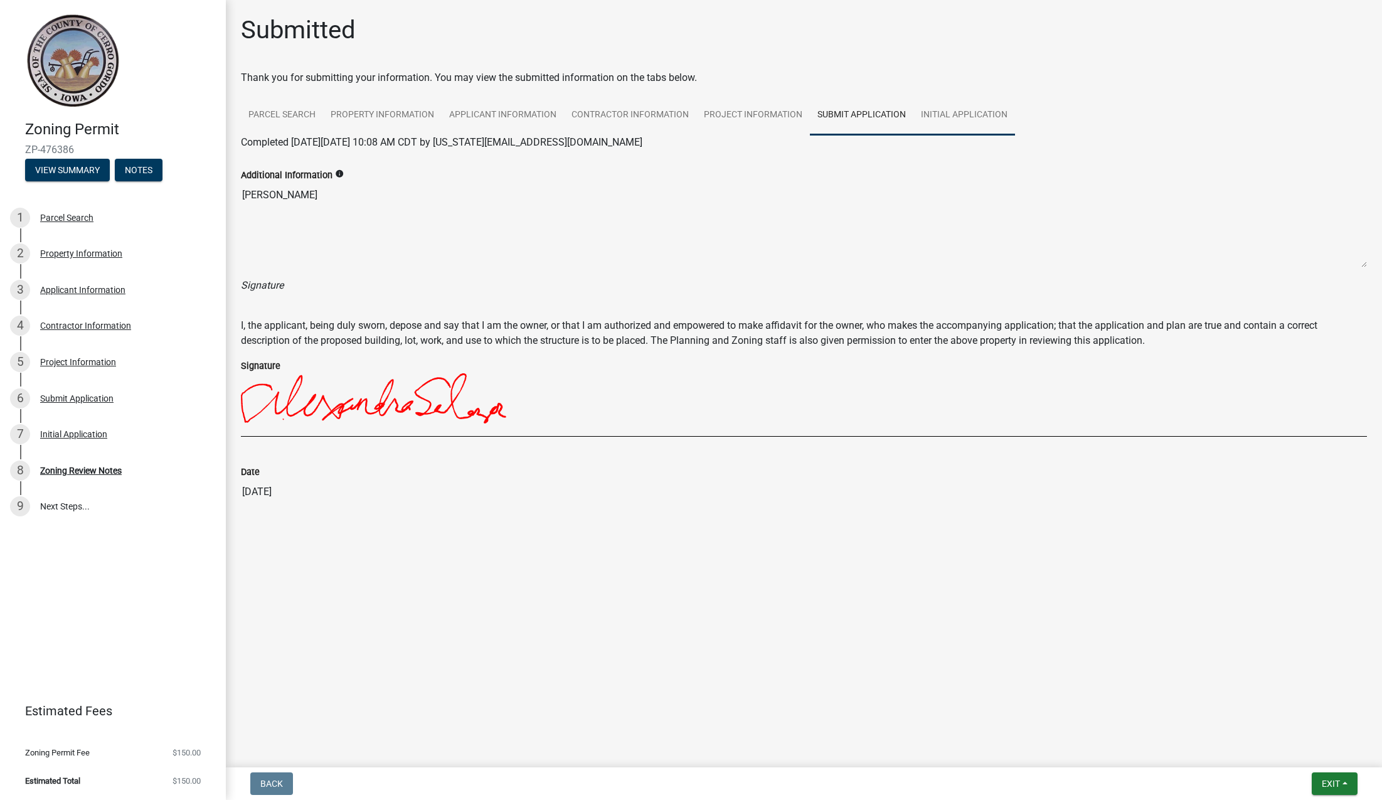
click at [994, 118] on link "Initial Application" at bounding box center [964, 115] width 102 height 40
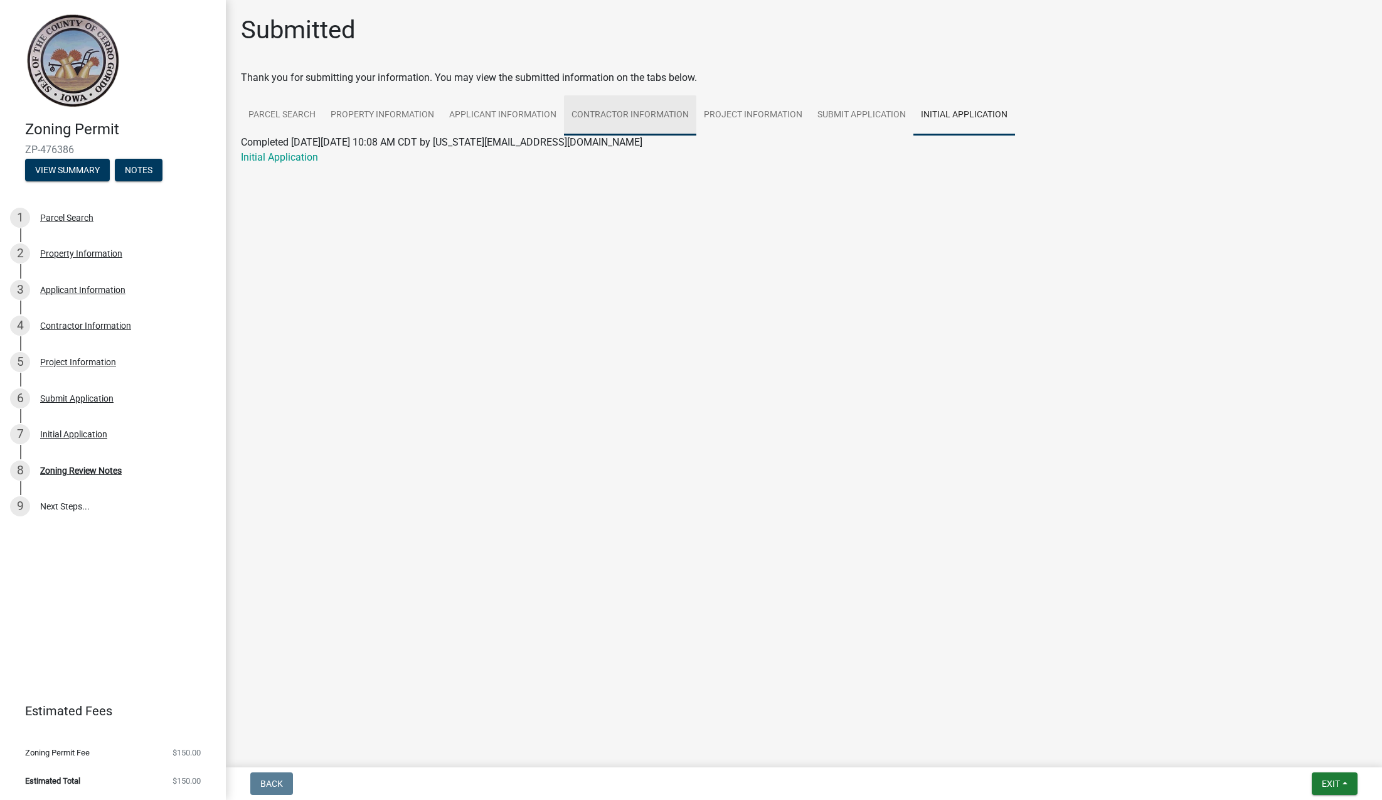
click at [669, 114] on link "Contractor Information" at bounding box center [630, 115] width 132 height 40
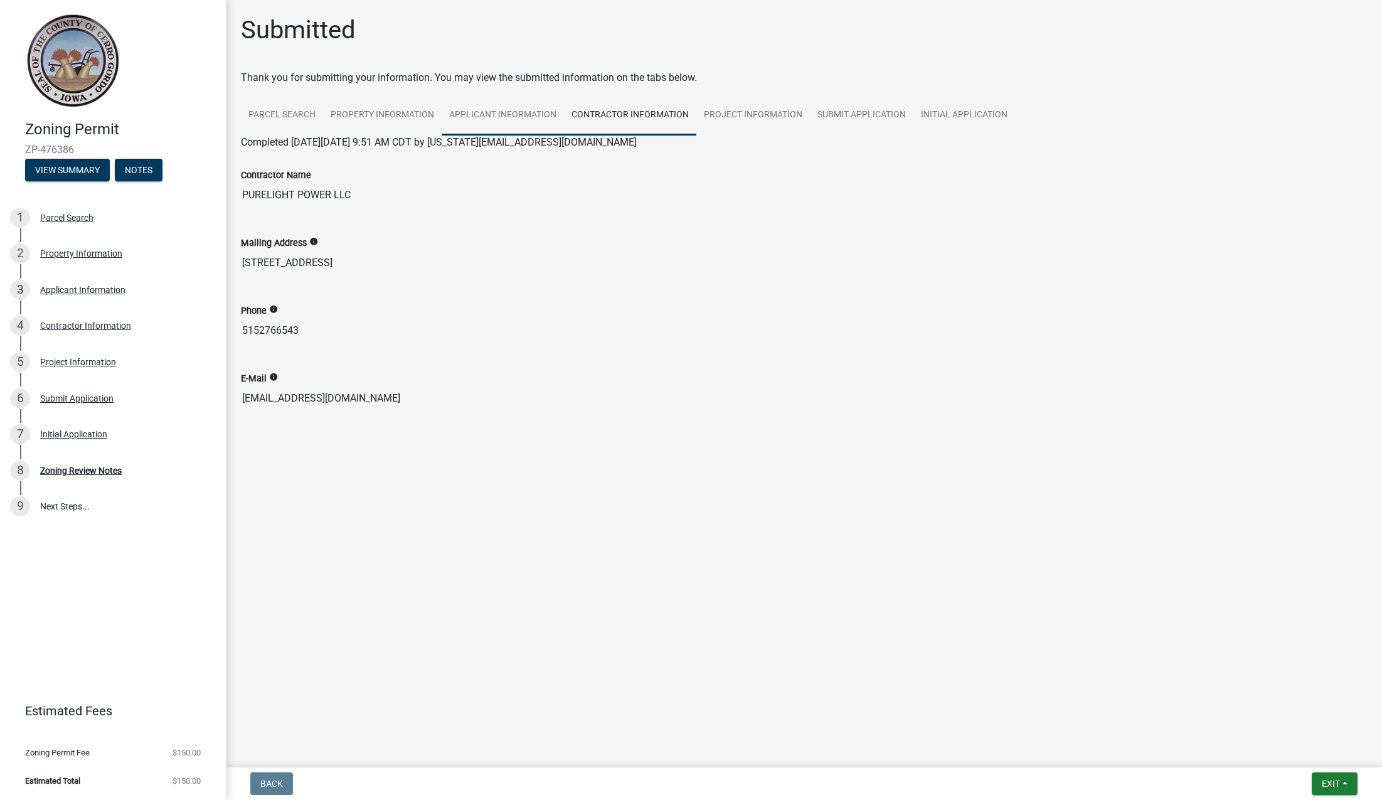
click at [536, 119] on link "Applicant Information" at bounding box center [503, 115] width 122 height 40
click at [427, 120] on link "Property Information" at bounding box center [382, 115] width 119 height 40
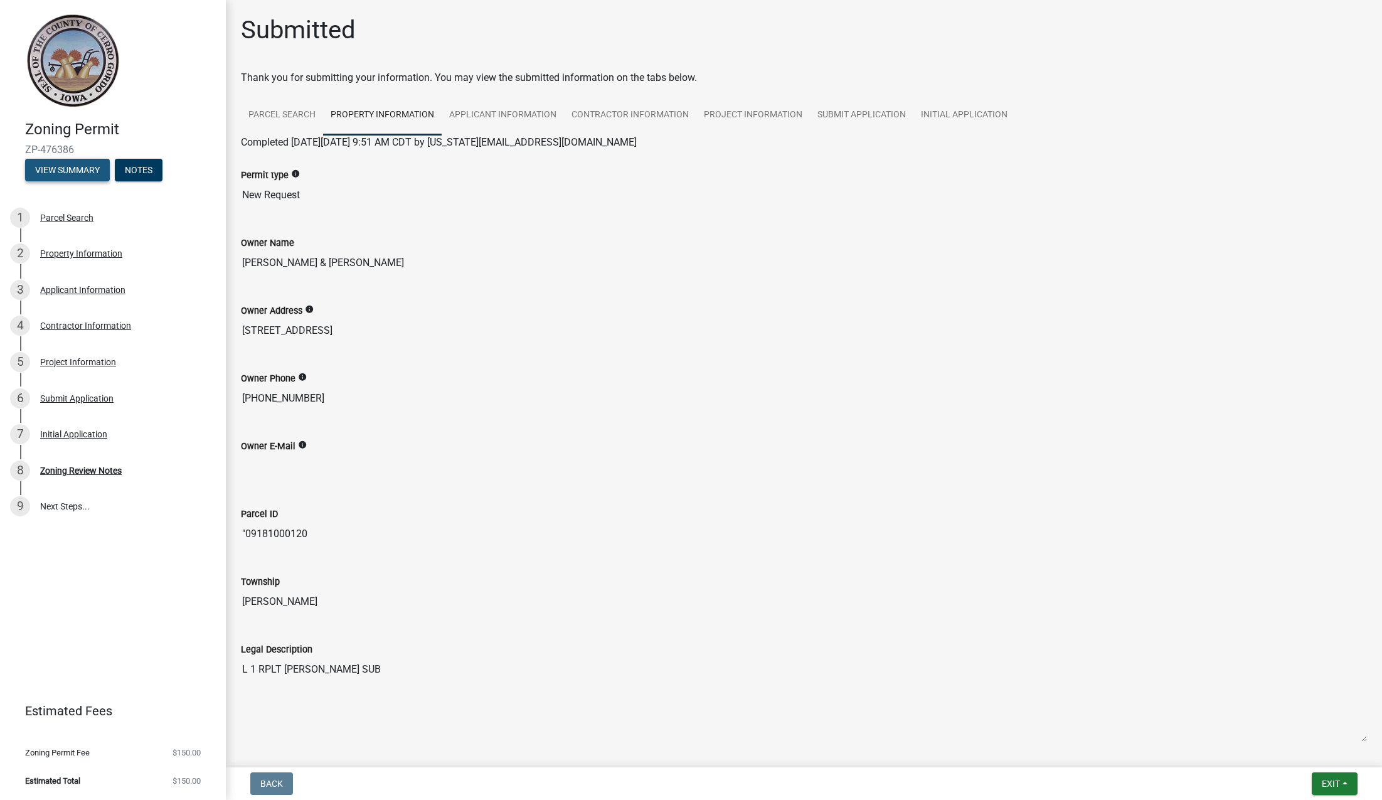
click at [90, 173] on button "View Summary" at bounding box center [67, 170] width 85 height 23
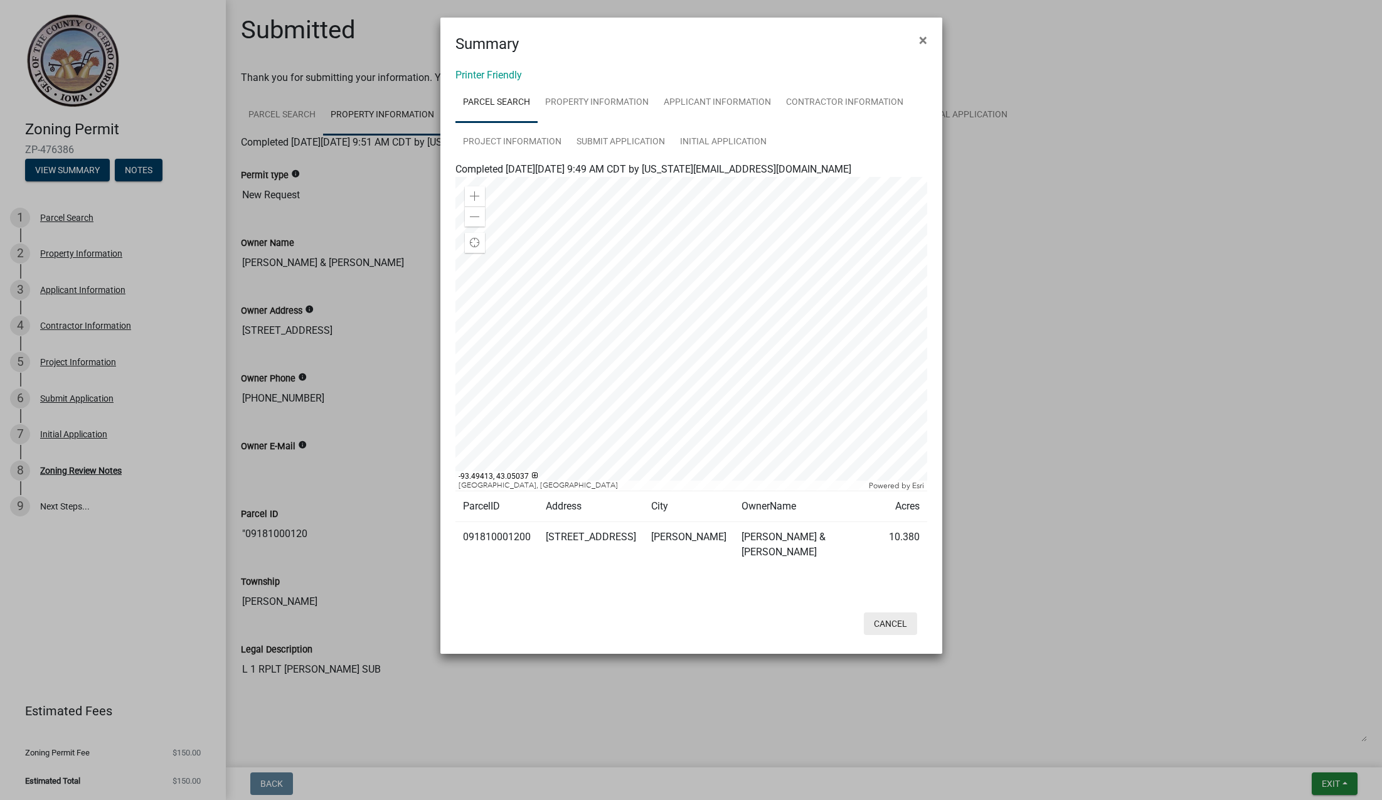
click at [886, 612] on button "Cancel" at bounding box center [890, 623] width 53 height 23
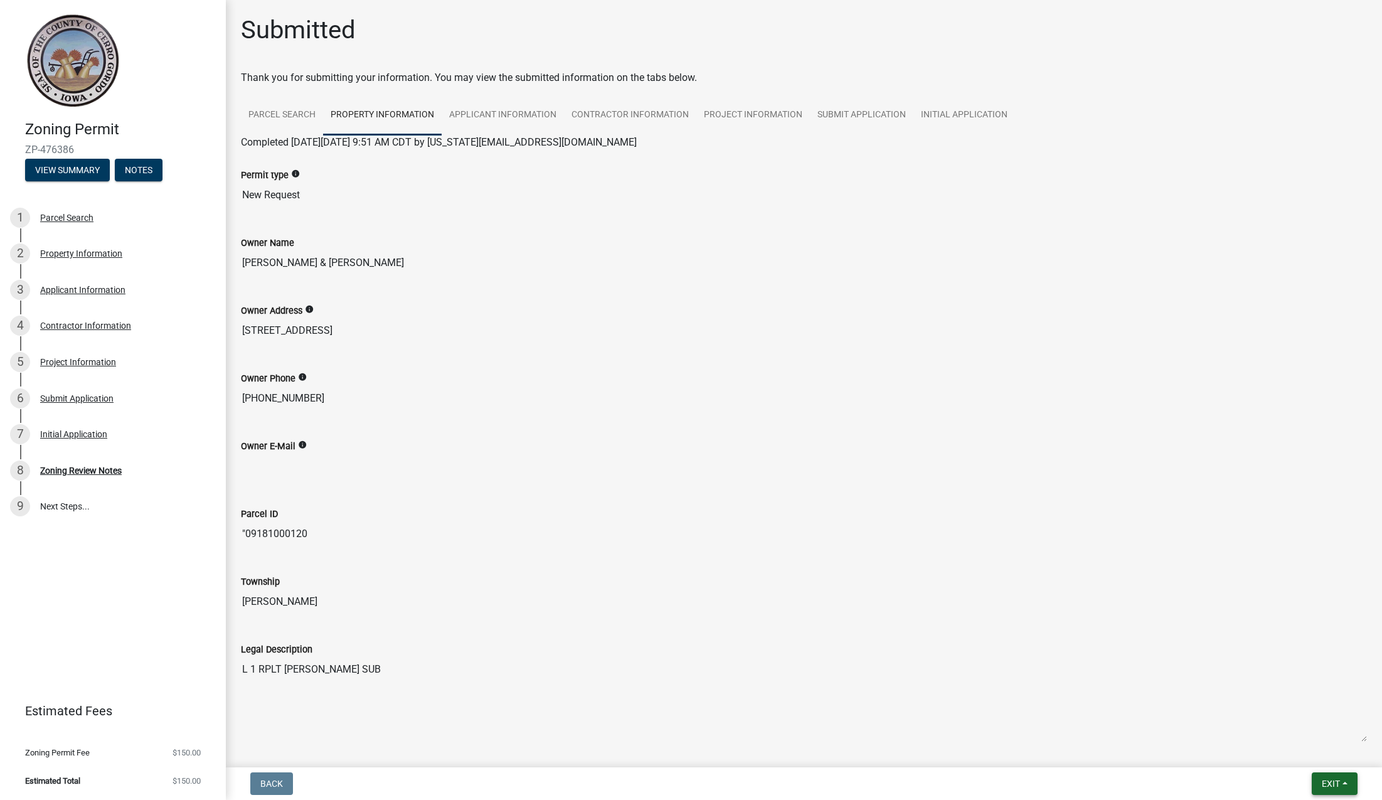
drag, startPoint x: 1330, startPoint y: 787, endPoint x: 1324, endPoint y: 784, distance: 7.0
click at [1330, 787] on span "Exit" at bounding box center [1331, 784] width 18 height 10
click at [1317, 750] on button "Save & Exit" at bounding box center [1307, 751] width 100 height 30
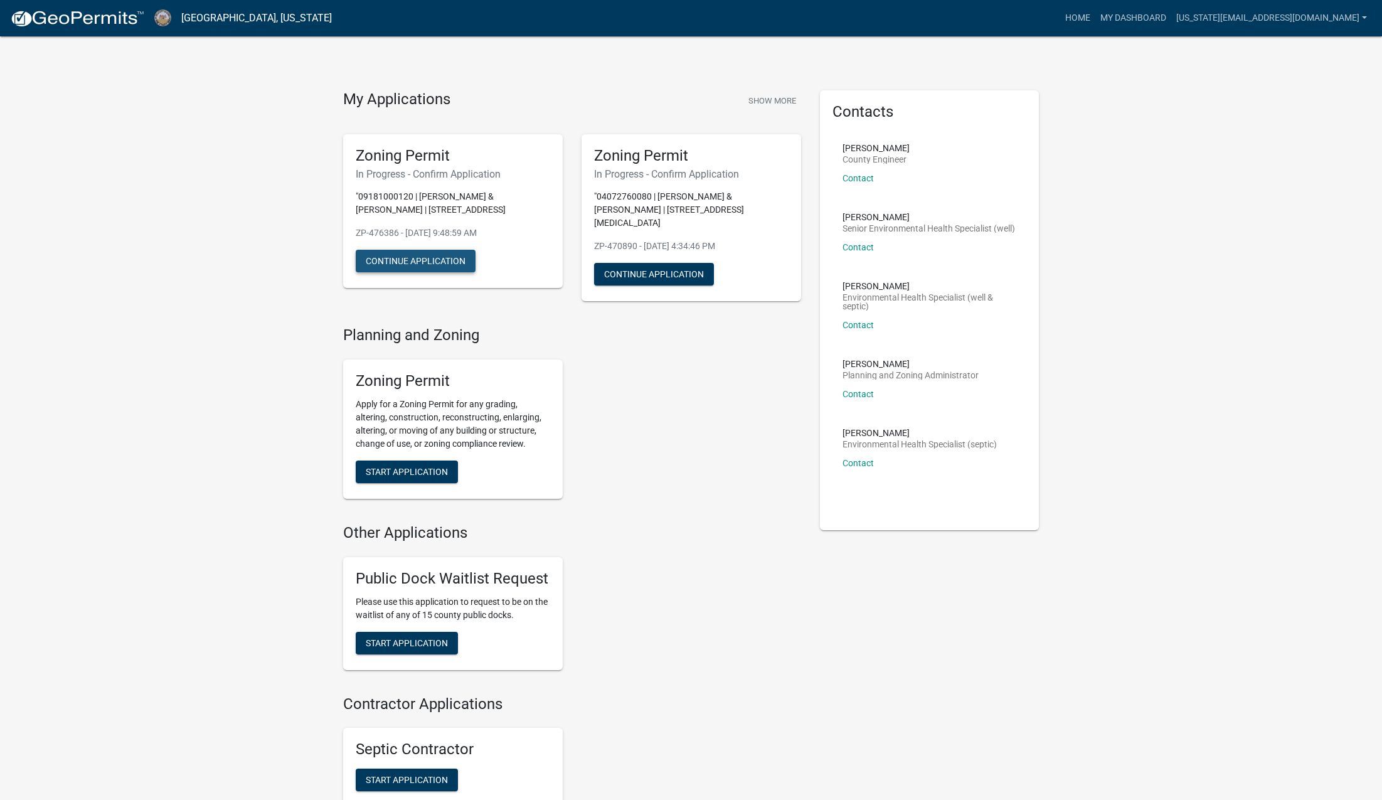
click at [392, 257] on button "Continue Application" at bounding box center [416, 261] width 120 height 23
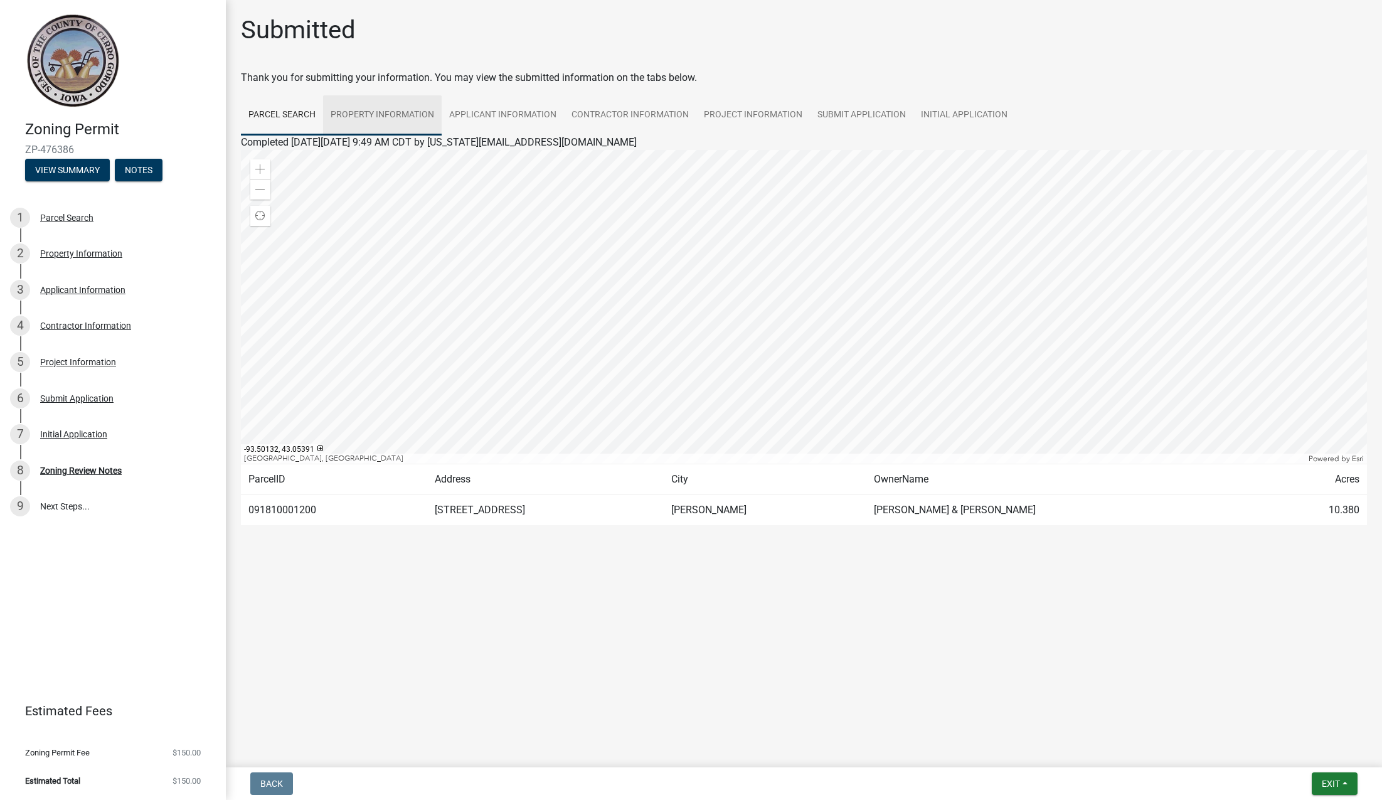
click at [359, 113] on link "Property Information" at bounding box center [382, 115] width 119 height 40
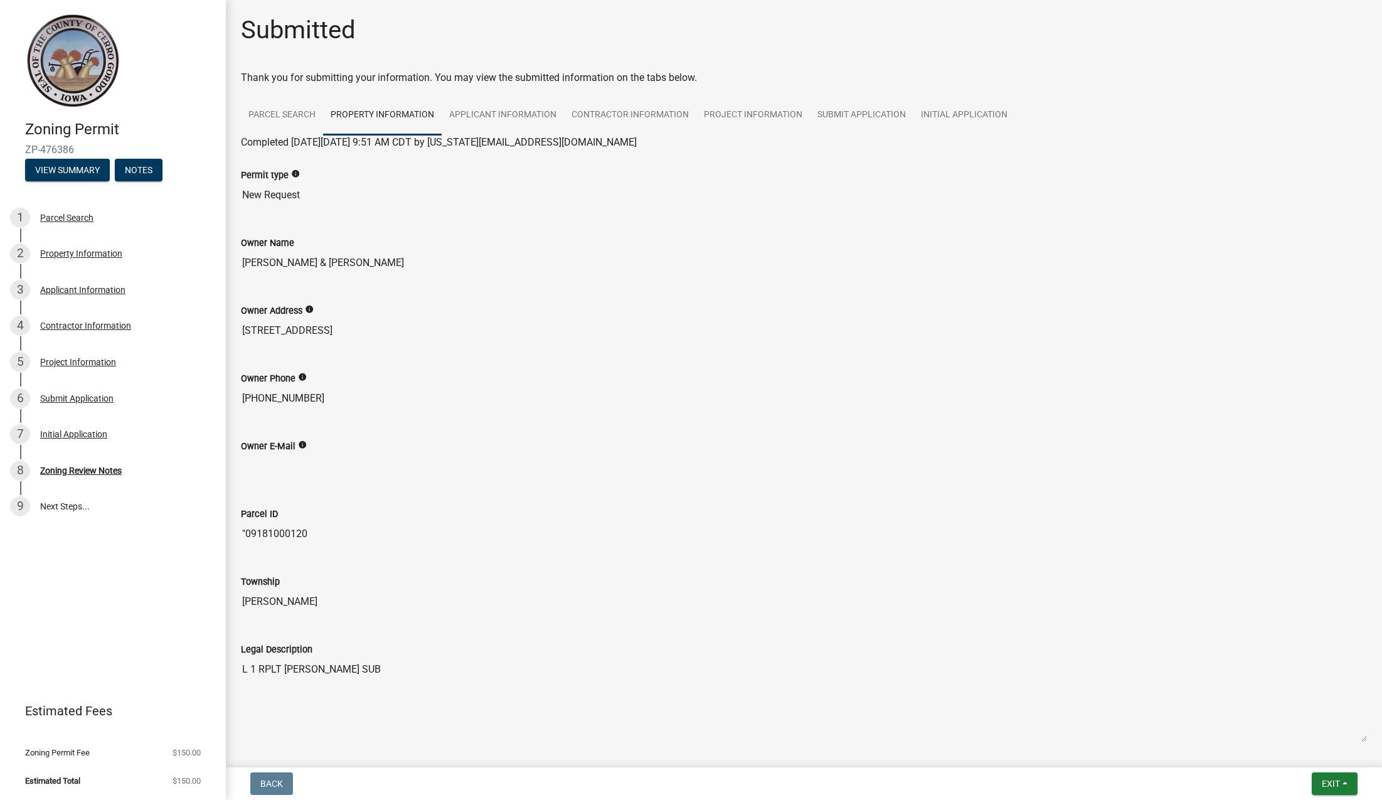
scroll to position [1, 0]
drag, startPoint x: 111, startPoint y: 540, endPoint x: 92, endPoint y: 537, distance: 19.0
click at [110, 540] on div "Zoning Permit ZP-476386 View Summary Notes 1 Parcel Search 2 Property Informati…" at bounding box center [113, 400] width 226 height 800
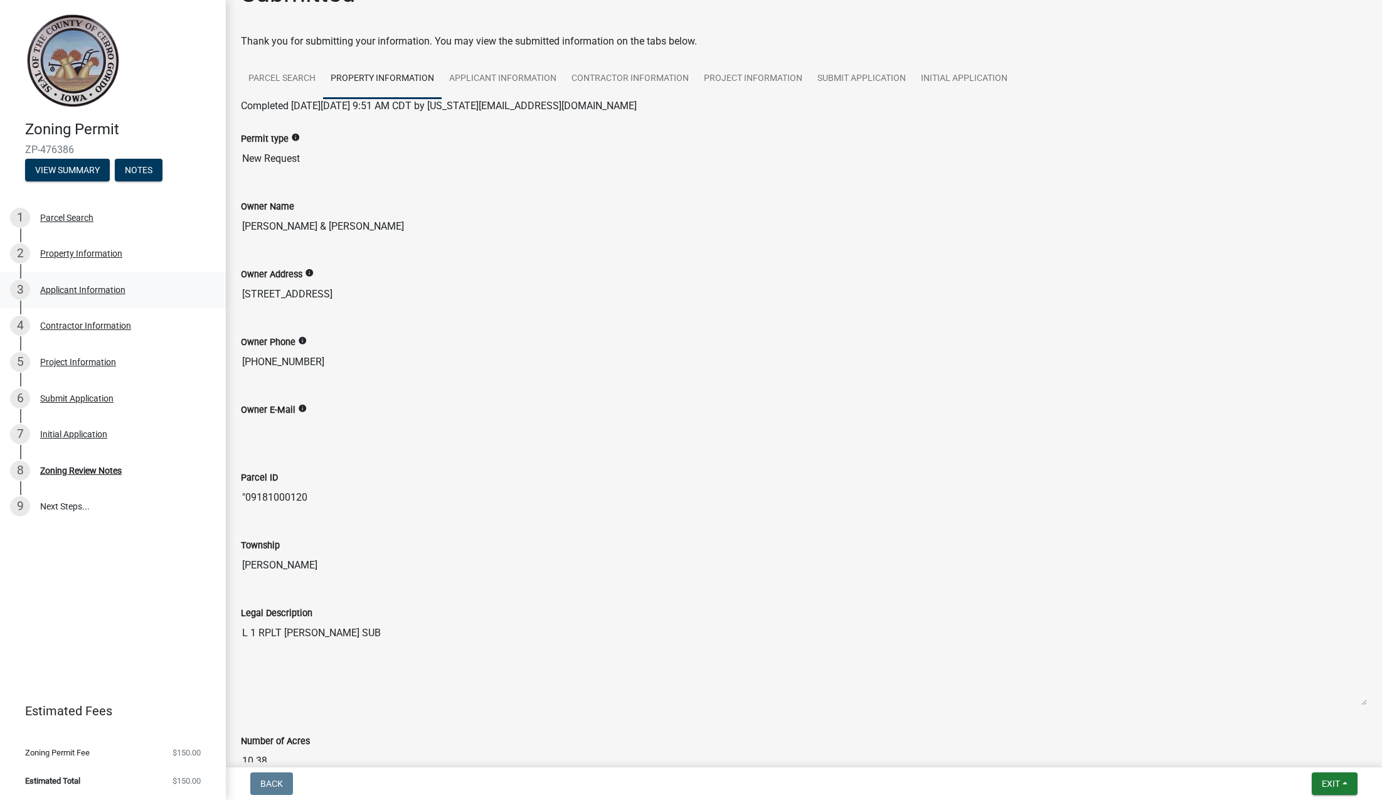
scroll to position [0, 0]
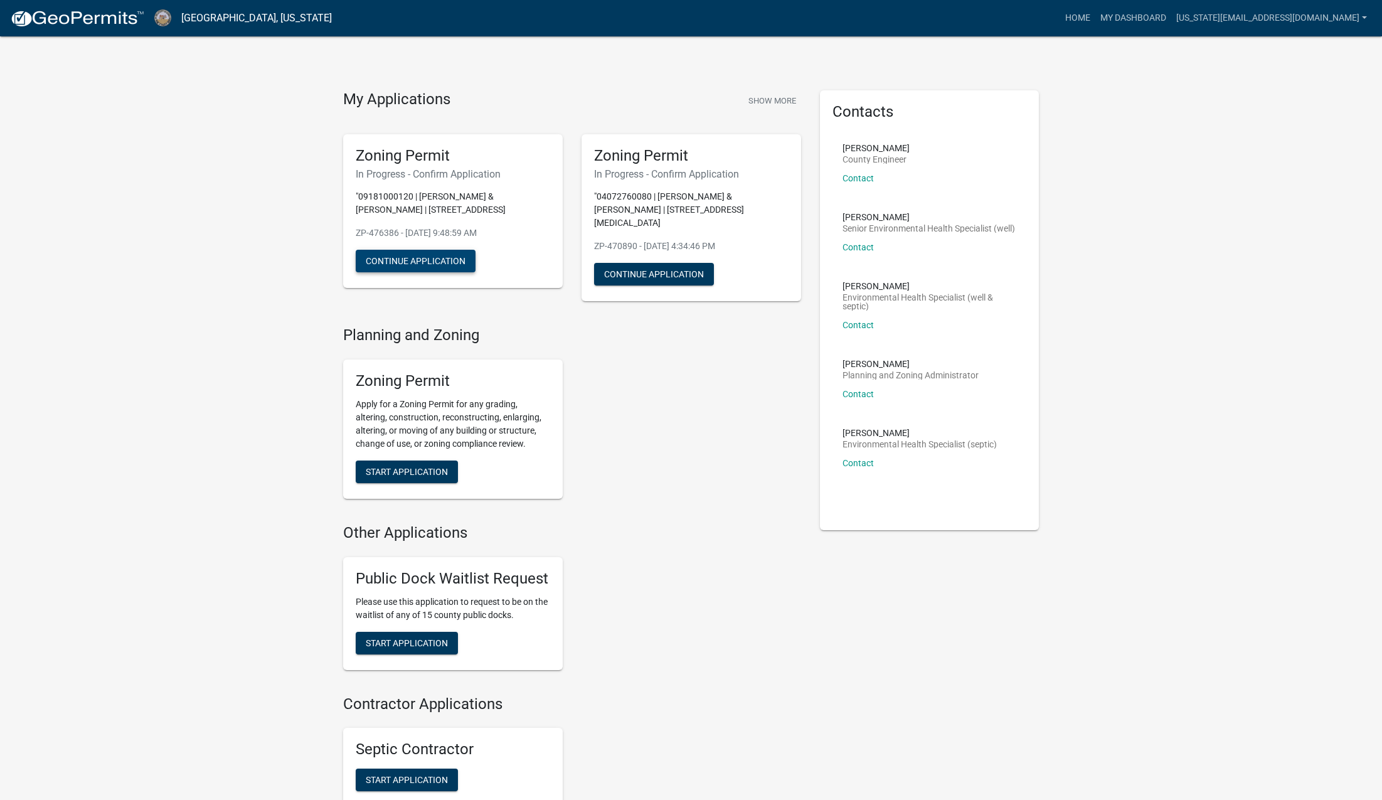
click at [430, 263] on button "Continue Application" at bounding box center [416, 261] width 120 height 23
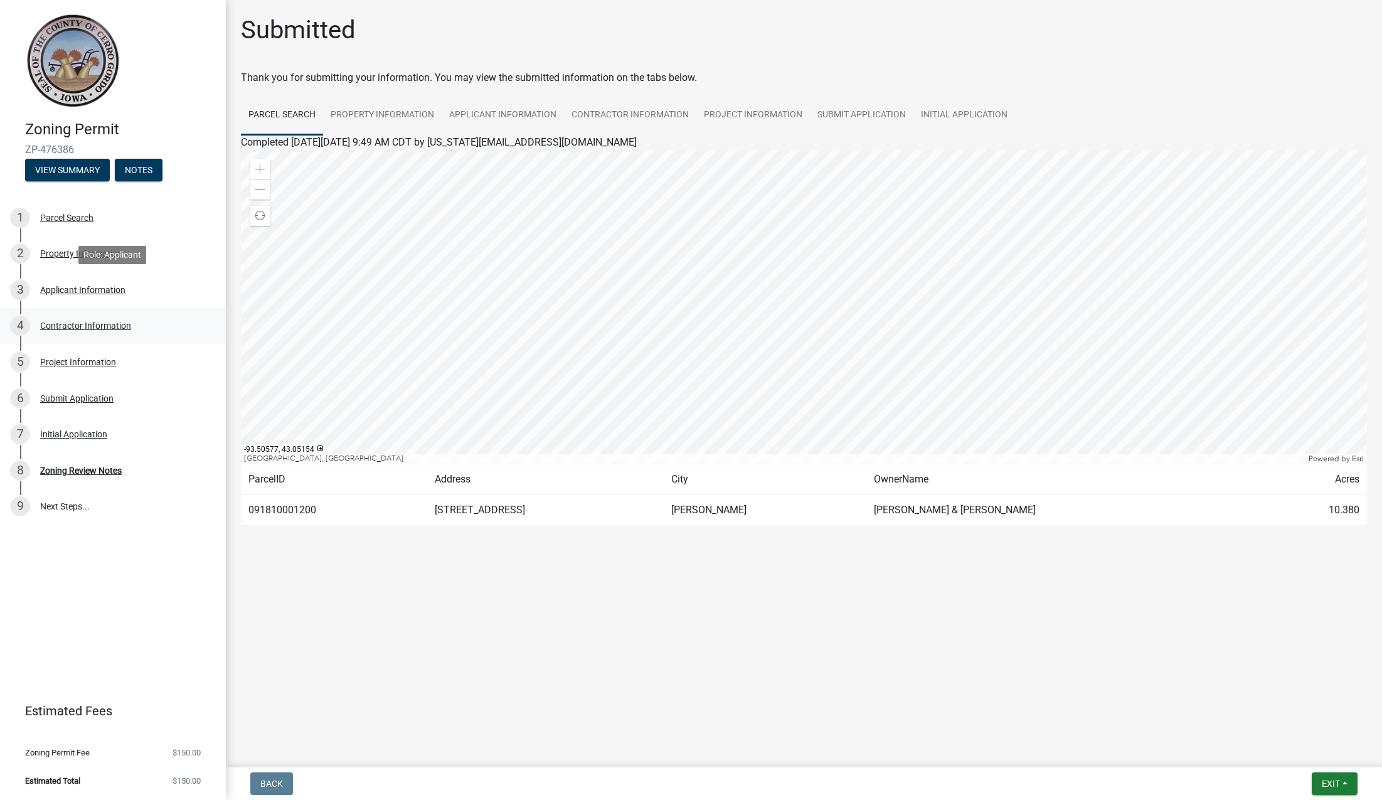
drag, startPoint x: 67, startPoint y: 293, endPoint x: 115, endPoint y: 311, distance: 52.2
click at [67, 293] on div "Applicant Information" at bounding box center [82, 289] width 85 height 9
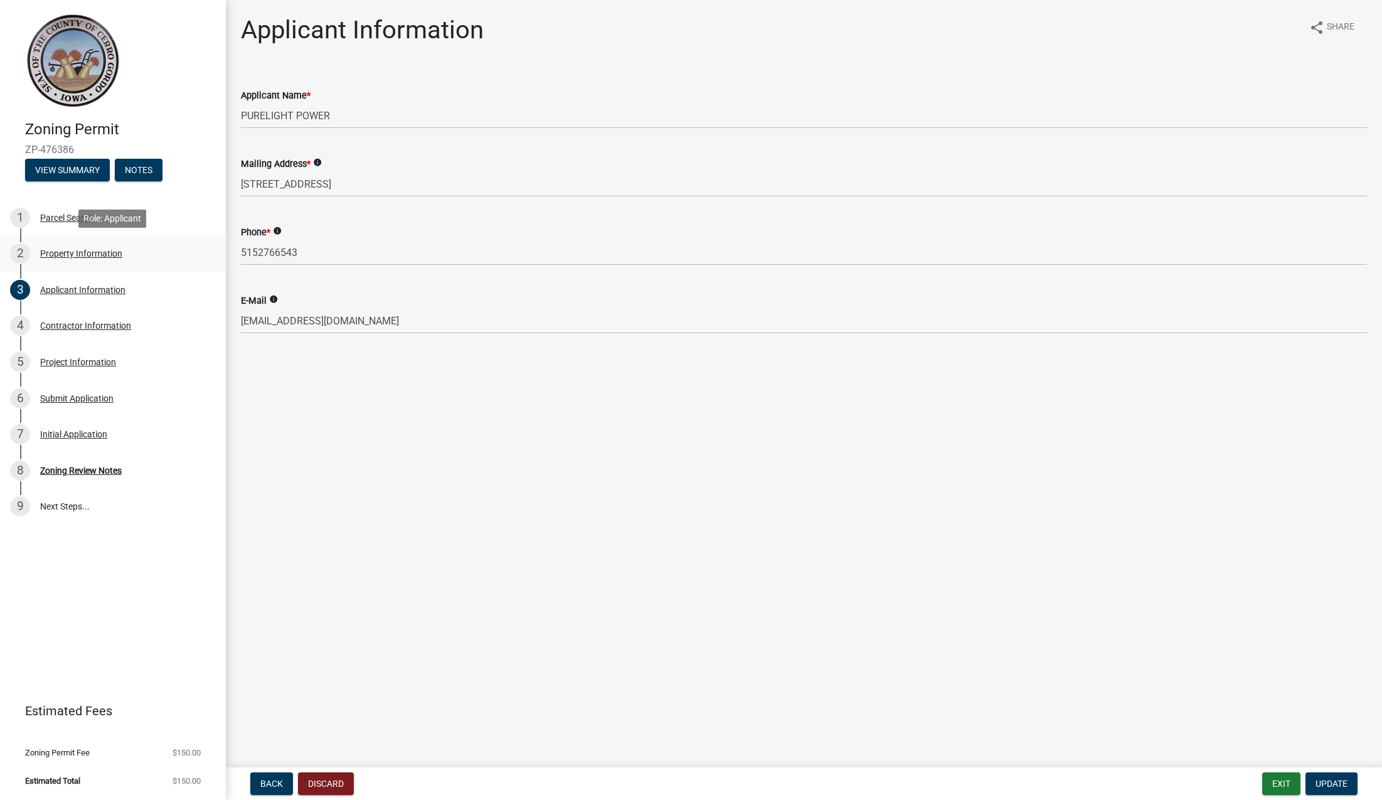
click at [54, 249] on div "Property Information" at bounding box center [81, 253] width 82 height 9
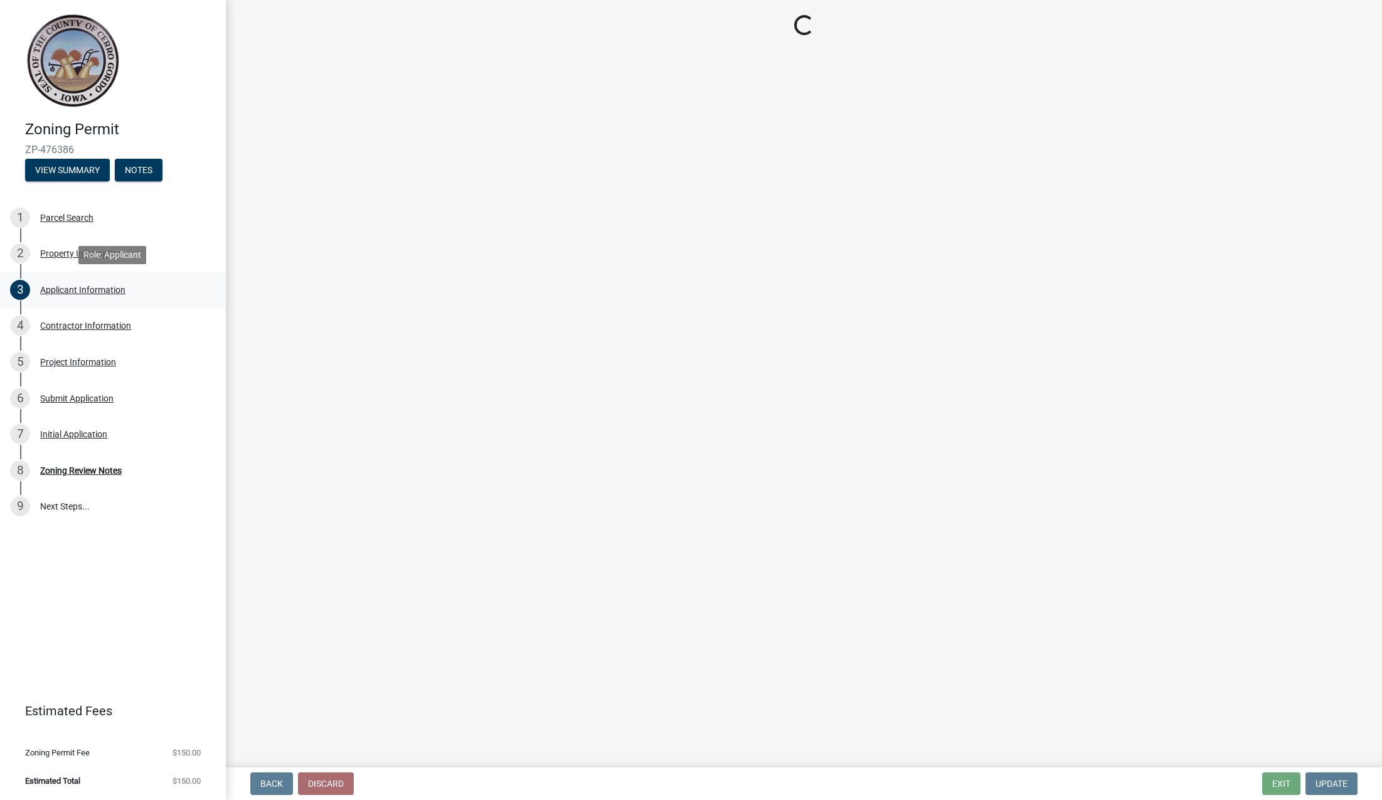
select select "7a5a2478-5b3b-459e-a372-388ca56f6284"
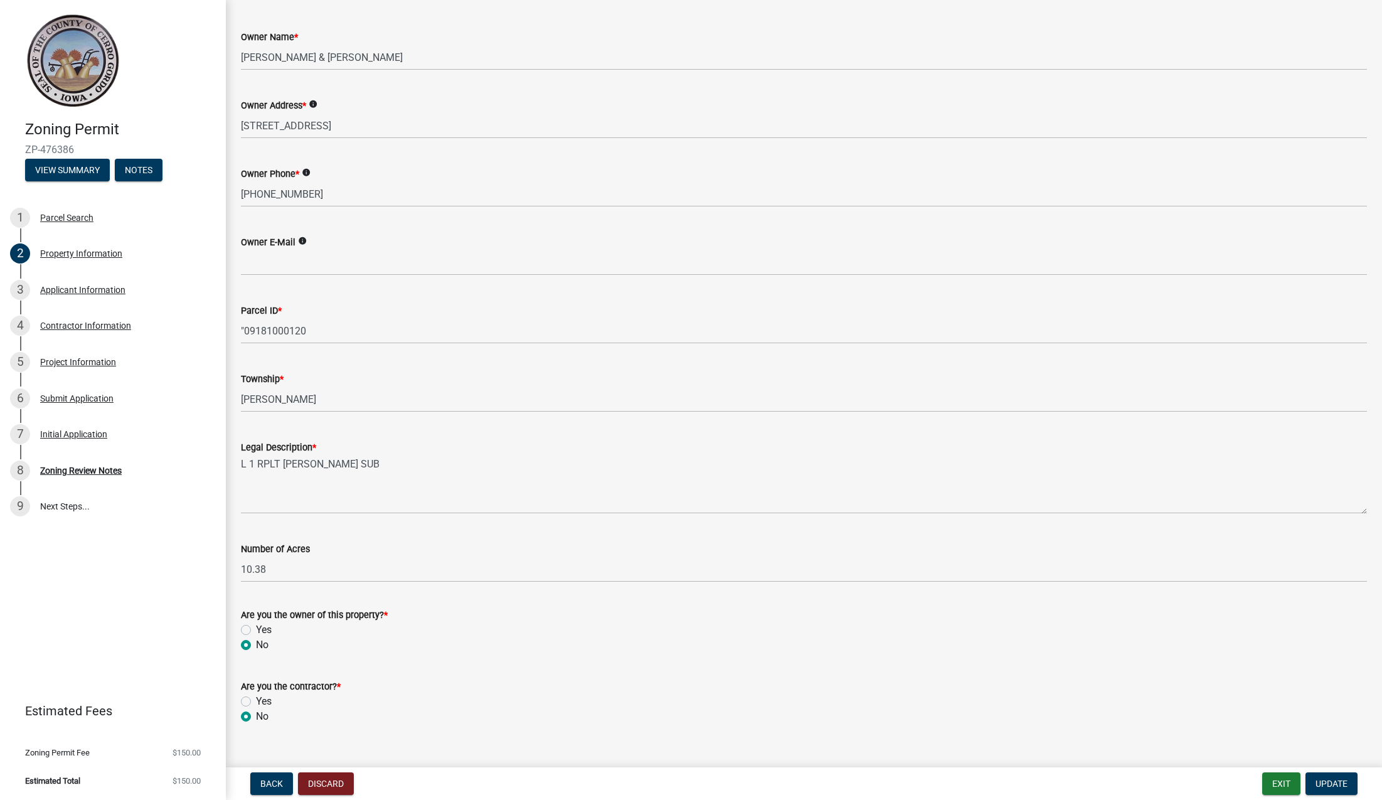
scroll to position [165, 0]
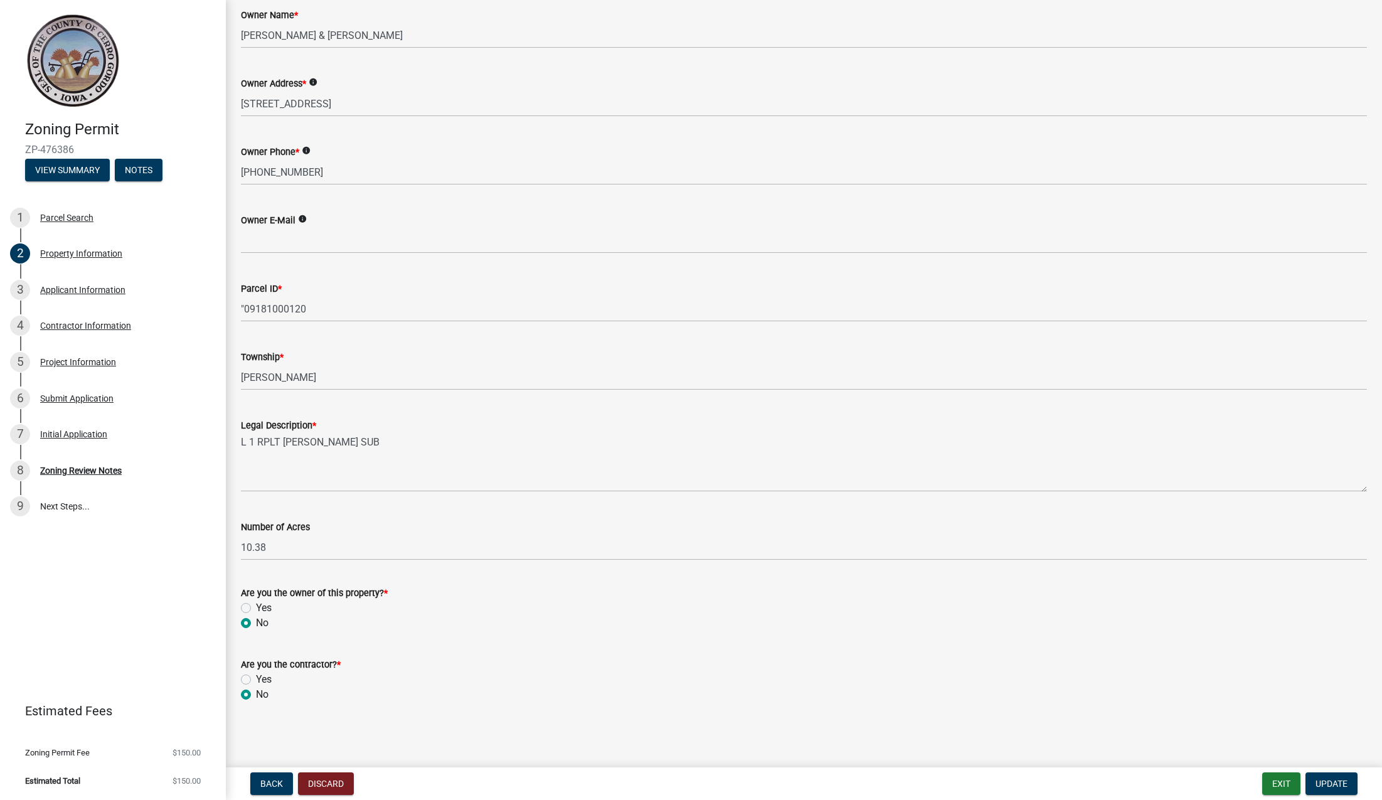
click at [256, 679] on label "Yes" at bounding box center [264, 679] width 16 height 15
click at [256, 679] on input "Yes" at bounding box center [260, 676] width 8 height 8
radio input "true"
click at [1338, 786] on span "Update" at bounding box center [1332, 784] width 32 height 10
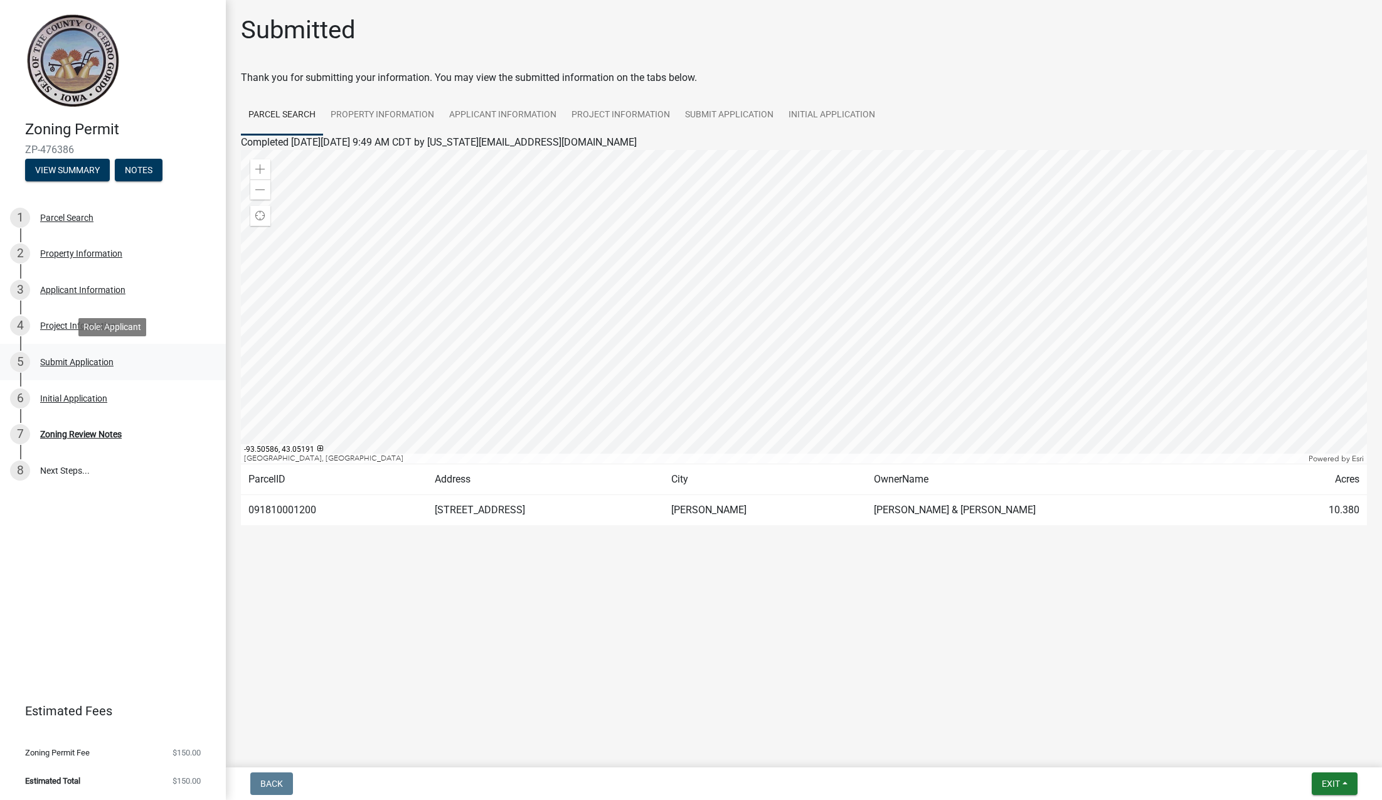
click at [94, 366] on div "Submit Application" at bounding box center [76, 362] width 73 height 9
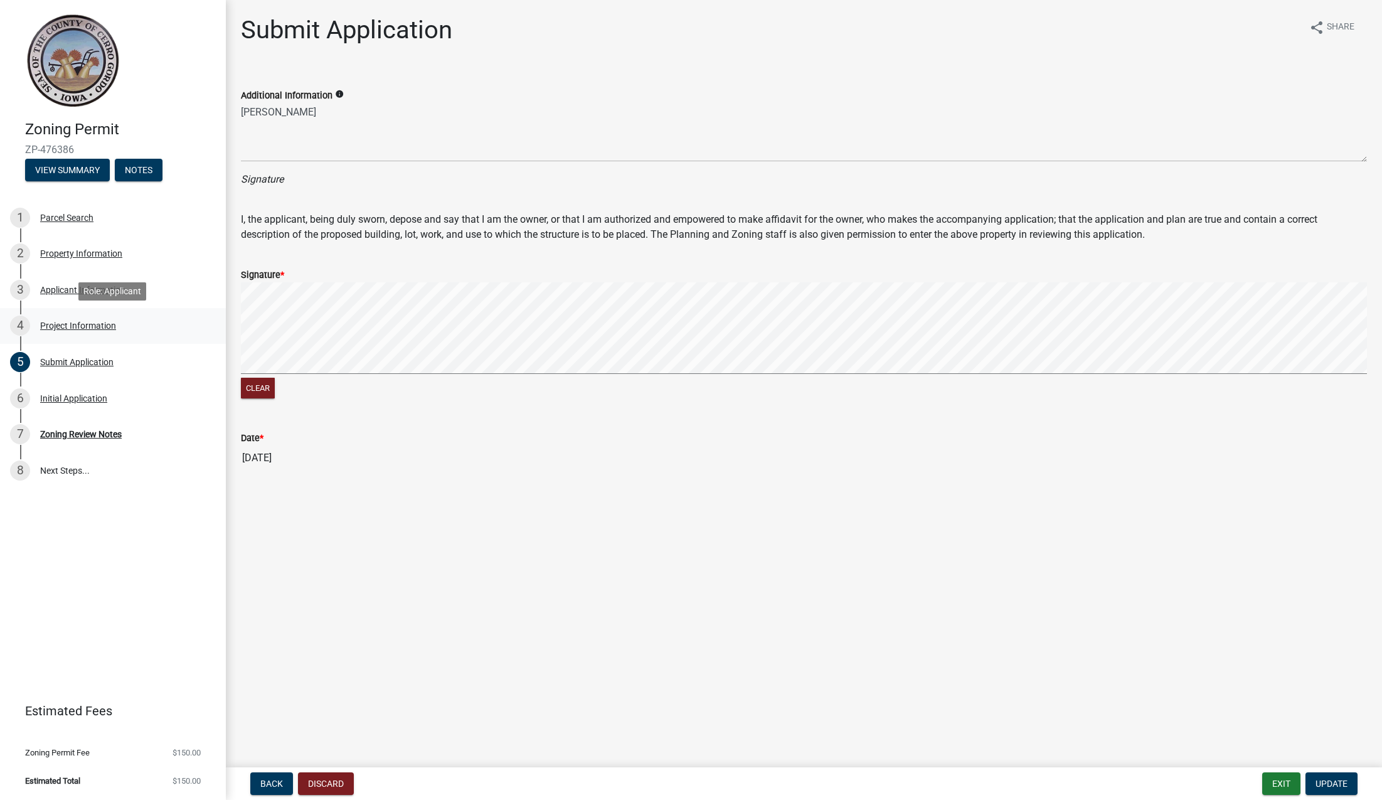
click at [84, 328] on div "Project Information" at bounding box center [78, 325] width 76 height 9
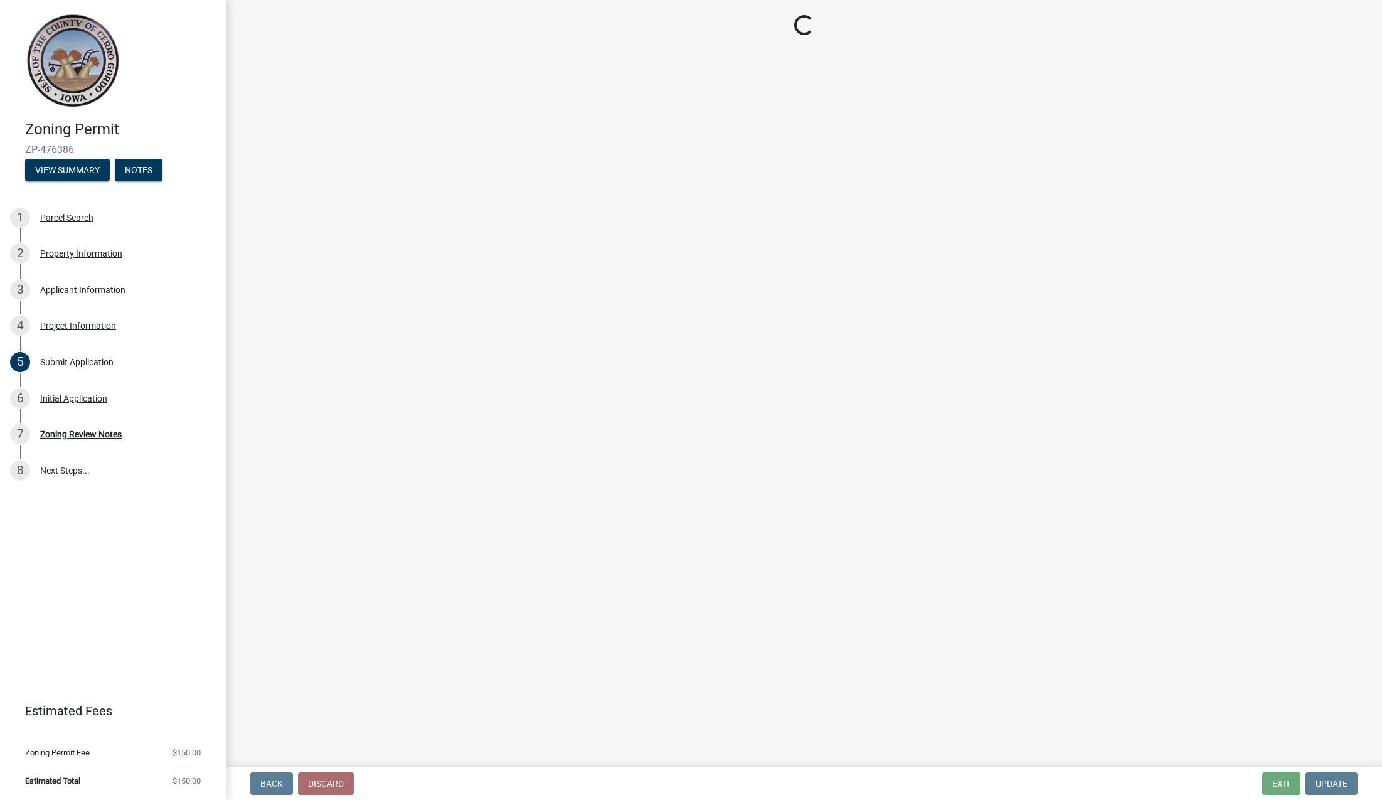
select select "c33da19a-5b3e-4f51-a669-d4d436de7689"
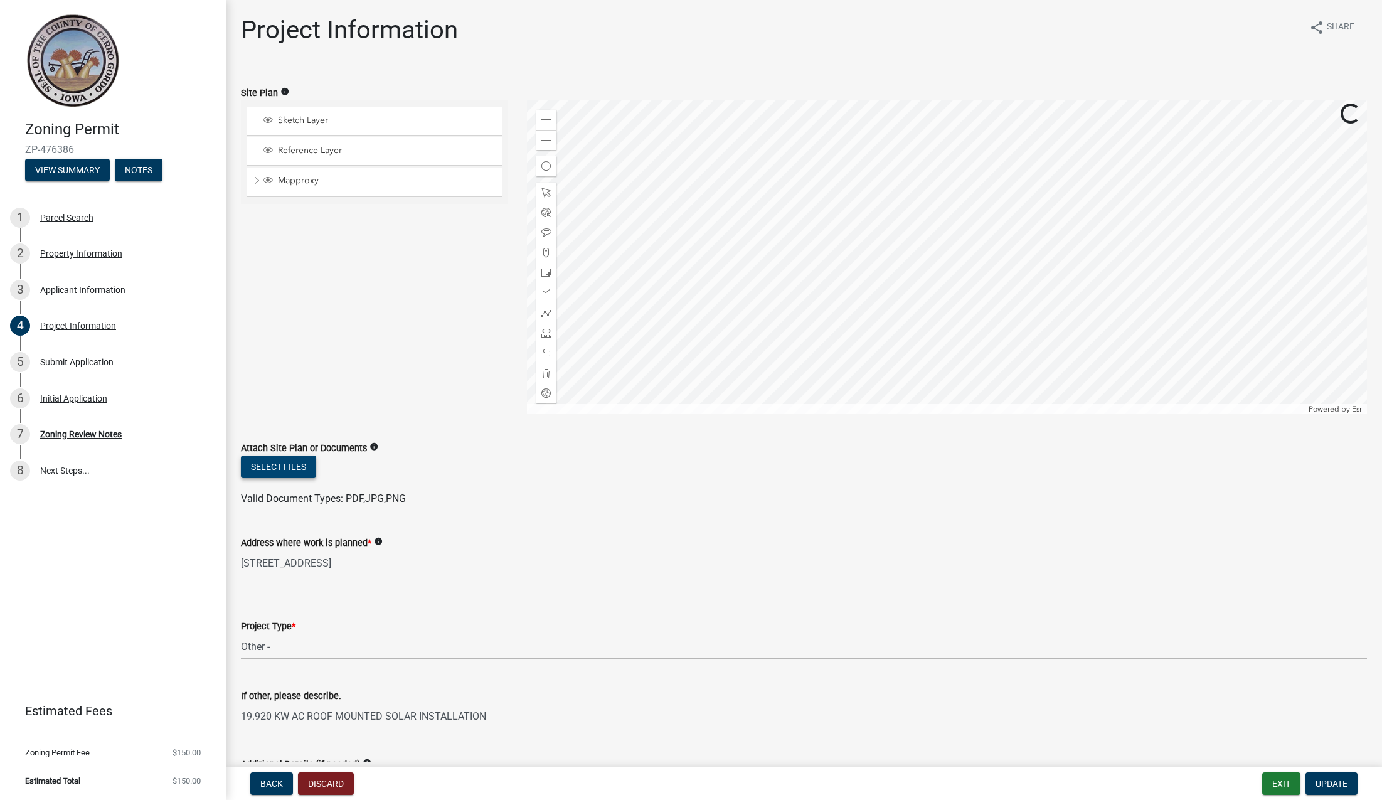
click at [253, 466] on button "Select files" at bounding box center [278, 466] width 75 height 23
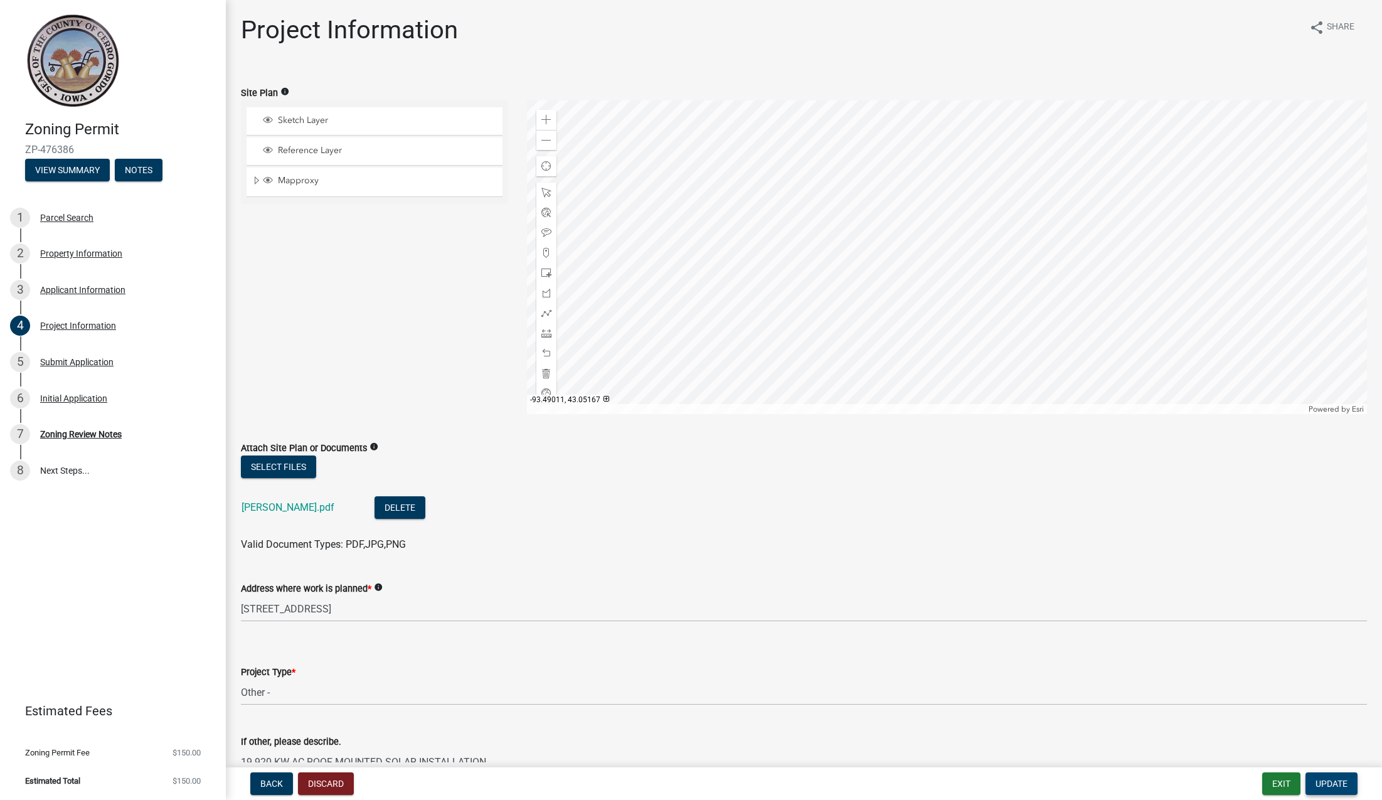
click at [1346, 784] on span "Update" at bounding box center [1332, 784] width 32 height 10
